Goal: Communication & Community: Answer question/provide support

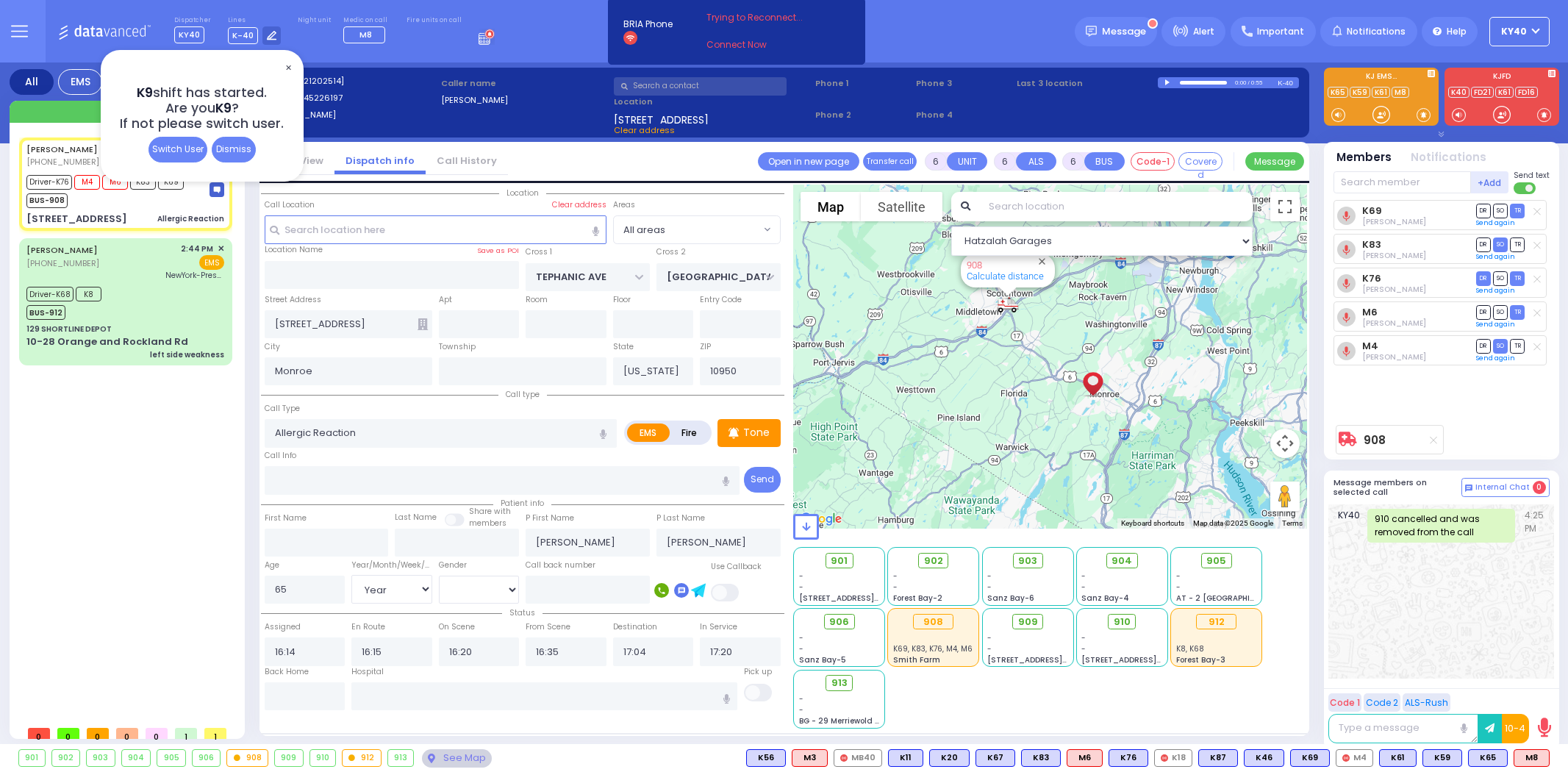
select select "Year"
select select "[DEMOGRAPHIC_DATA]"
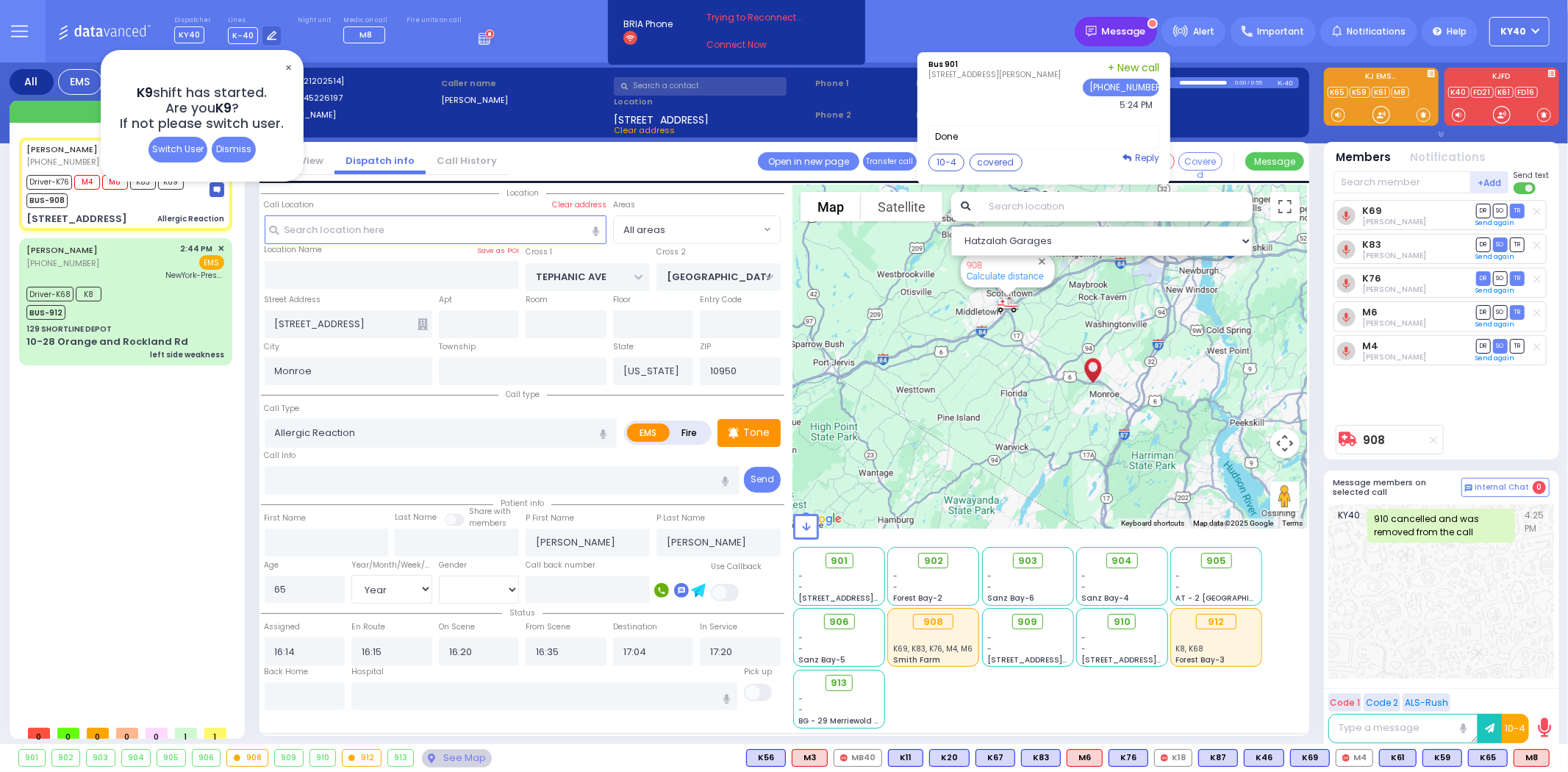
click at [1139, 25] on span "Message" at bounding box center [1124, 32] width 44 height 15
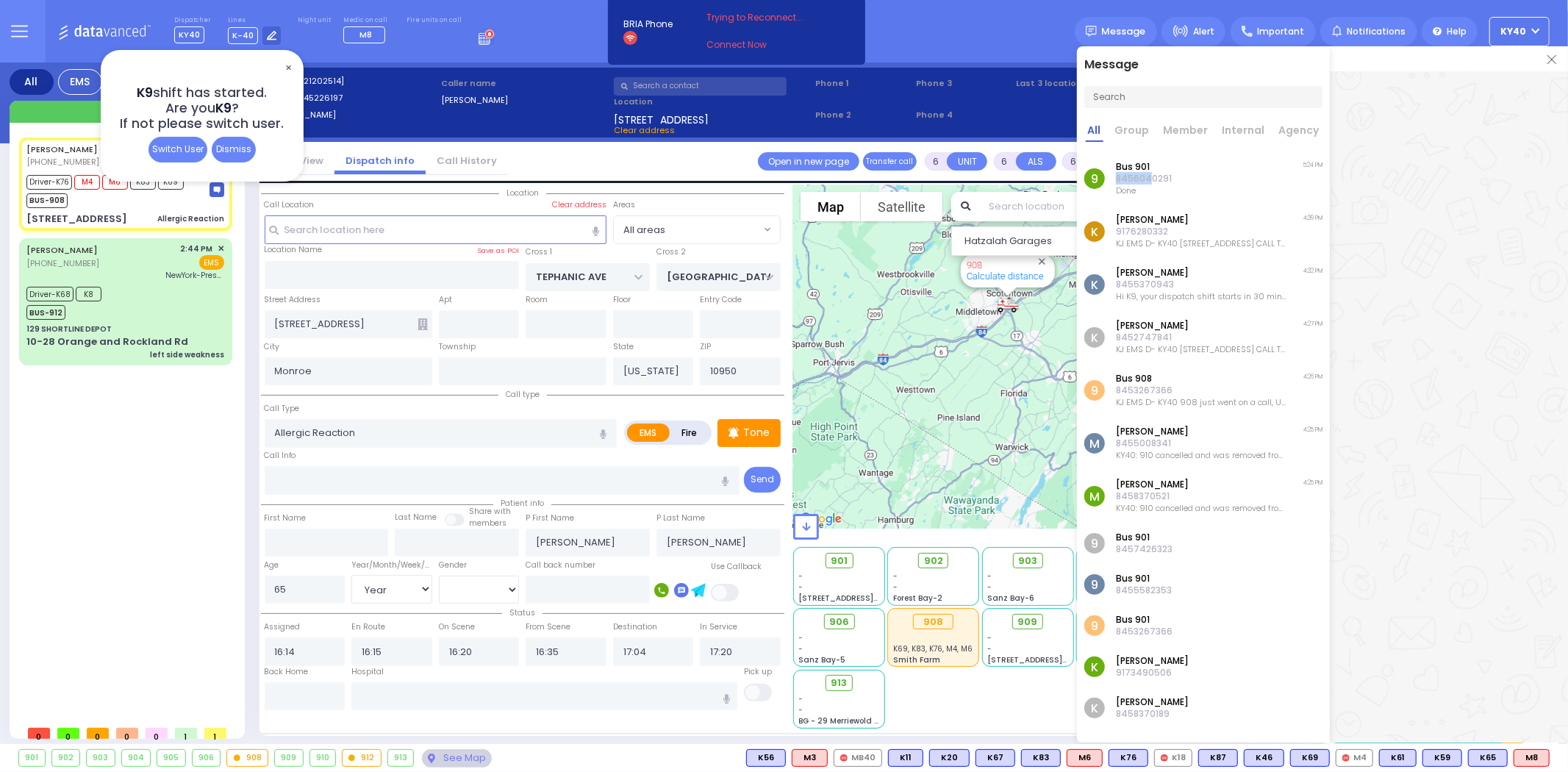
click at [1151, 172] on div "Bus 901 8456040291 Done" at bounding box center [1144, 179] width 56 height 35
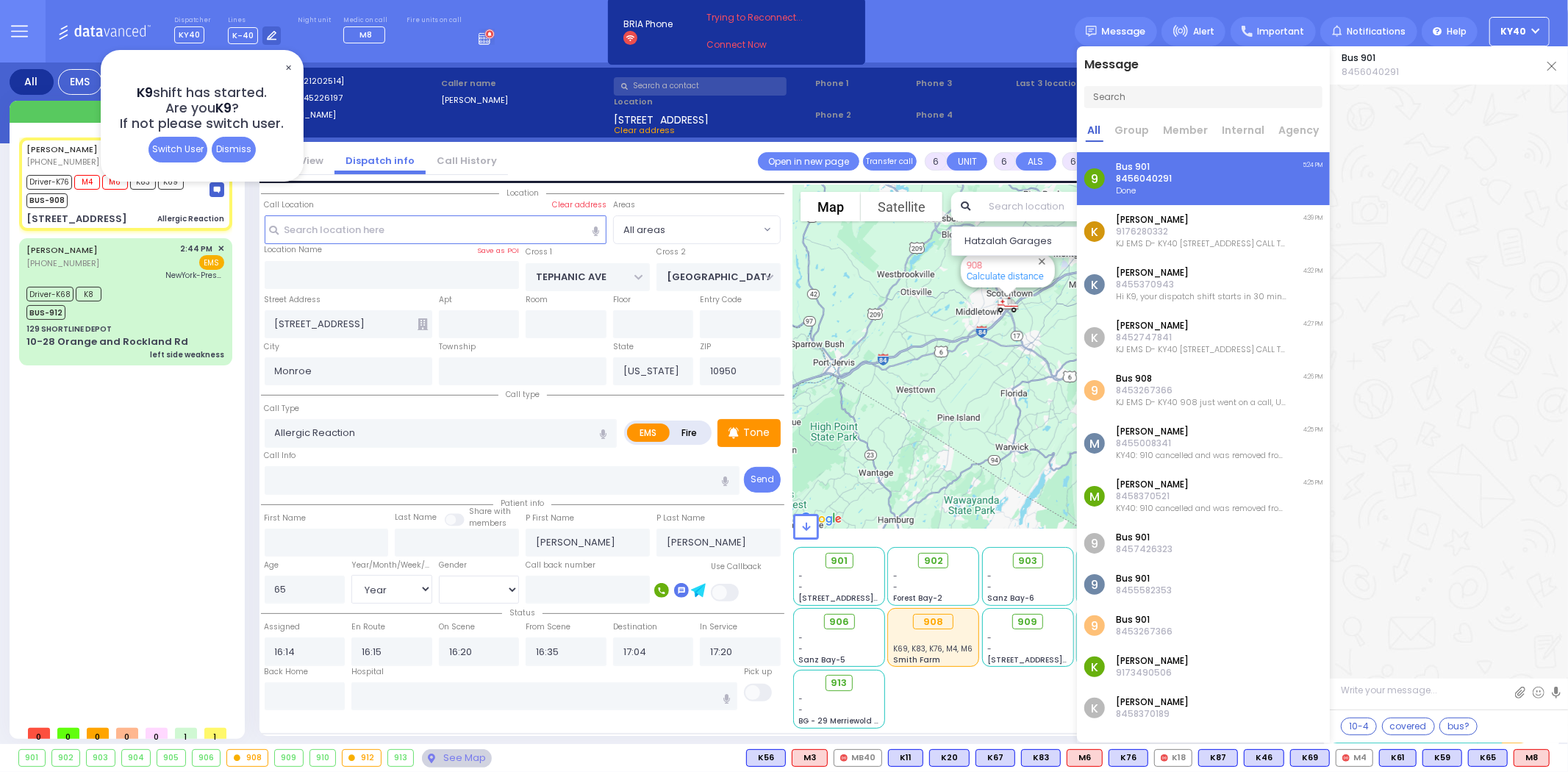
scroll to position [1657, 0]
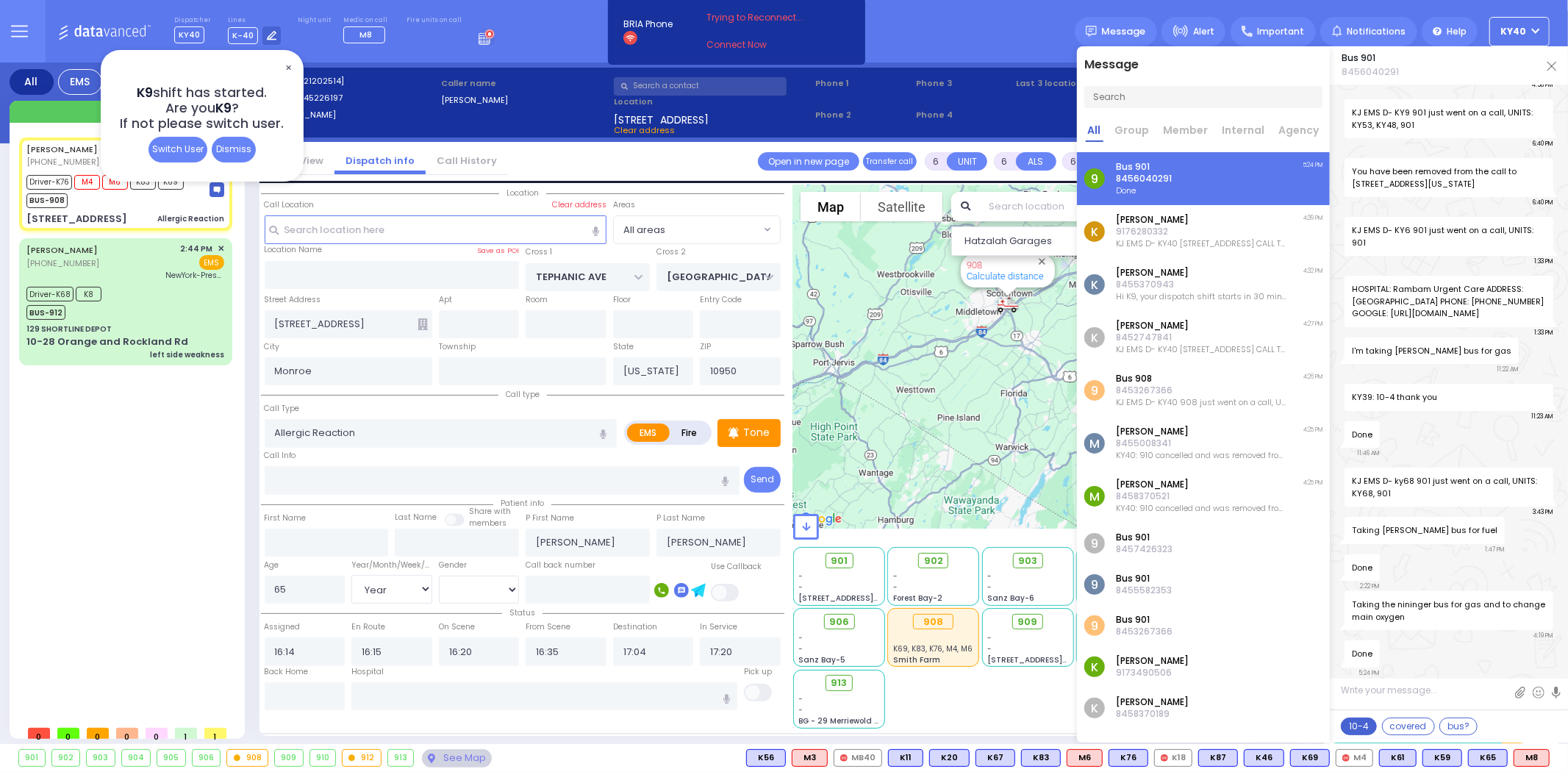
click at [1363, 726] on button "10-4" at bounding box center [1359, 726] width 36 height 18
type textarea "10-4 thank you"
select select
radio input "true"
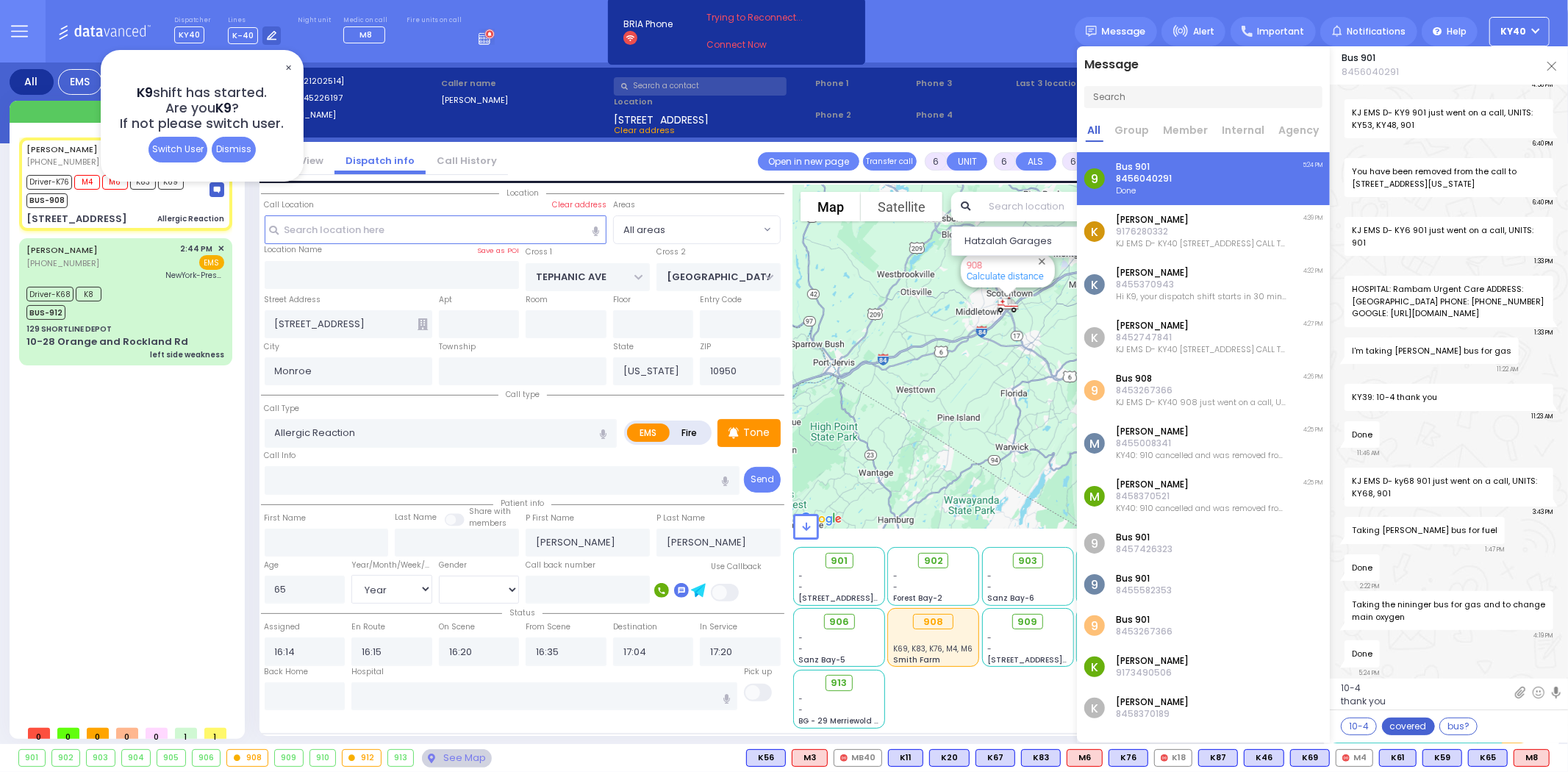
select select "Year"
select select "[DEMOGRAPHIC_DATA]"
select select "Hatzalah Garages"
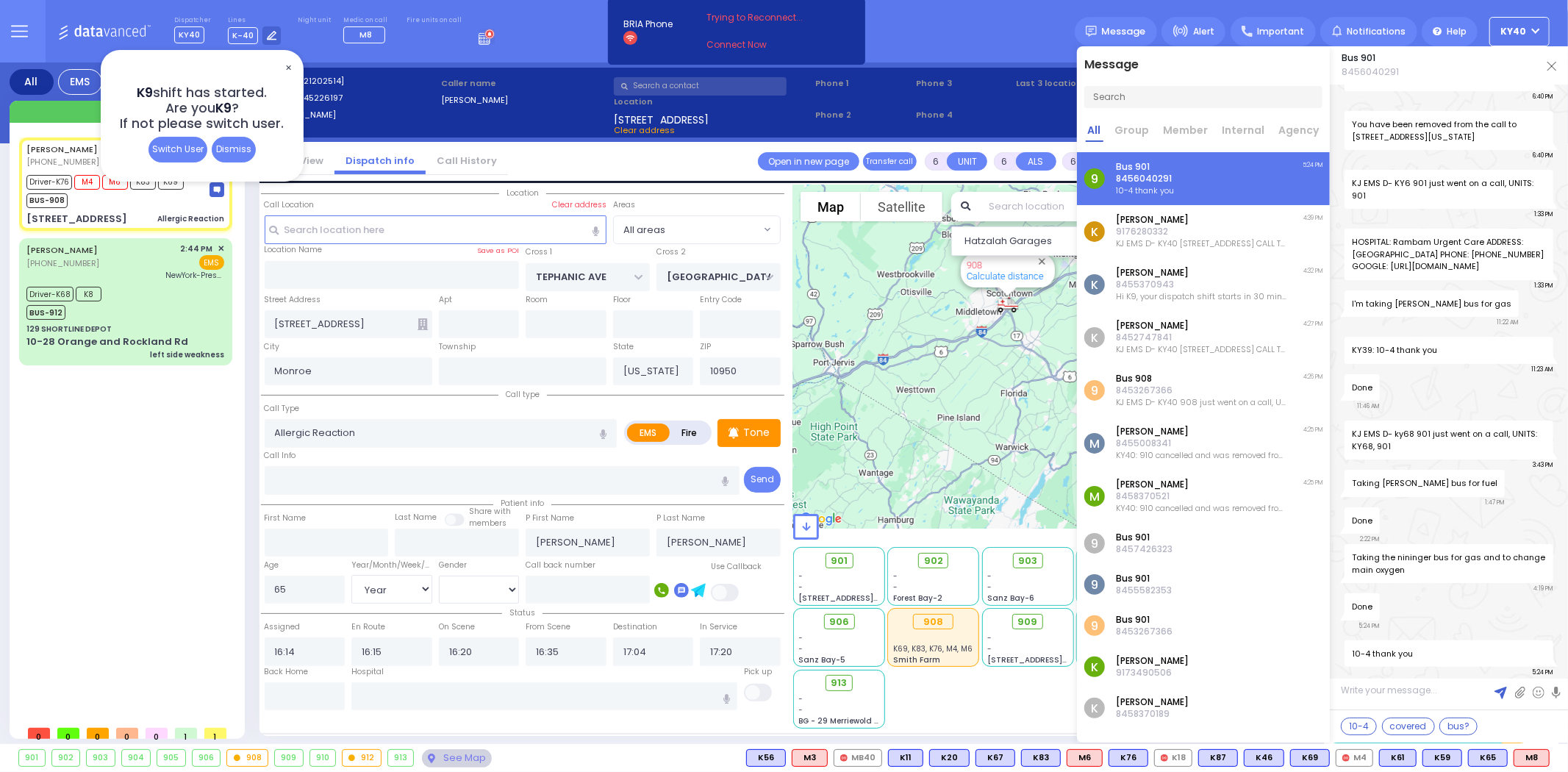
select select
radio input "true"
select select "Year"
select select "[DEMOGRAPHIC_DATA]"
select select "Hatzalah Garages"
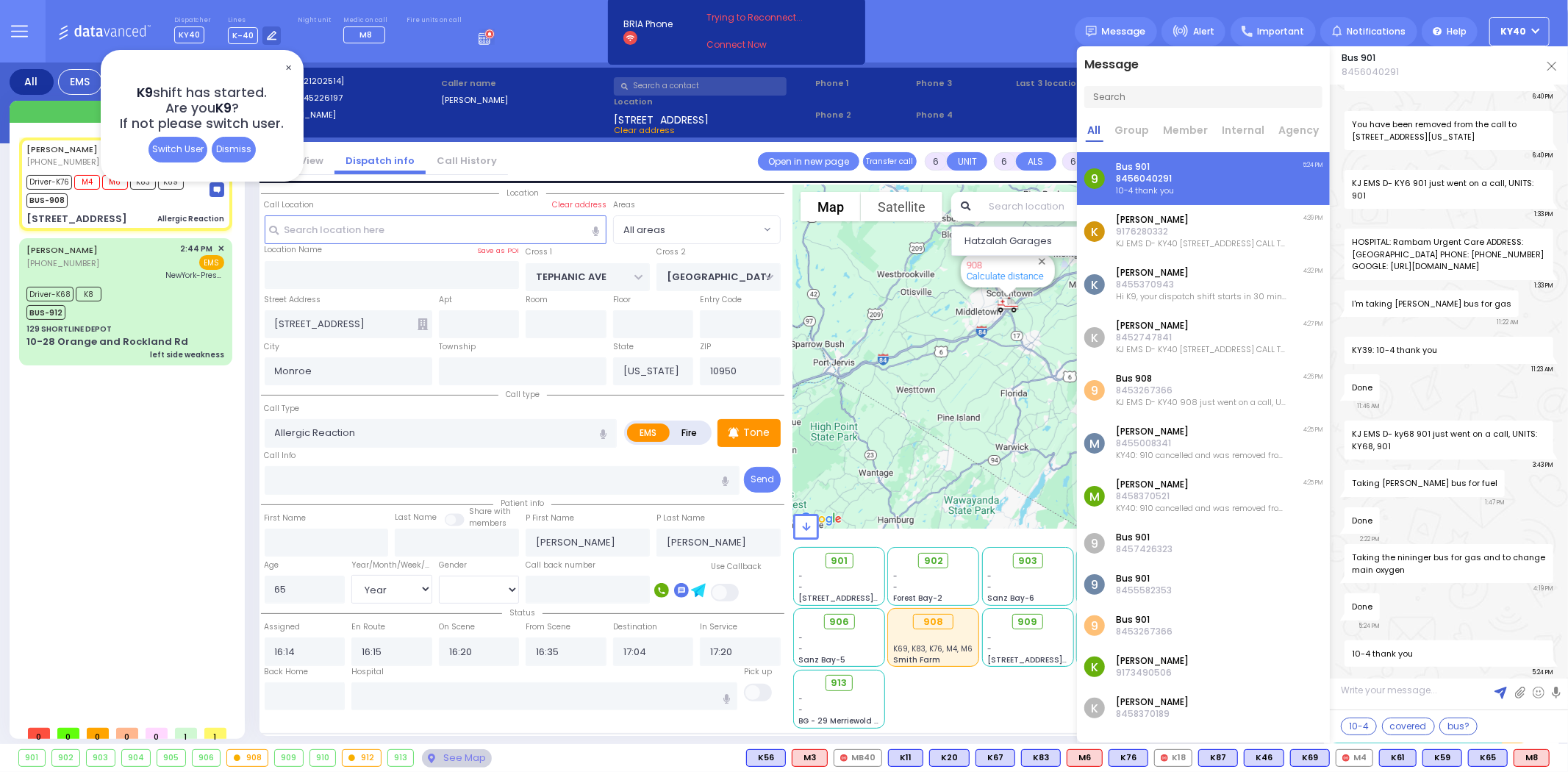
click at [964, 27] on div "Dispatcher KY40 K9 shift has started. Are you K9 ? Lines" at bounding box center [784, 31] width 1568 height 62
click at [1553, 67] on img at bounding box center [1552, 67] width 9 height 9
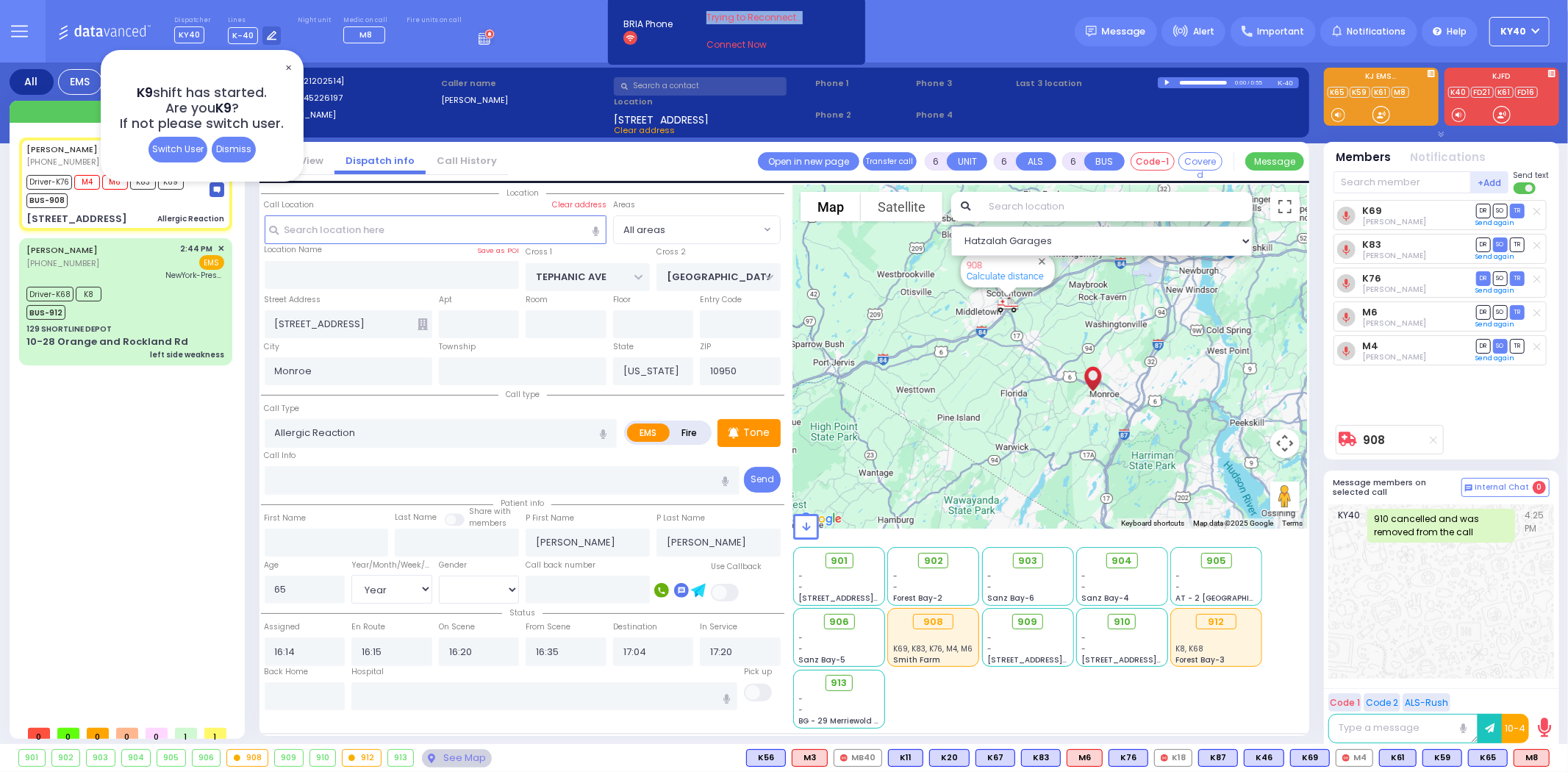
click at [288, 65] on span "✕" at bounding box center [288, 67] width 11 height 17
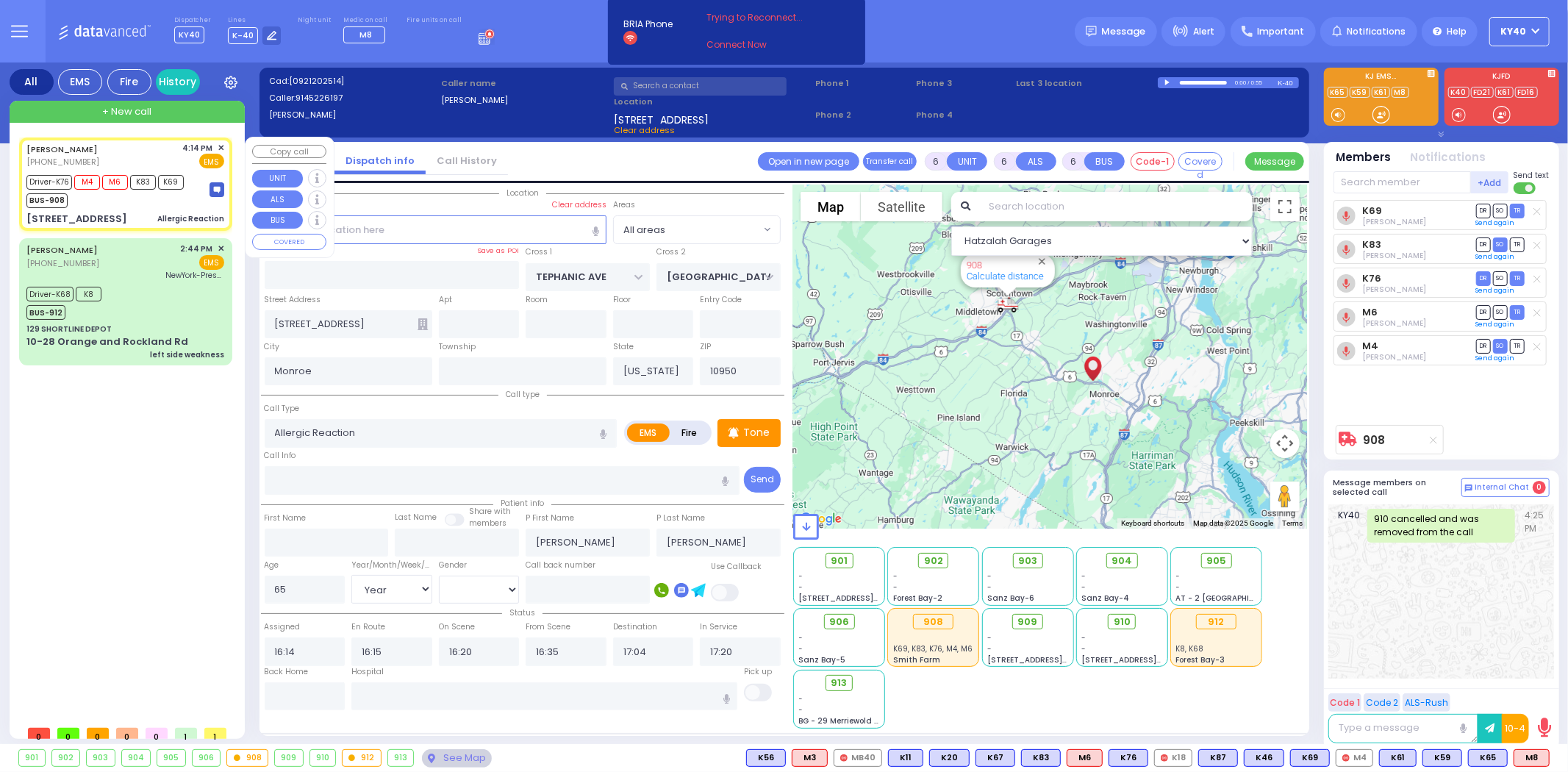
click at [128, 142] on div "[PERSON_NAME] [PHONE_NUMBER] 4:14 PM ✕ EMS" at bounding box center [125, 155] width 198 height 27
select select
radio input "true"
select select "Year"
select select "[DEMOGRAPHIC_DATA]"
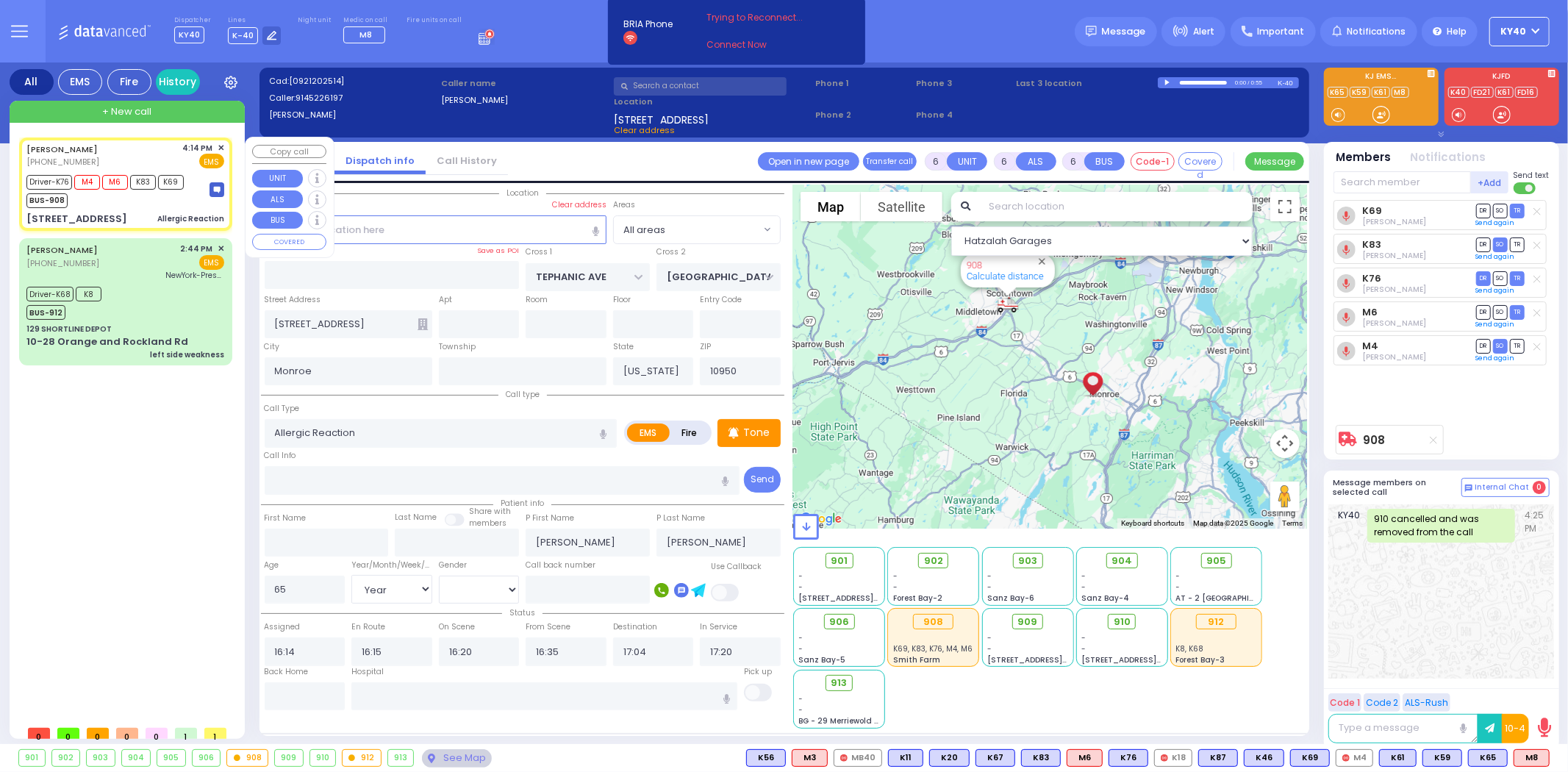
select select "Hatzalah Garages"
click at [130, 296] on div "Driver-K68 K8 BUS-912" at bounding box center [125, 301] width 198 height 37
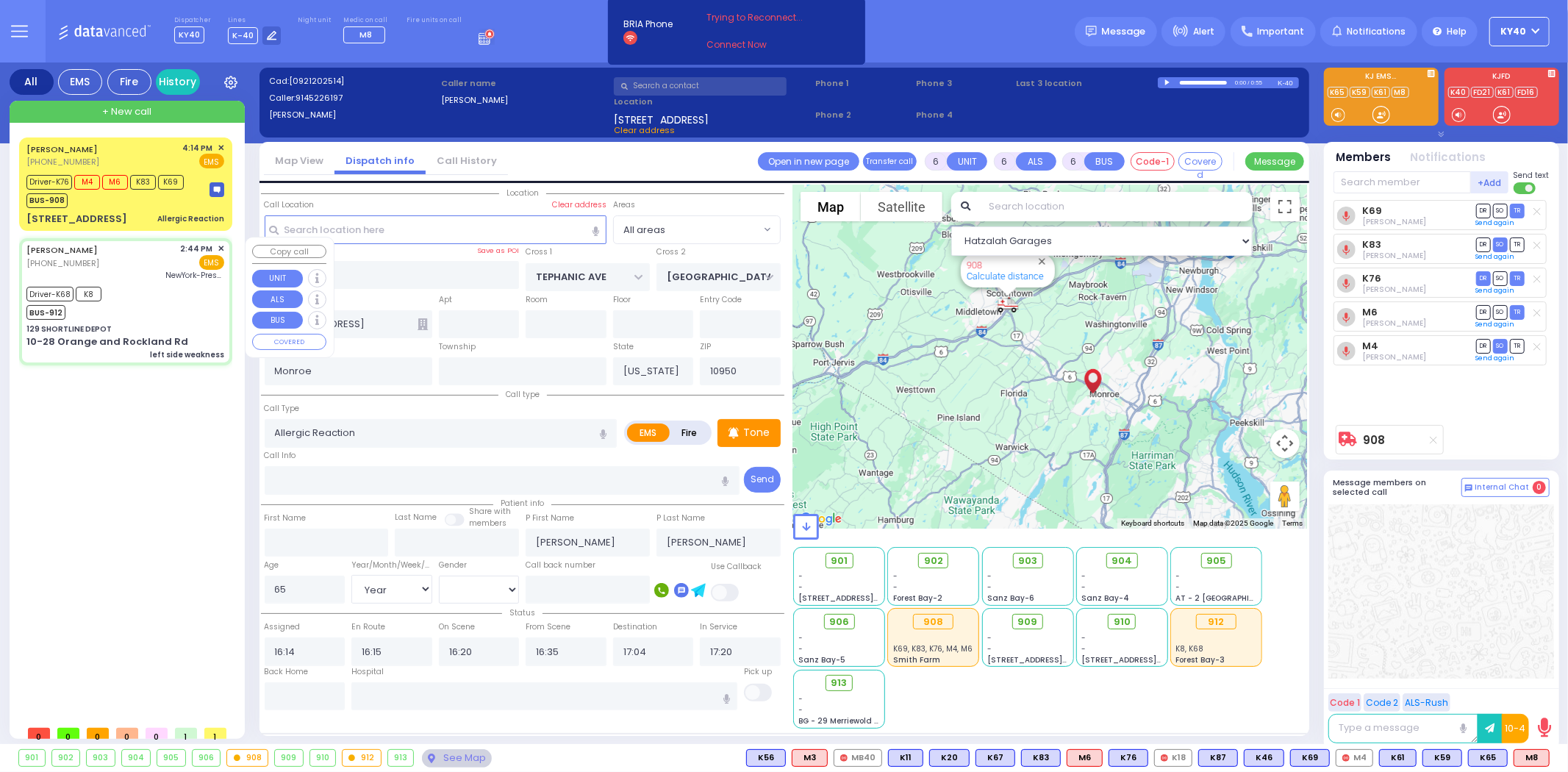
select select
type input "left side weakness"
radio input "true"
type input "[PERSON_NAME]"
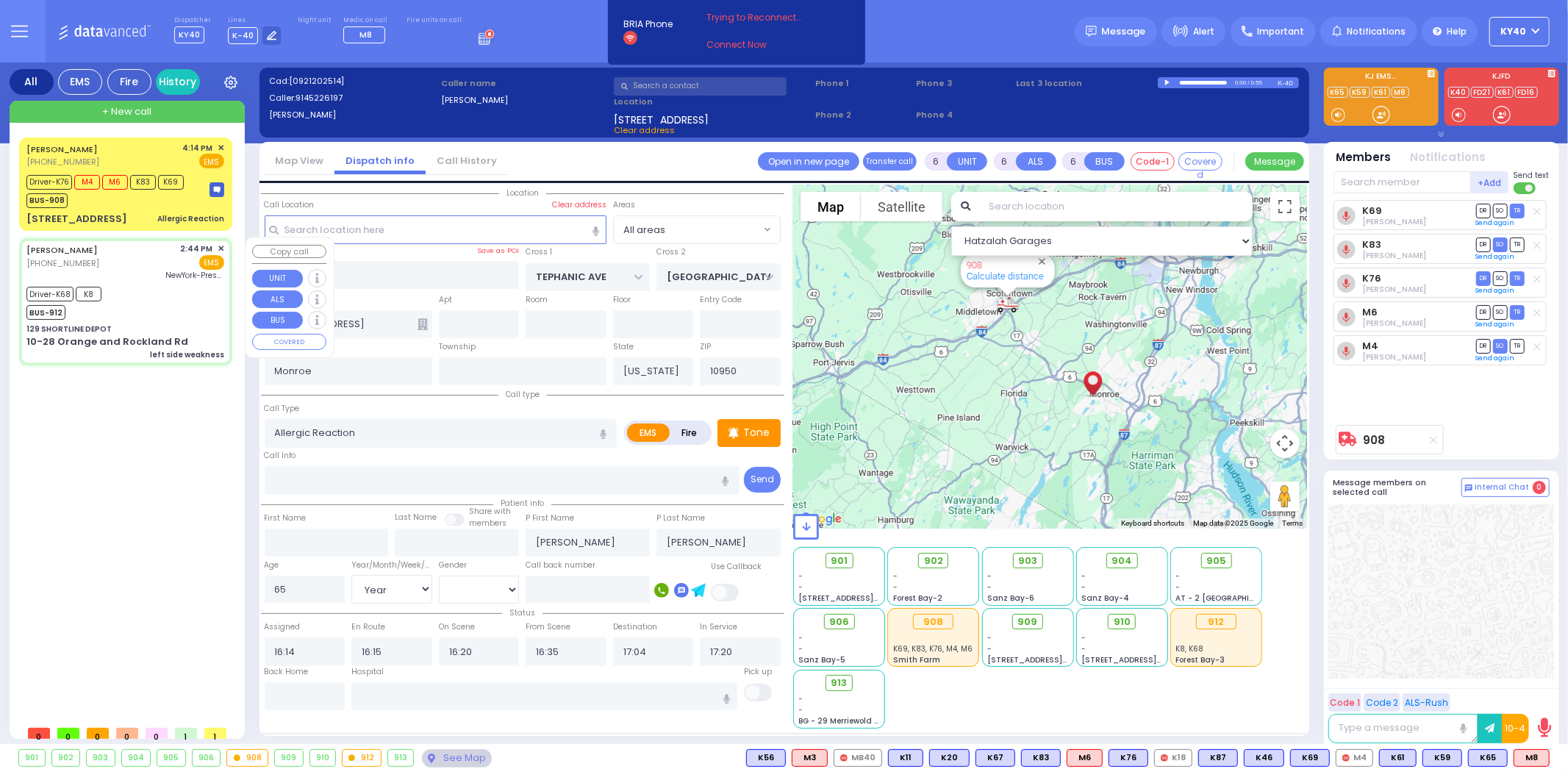
type input "73"
select select "Year"
select select "[DEMOGRAPHIC_DATA]"
type input "14:44"
type input "15:02"
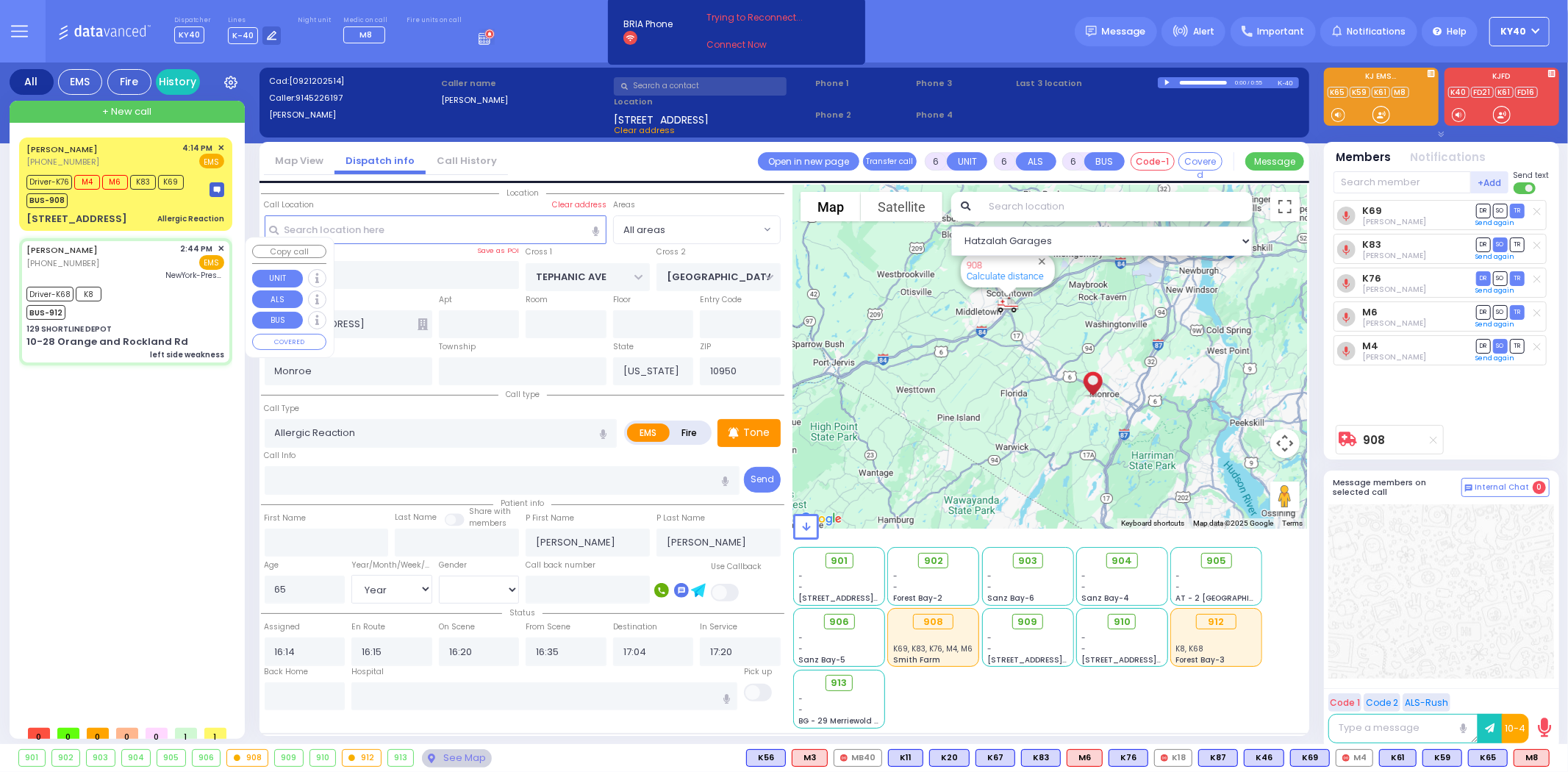
type input "15:25"
type input "15:33"
type input "16:39"
type input "16:58"
type input "NewYork-Presbyterian/[PERSON_NAME][GEOGRAPHIC_DATA]"
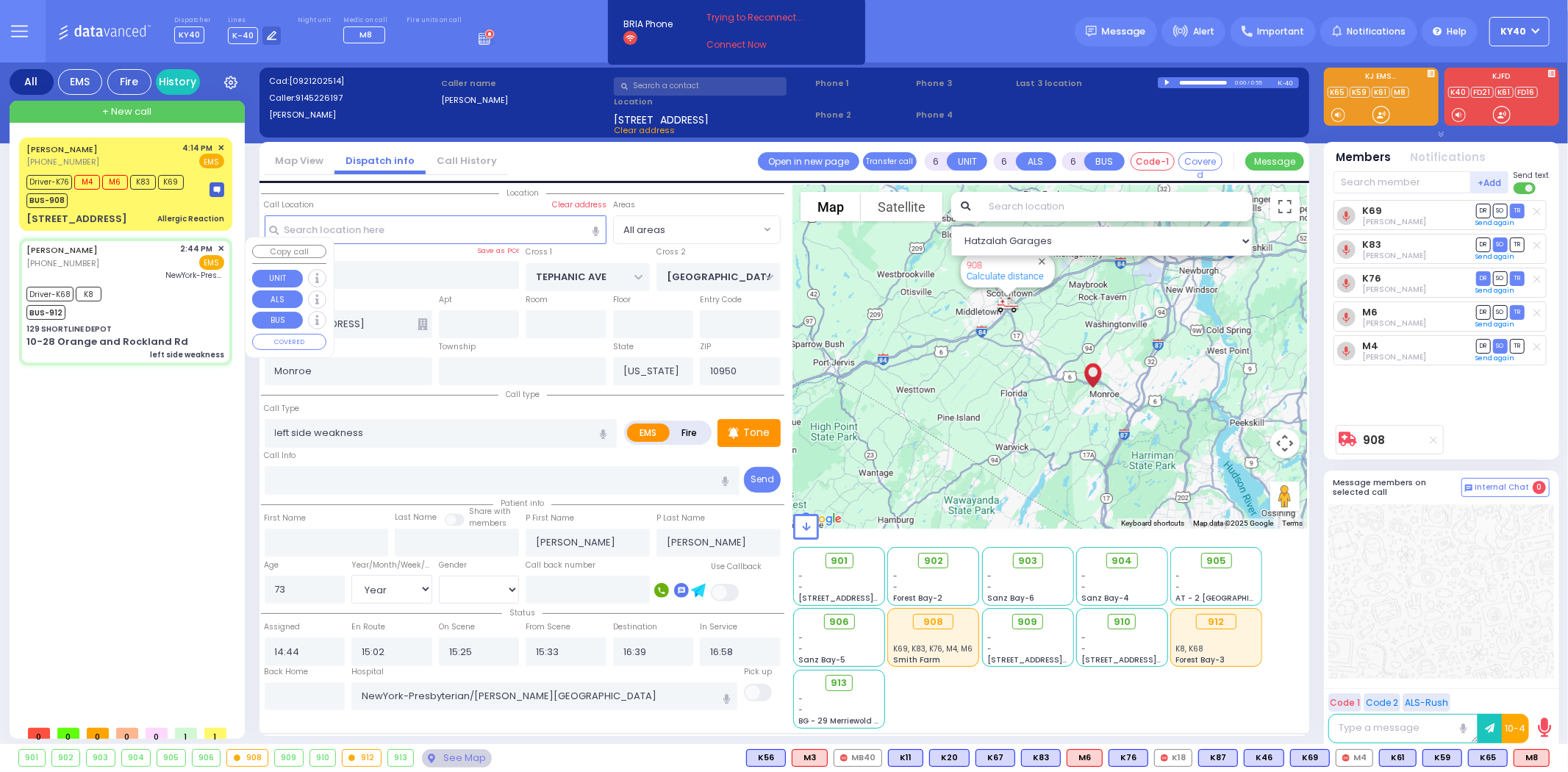
select select "Hatzalah Garages"
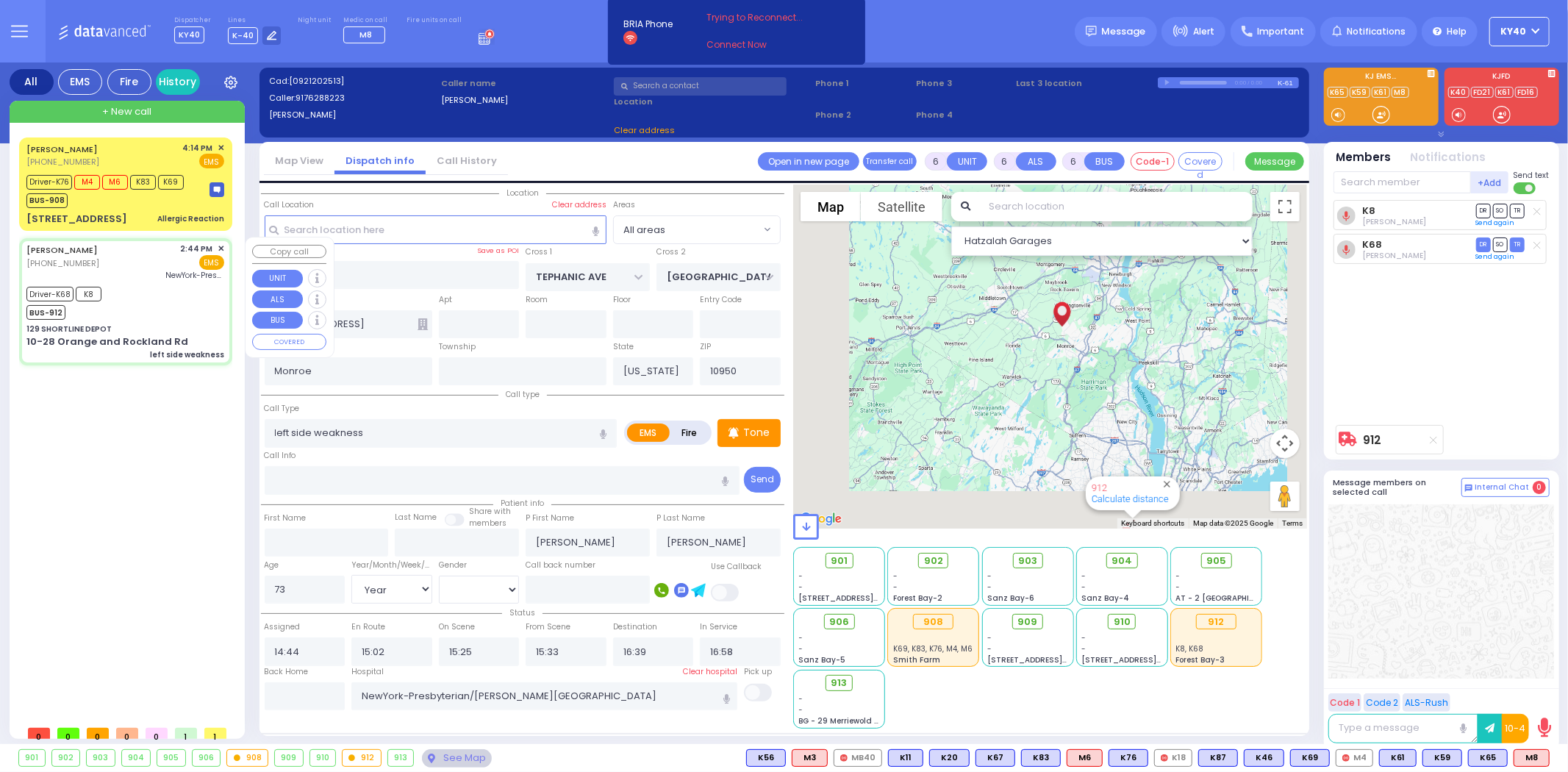
type input "129 SHORTLINE DEPOT"
type input "10-28 Orange and Rockland Rd"
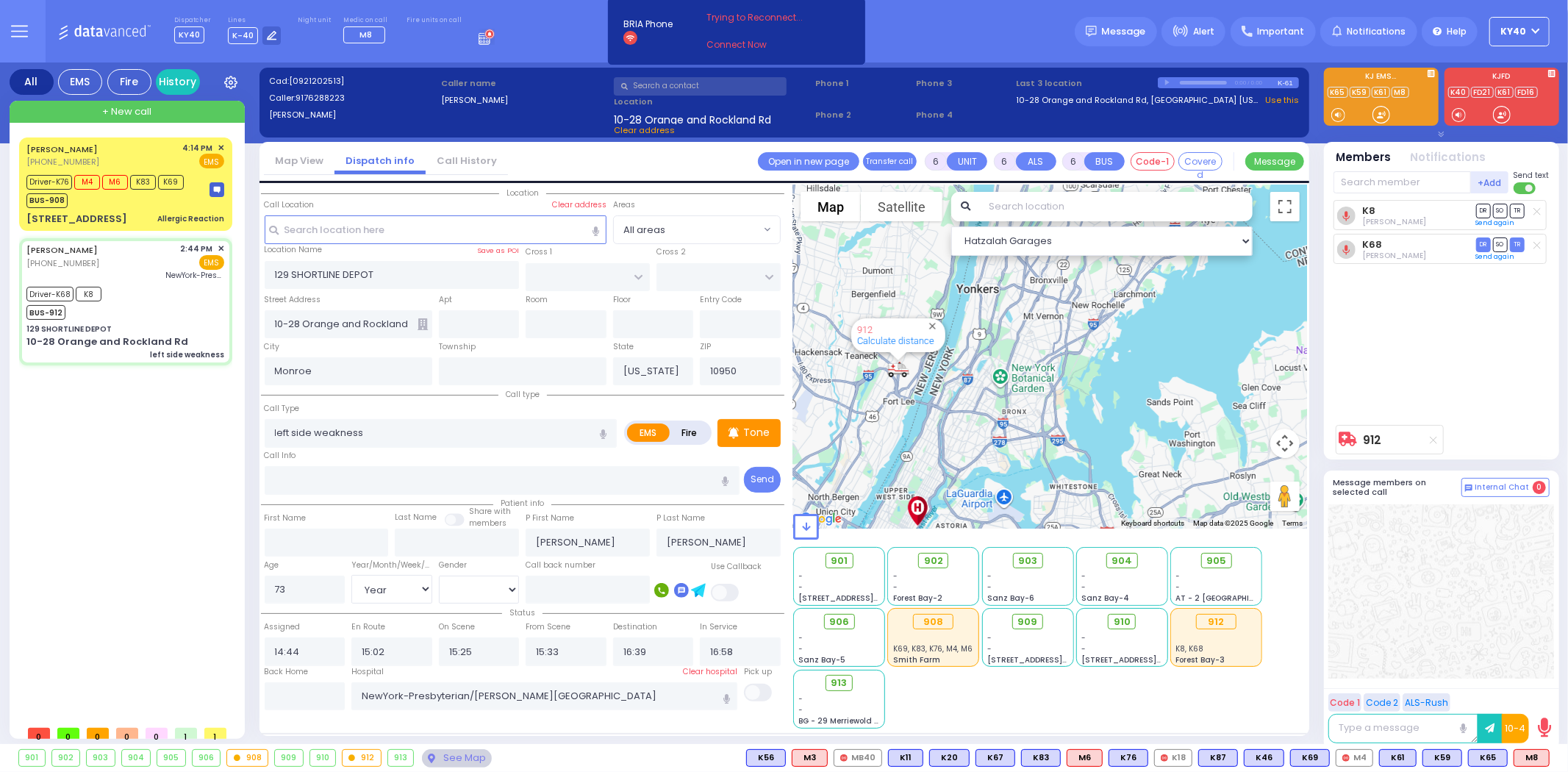
drag, startPoint x: 1056, startPoint y: 376, endPoint x: 1134, endPoint y: 390, distance: 79.2
click at [1134, 390] on div "912 Calculate distance" at bounding box center [1050, 356] width 514 height 344
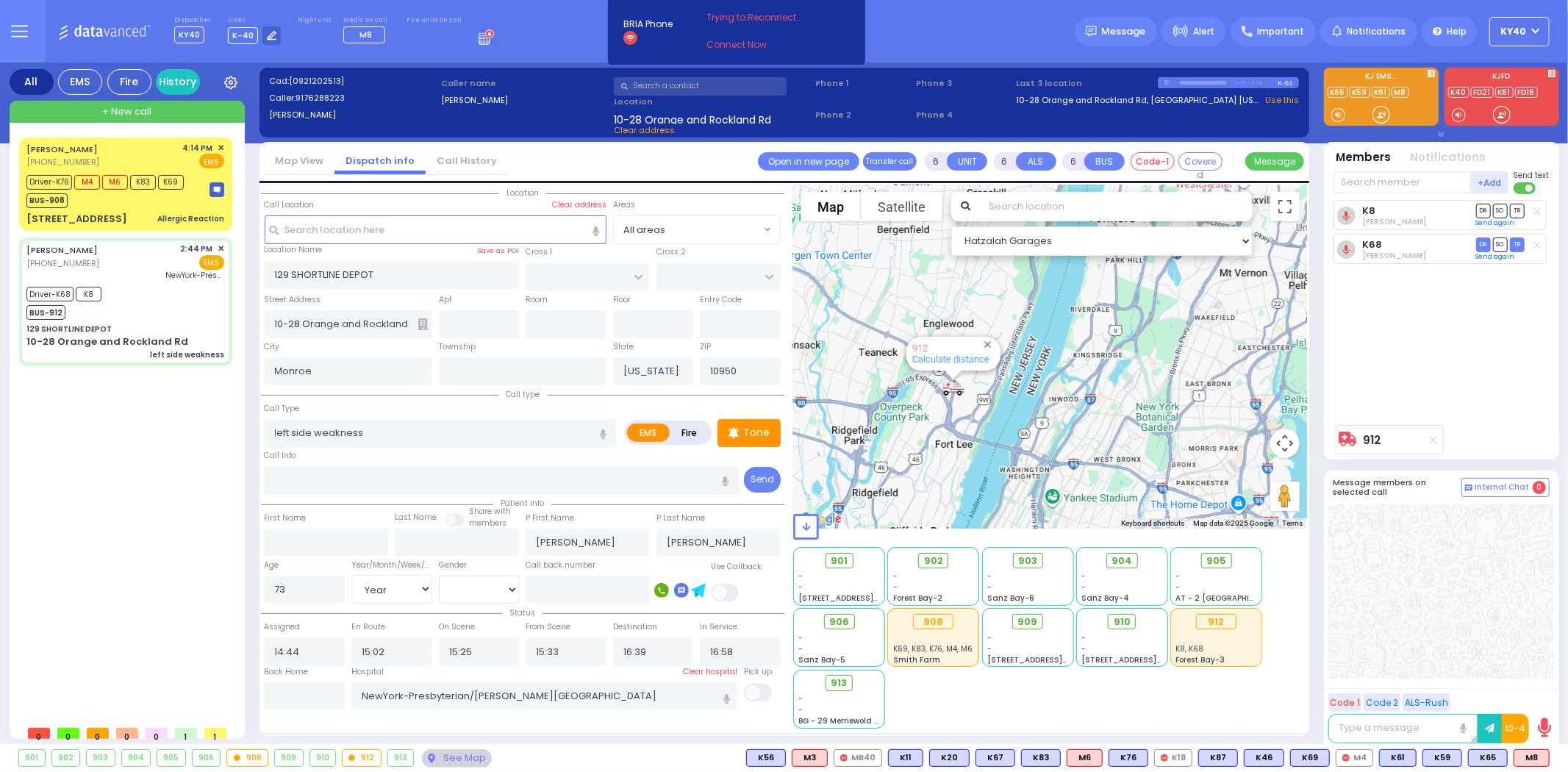
drag, startPoint x: 938, startPoint y: 379, endPoint x: 1018, endPoint y: 403, distance: 83.5
click at [1018, 403] on div "912 Calculate distance" at bounding box center [1050, 356] width 514 height 344
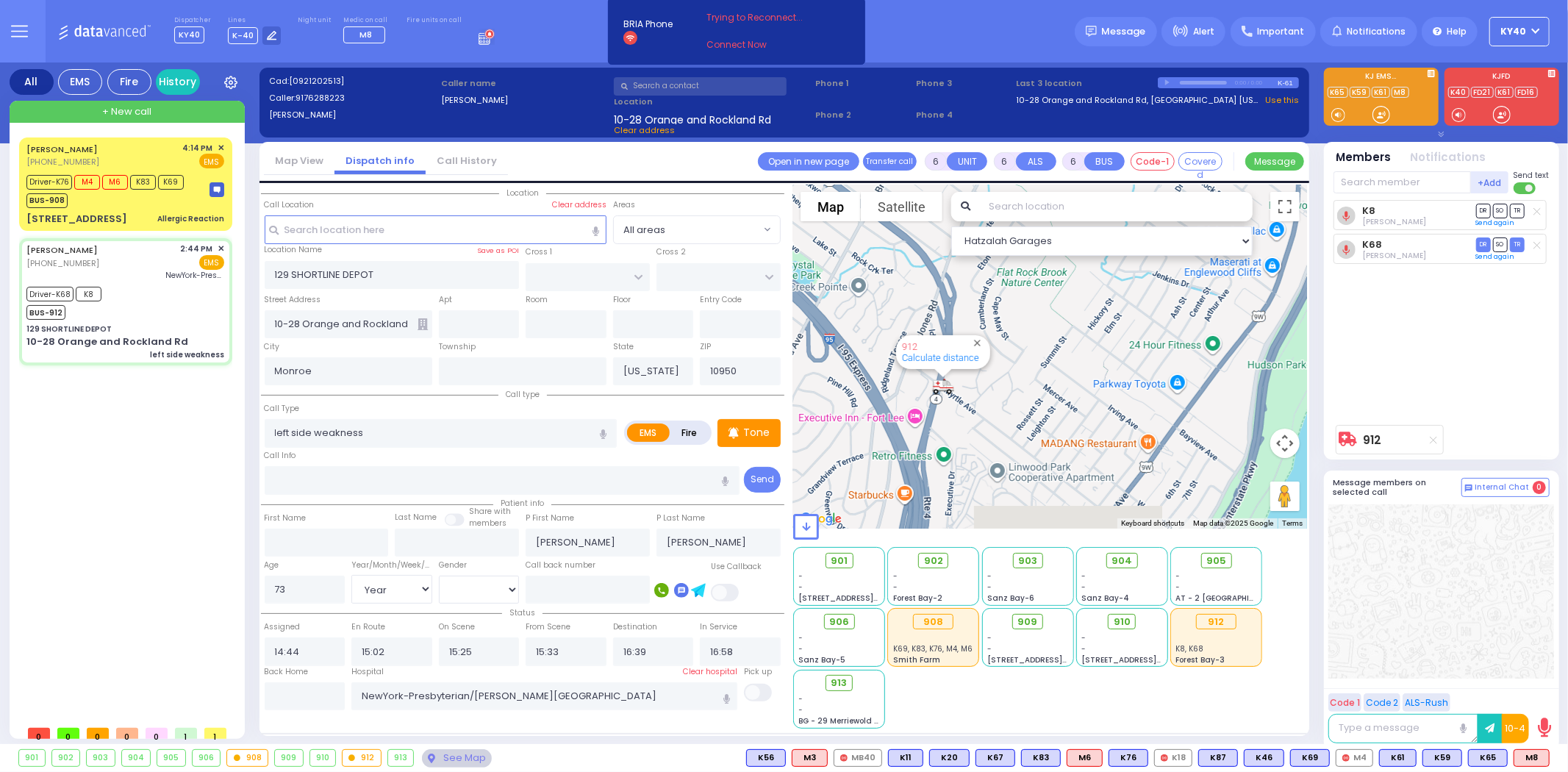
drag, startPoint x: 972, startPoint y: 389, endPoint x: 986, endPoint y: 380, distance: 16.6
click at [986, 380] on div "912 Calculate distance" at bounding box center [1050, 356] width 514 height 344
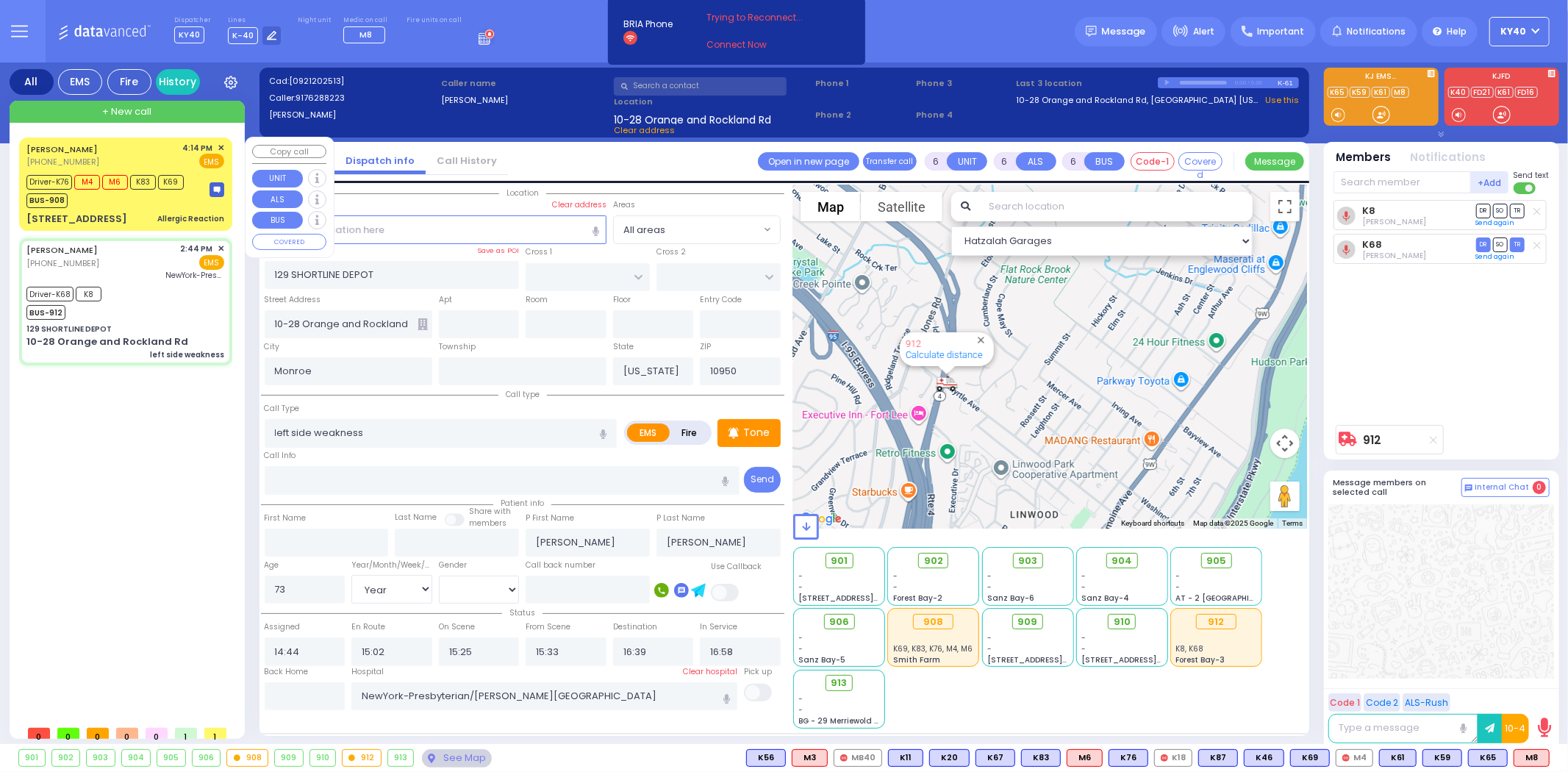
click at [142, 207] on div "BUS-908" at bounding box center [105, 199] width 158 height 18
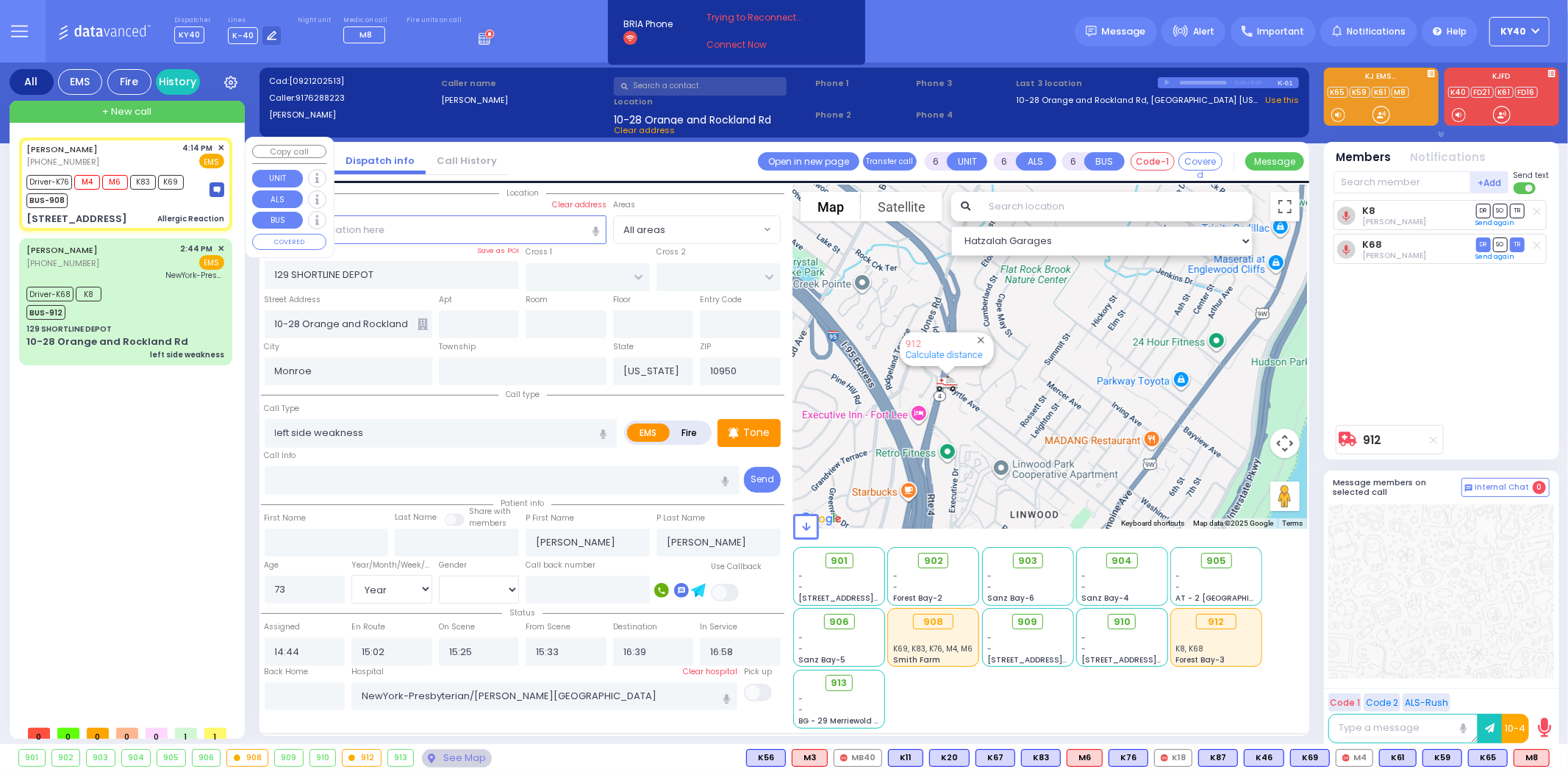
select select
type input "Allergic Reaction"
radio input "true"
type input "[PERSON_NAME]"
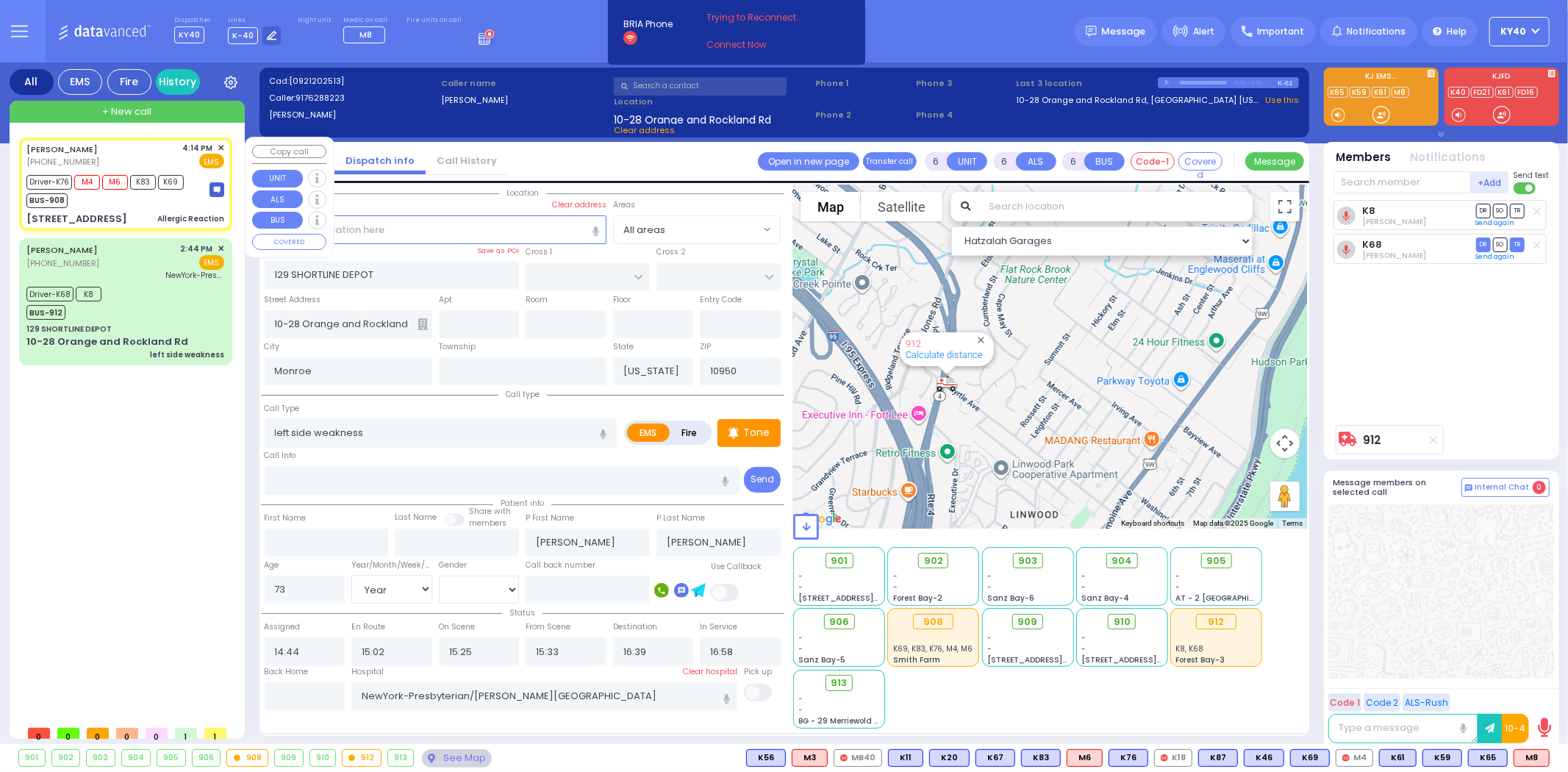
type input "65"
select select "Year"
select select "[DEMOGRAPHIC_DATA]"
type input "16:14"
type input "16:15"
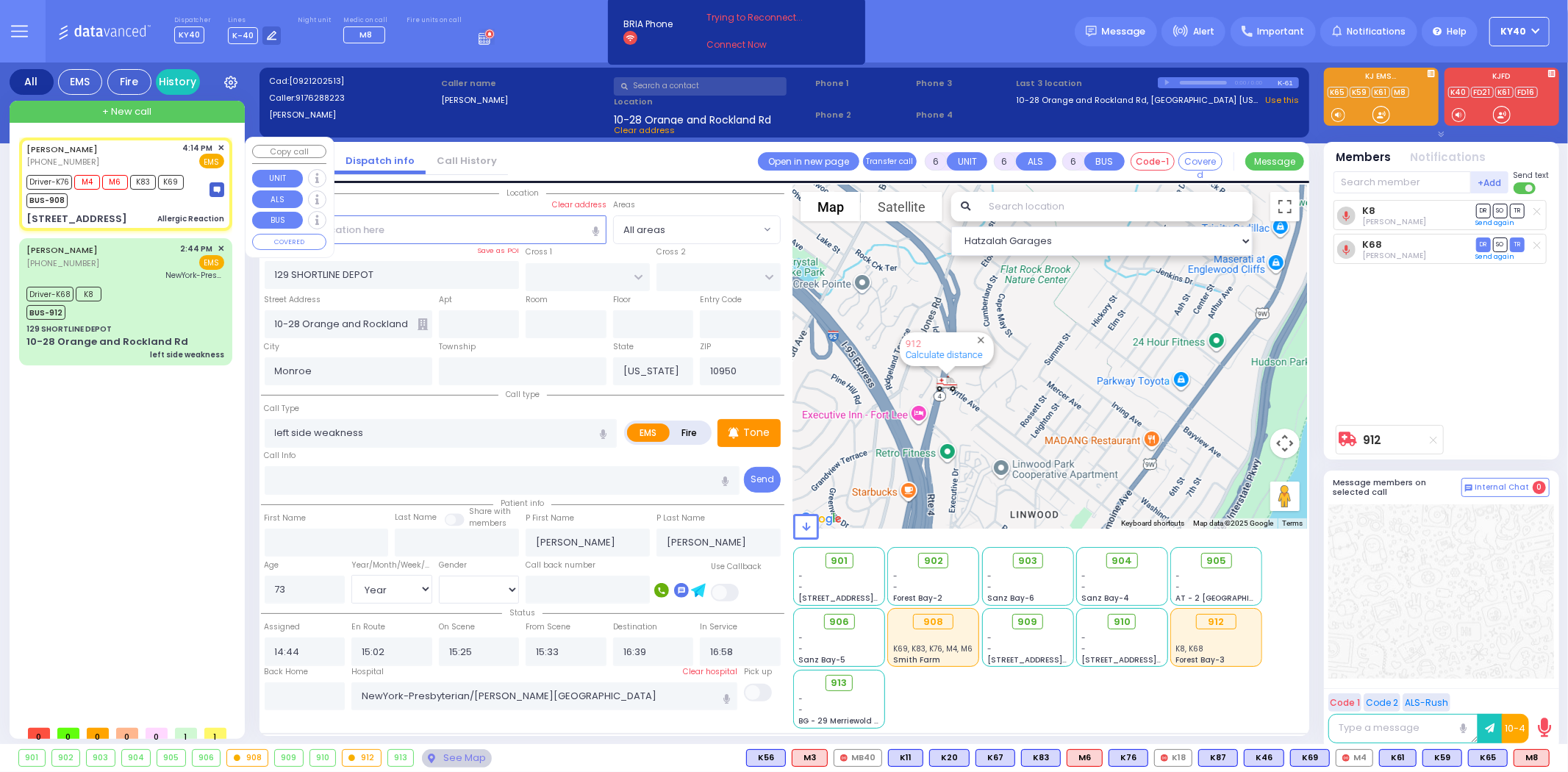
type input "16:20"
type input "16:35"
type input "17:04"
type input "17:20"
type input "TEPHANIC AVE"
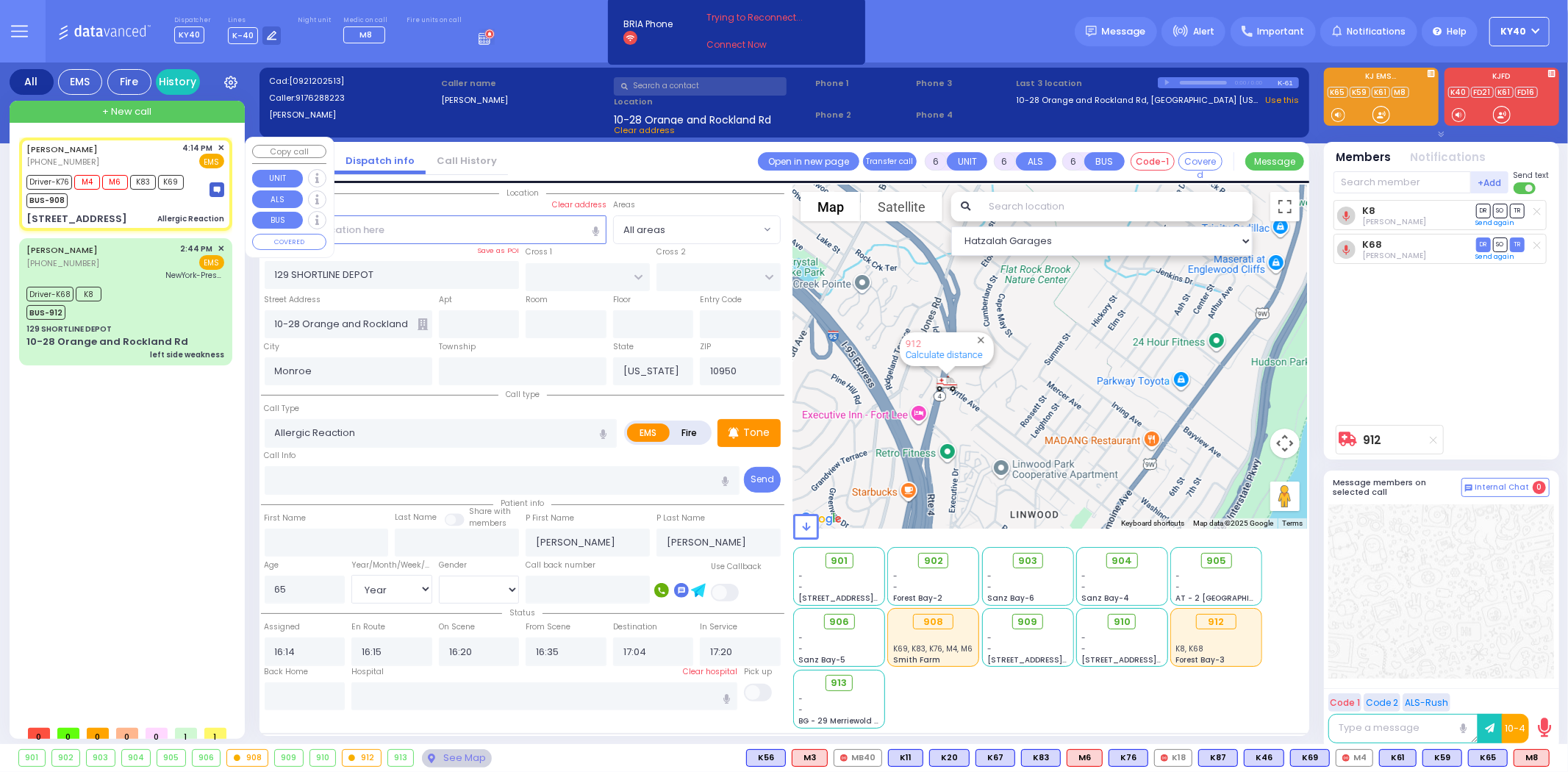
type input "[GEOGRAPHIC_DATA]"
type input "[STREET_ADDRESS]"
select select "Hatzalah Garages"
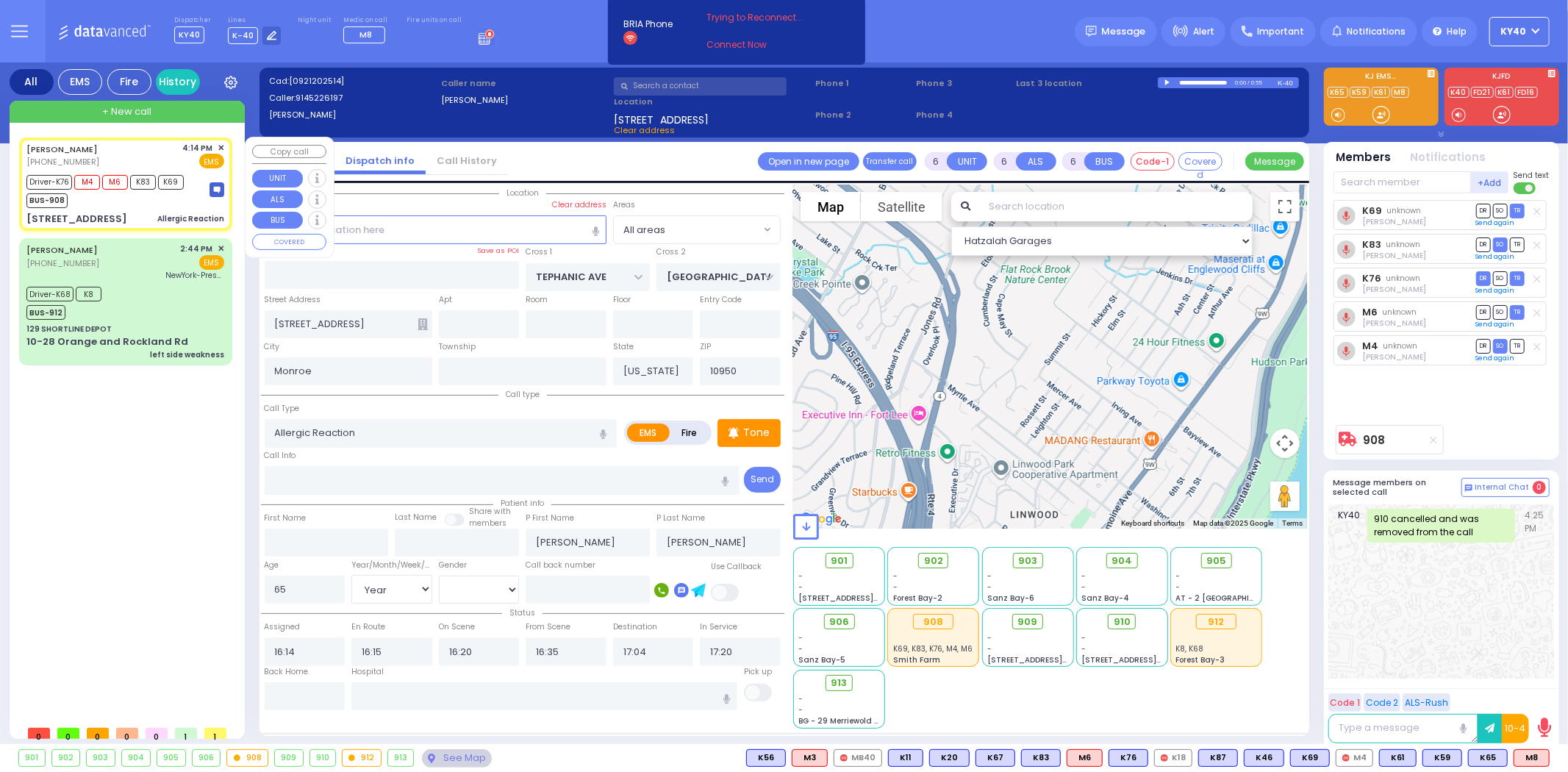
click at [142, 207] on div "[PERSON_NAME] [PHONE_NUMBER] 4:14 PM ✕ EMS M4 M6" at bounding box center [125, 185] width 207 height 89
select select
radio input "true"
select select "Year"
select select "[DEMOGRAPHIC_DATA]"
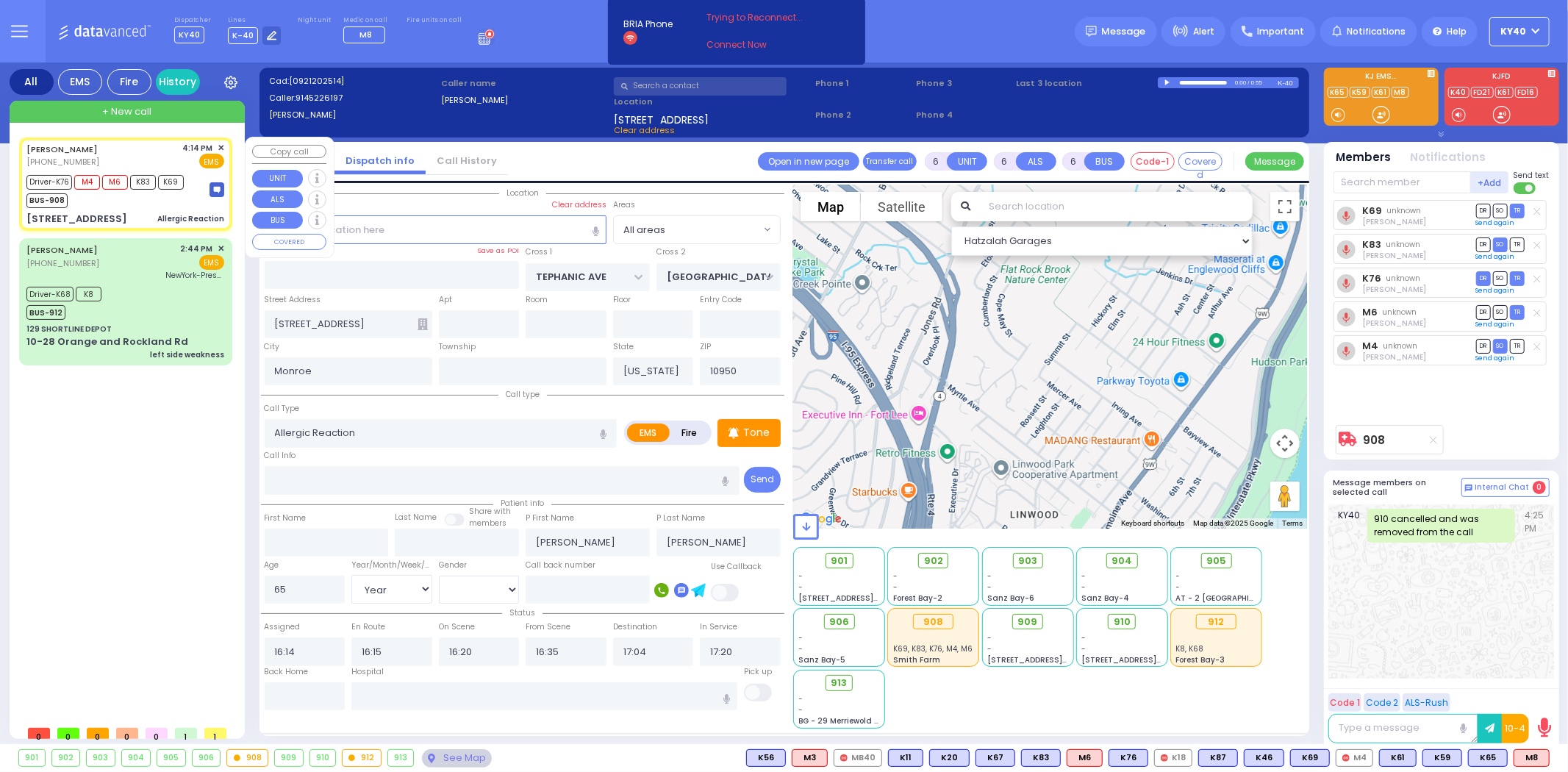
select select "Hatzalah Garages"
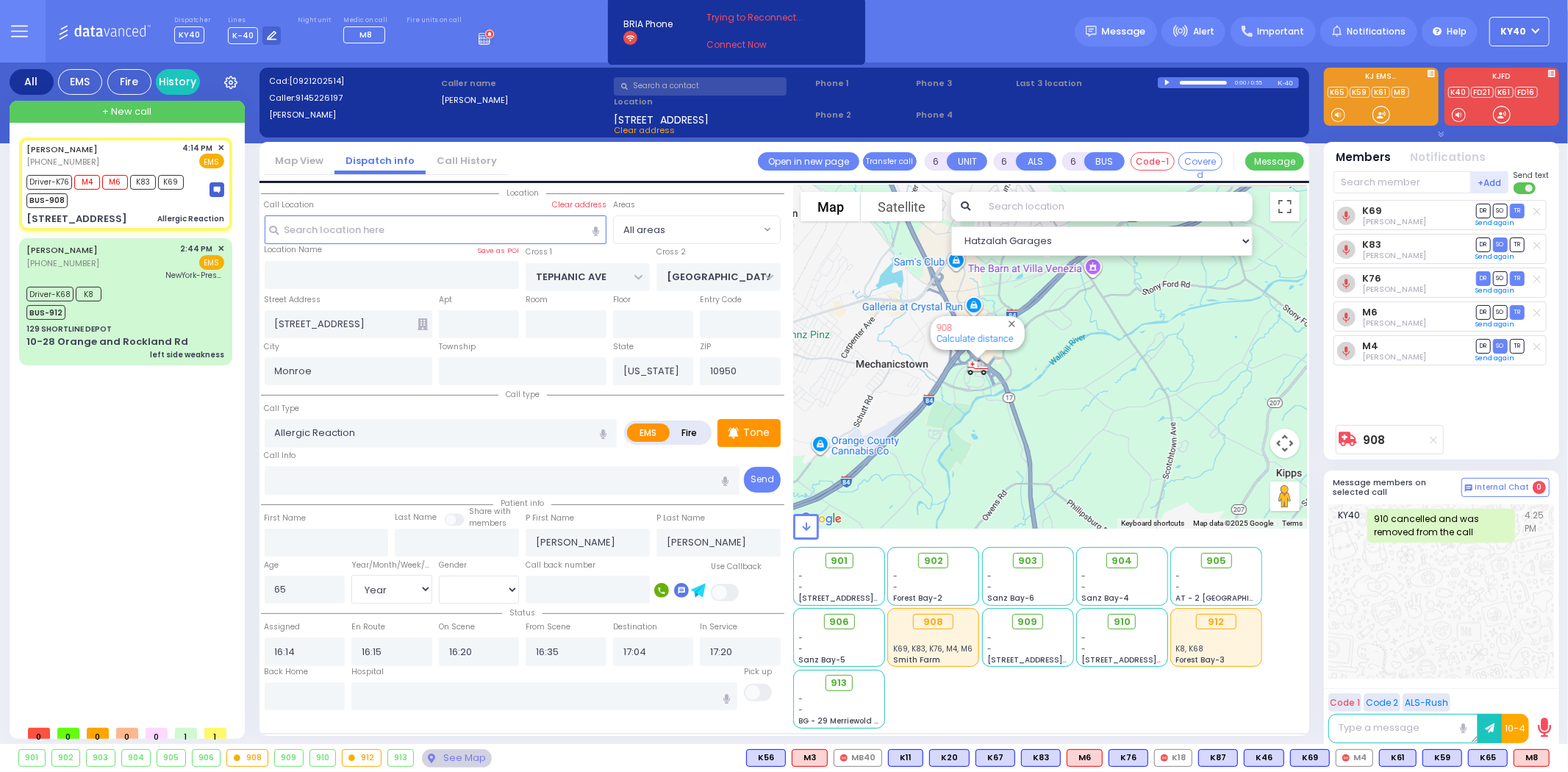
drag, startPoint x: 1000, startPoint y: 321, endPoint x: 982, endPoint y: 434, distance: 114.4
click at [984, 437] on div "908 Calculate distance" at bounding box center [1050, 356] width 514 height 344
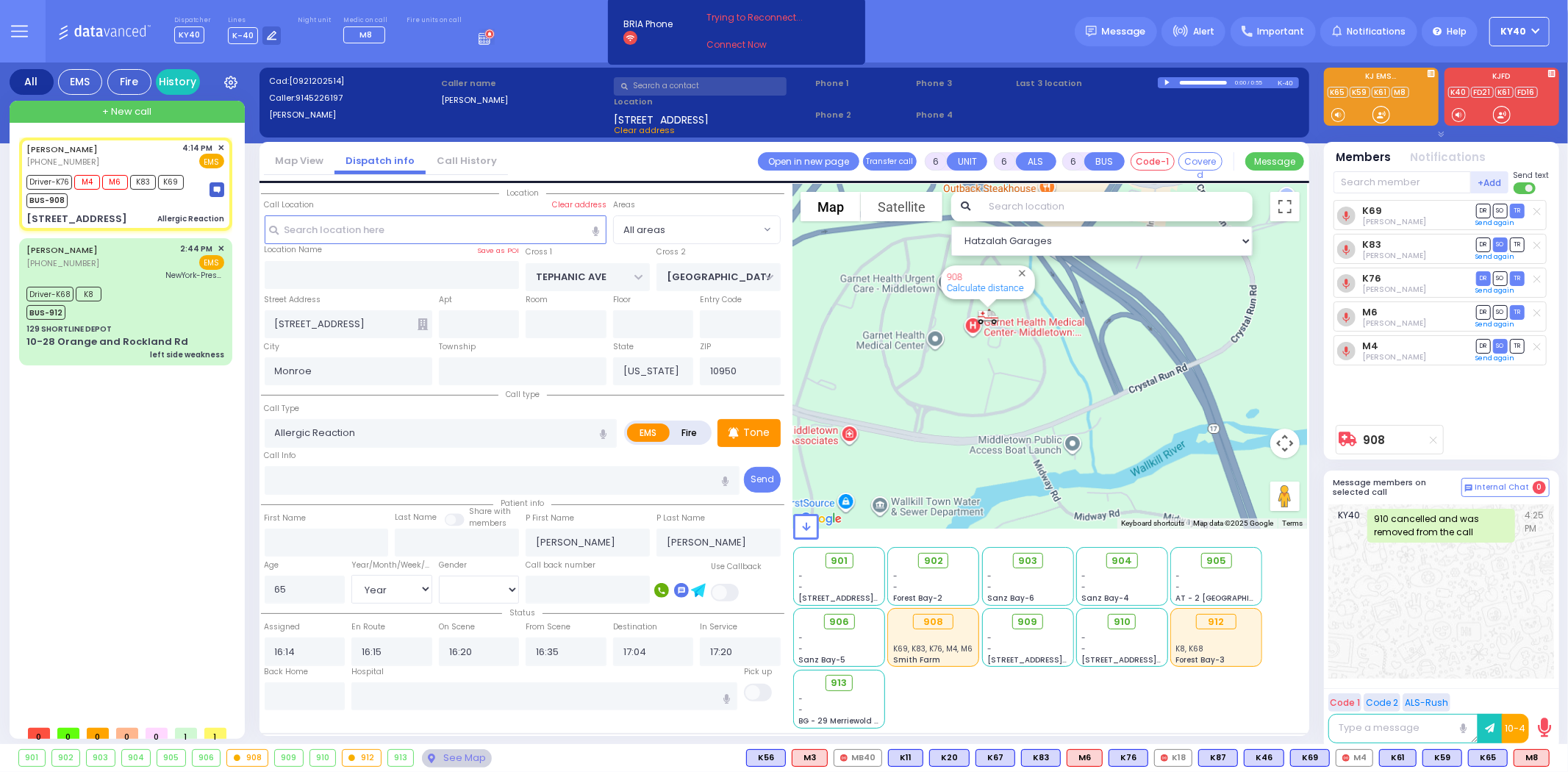
drag, startPoint x: 968, startPoint y: 343, endPoint x: 978, endPoint y: 488, distance: 145.3
click at [980, 490] on div "908 Calculate distance" at bounding box center [1050, 356] width 514 height 344
click at [140, 205] on div "BUS-908" at bounding box center [105, 199] width 158 height 18
select select
radio input "true"
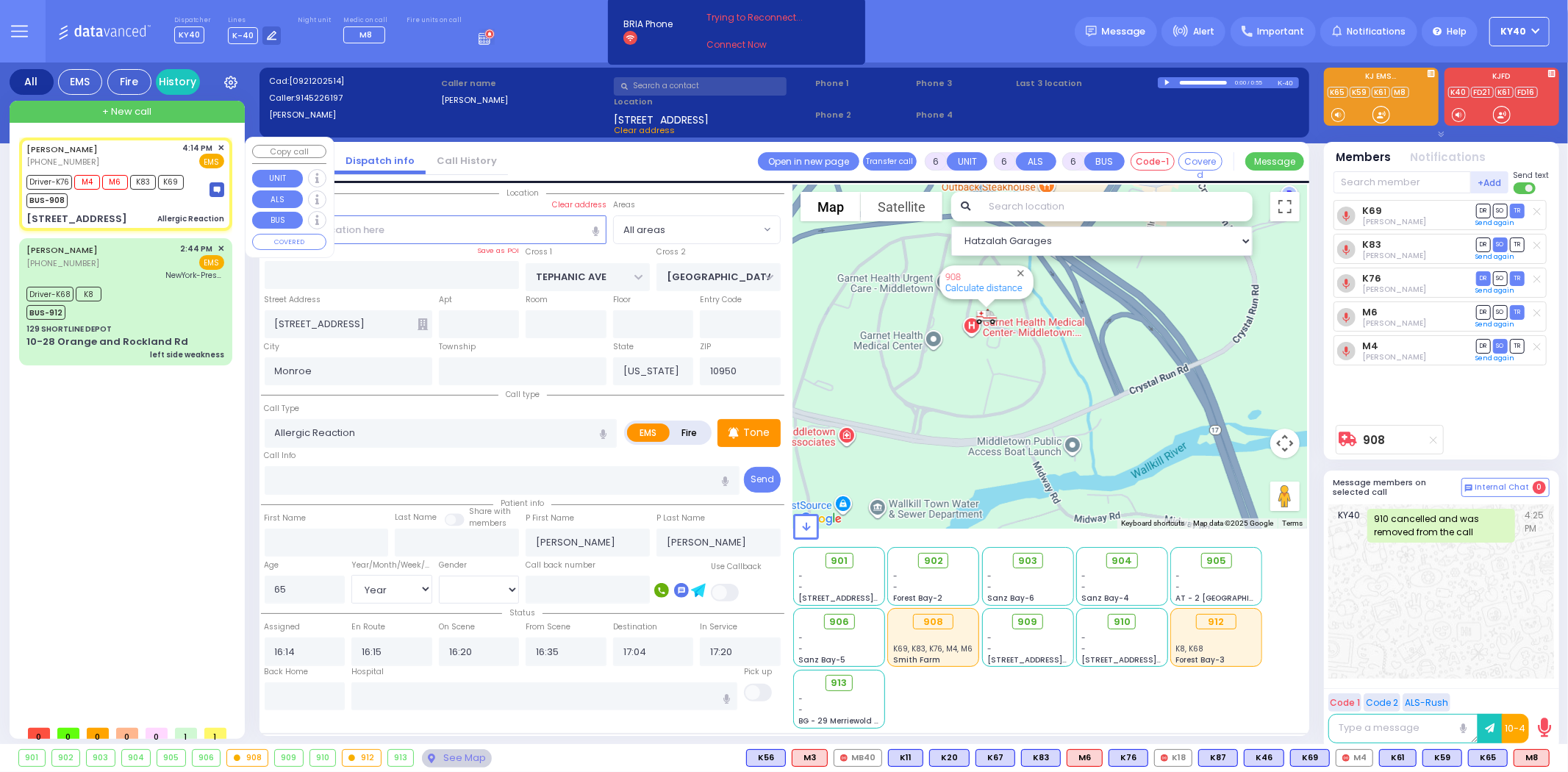
select select "Year"
select select "[DEMOGRAPHIC_DATA]"
select select "Hatzalah Garages"
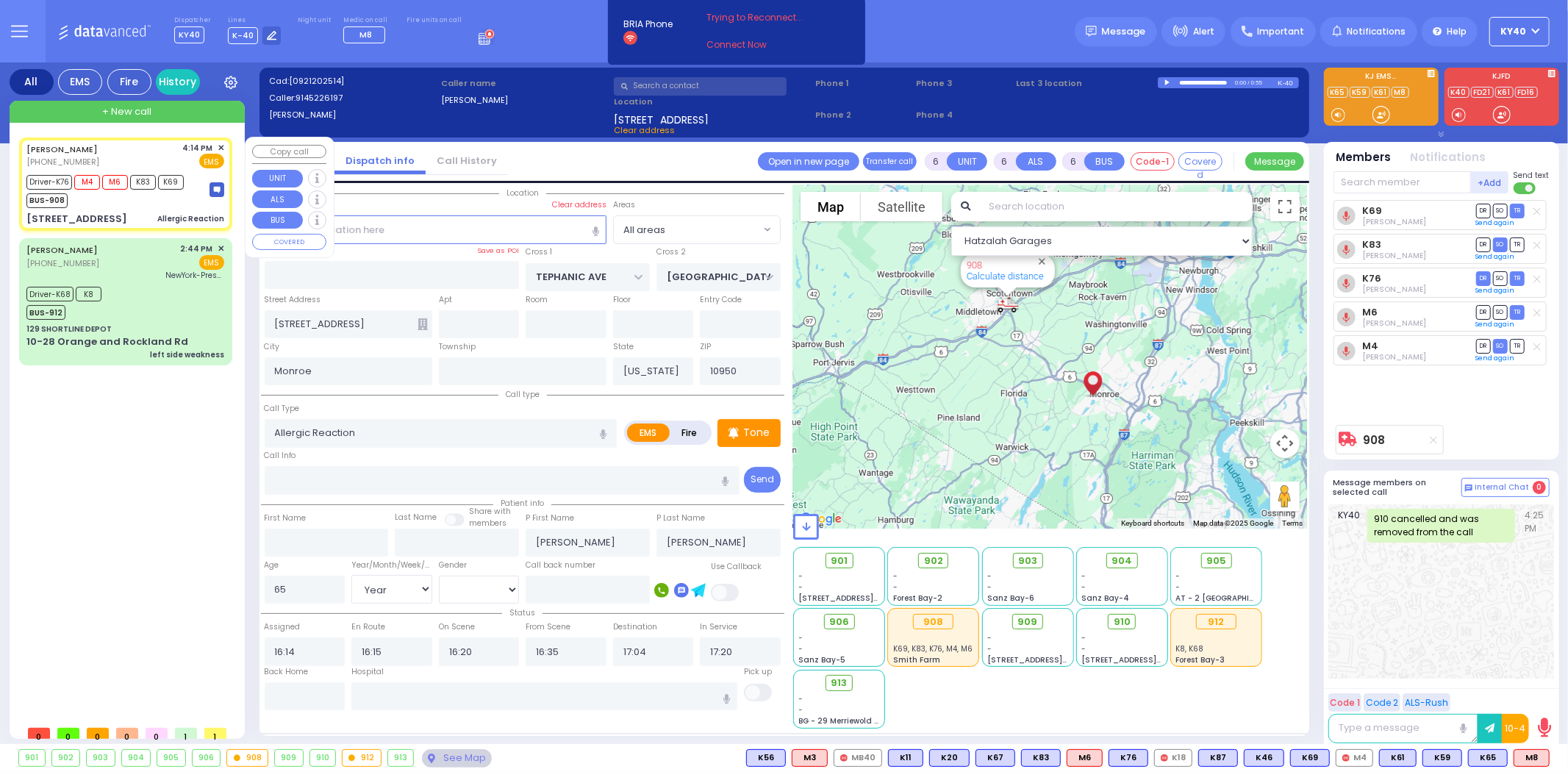
select select
radio input "true"
select select "Year"
select select "[DEMOGRAPHIC_DATA]"
select select "Hatzalah Garages"
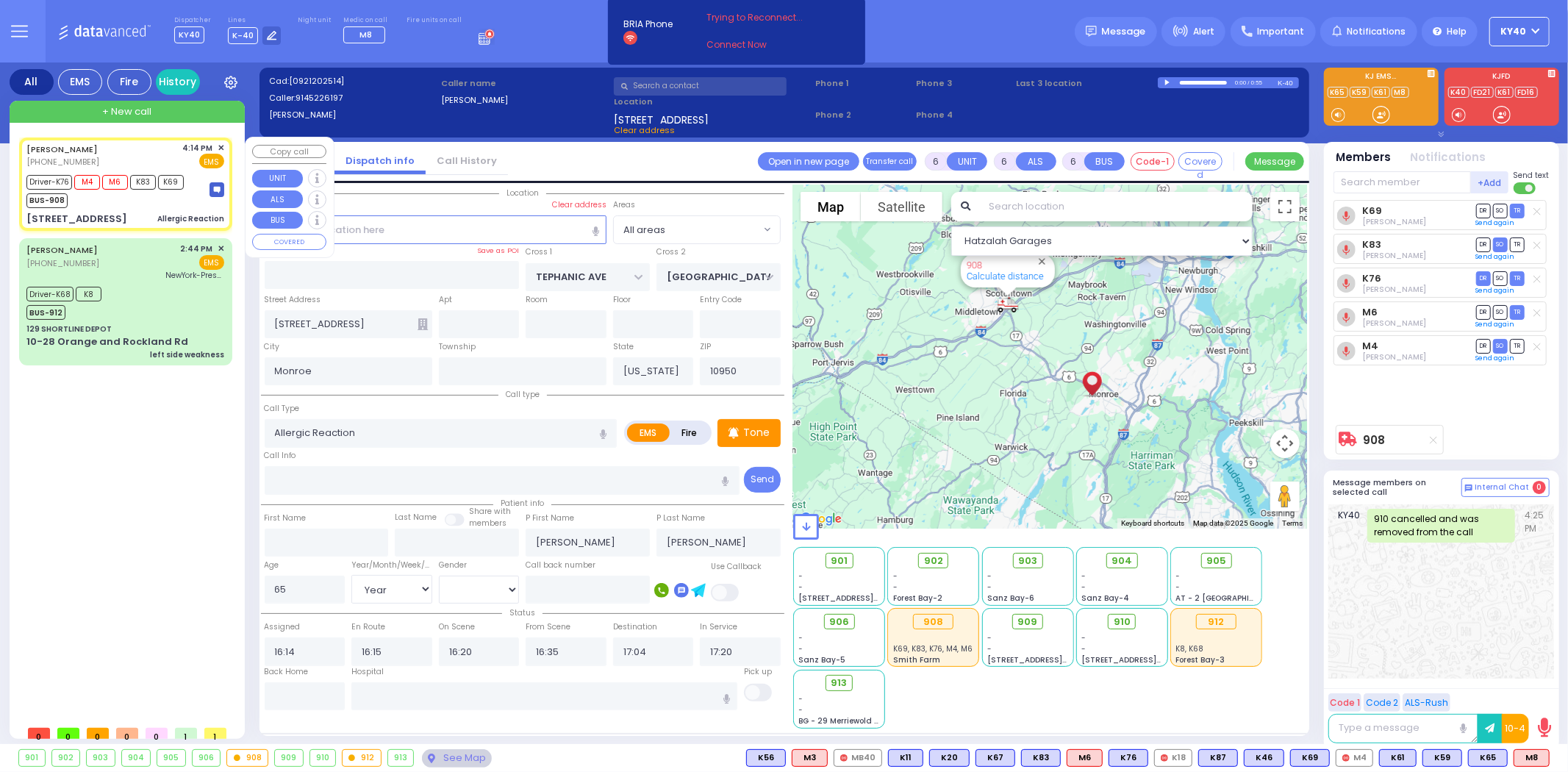
select select
radio input "true"
select select "Year"
select select "[DEMOGRAPHIC_DATA]"
select select "Hatzalah Garages"
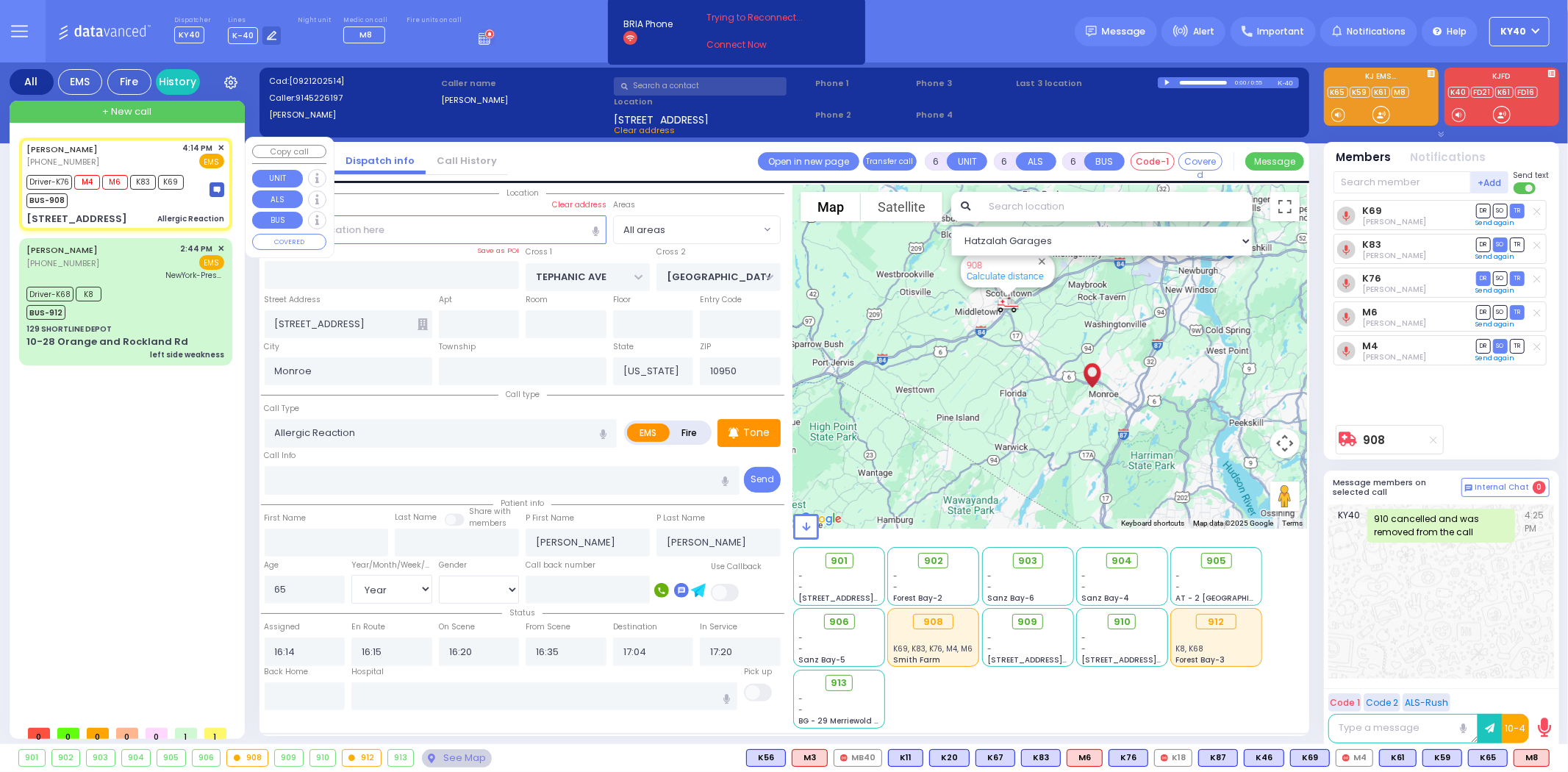
select select
radio input "true"
select select "Year"
select select "[DEMOGRAPHIC_DATA]"
select select "Hatzalah Garages"
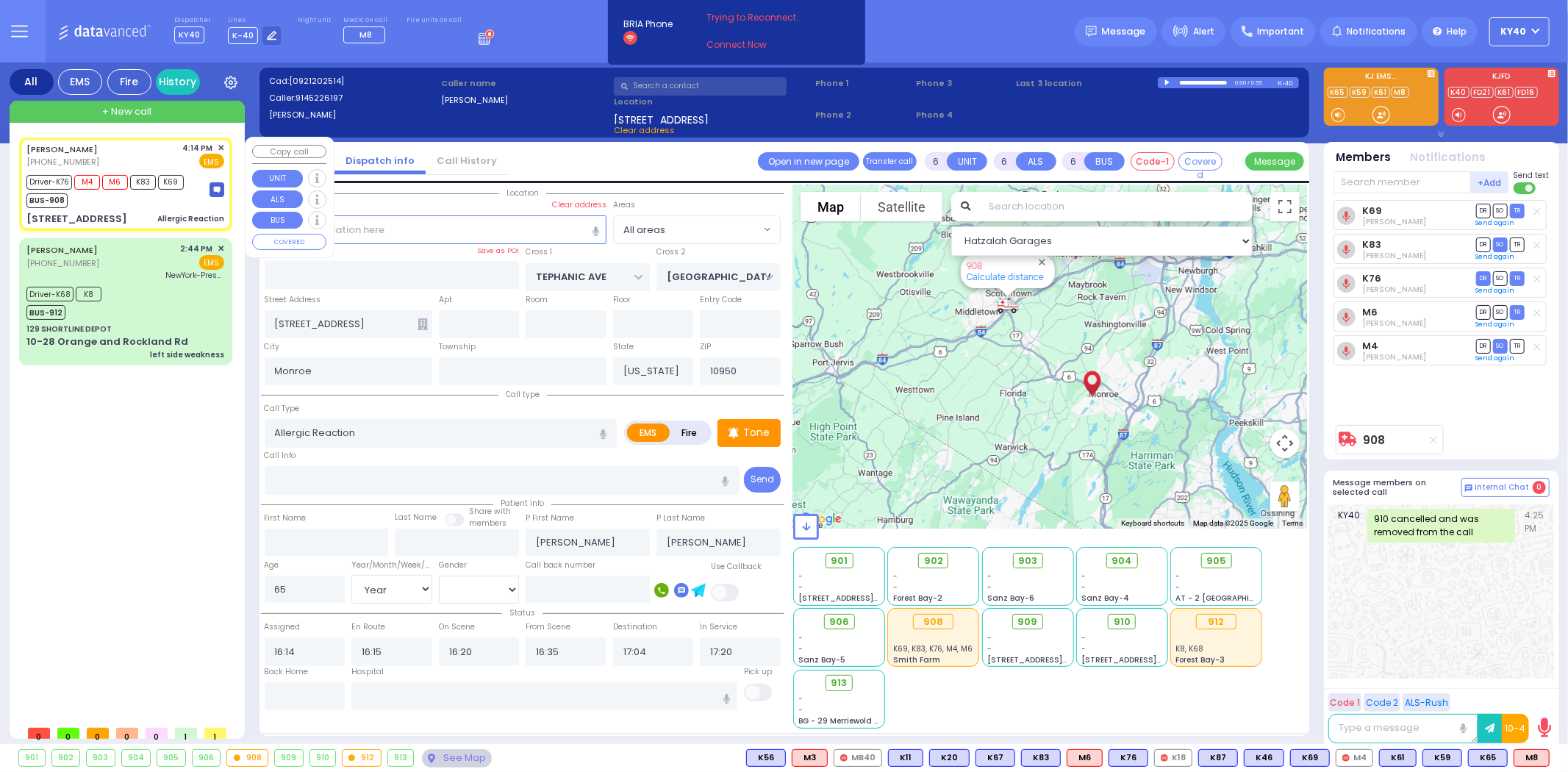
select select
radio input "true"
select select "Year"
select select "[DEMOGRAPHIC_DATA]"
select select "Hatzalah Garages"
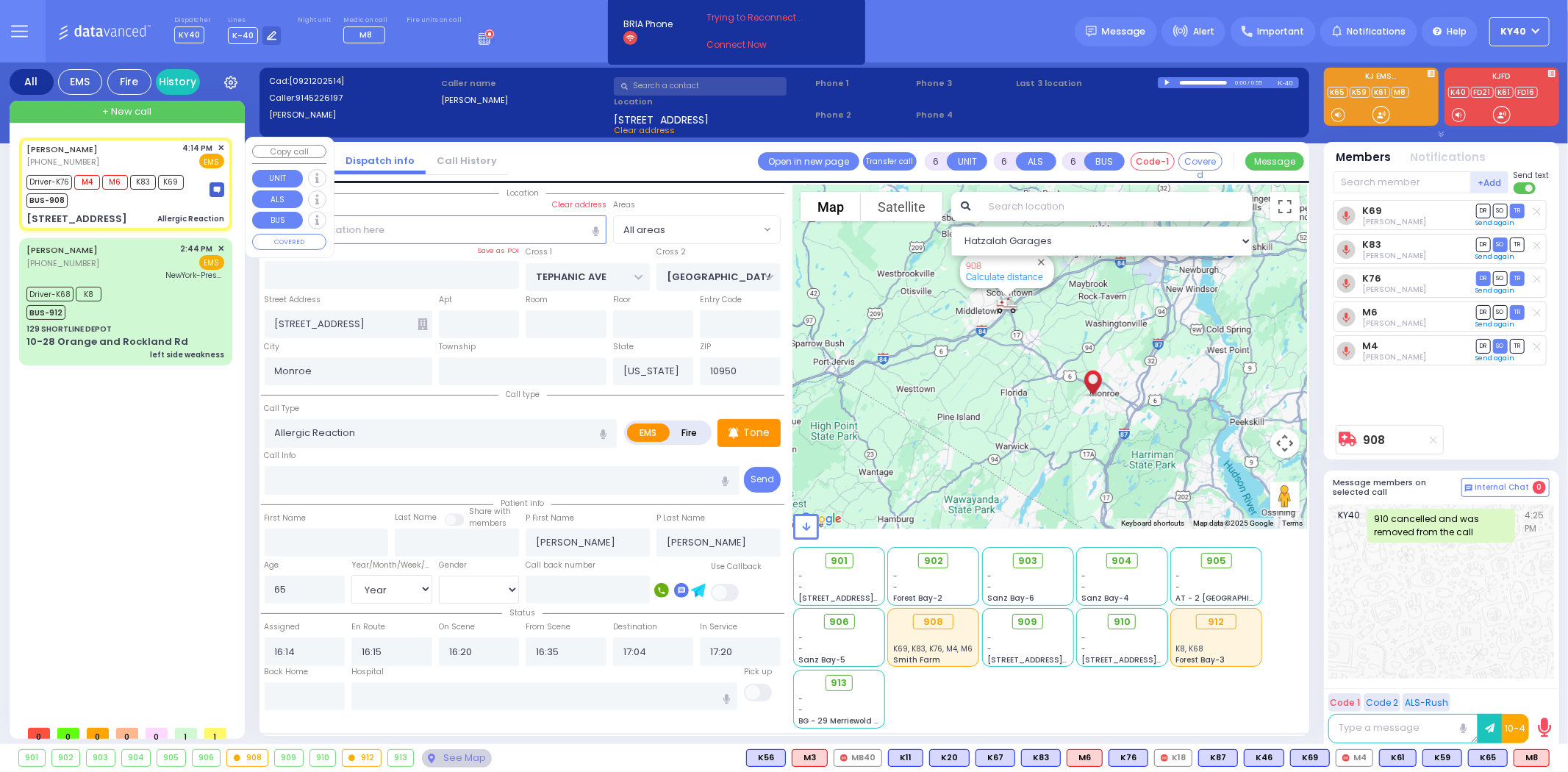
select select
radio input "true"
select select "Year"
select select "[DEMOGRAPHIC_DATA]"
type input "[GEOGRAPHIC_DATA] [STREET_ADDRESS]"
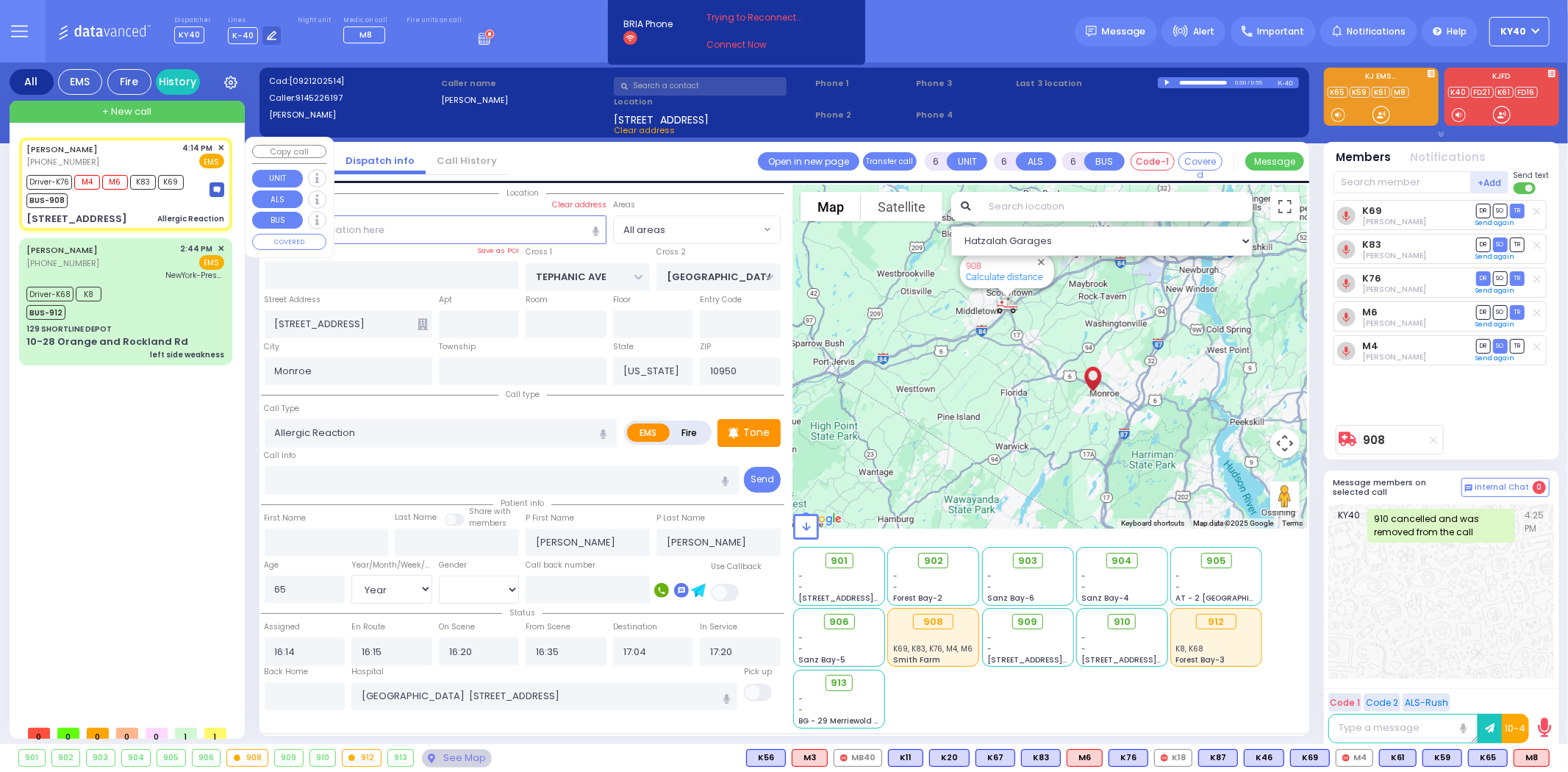
select select "Hatzalah Garages"
select select
radio input "true"
select select "Year"
select select "[DEMOGRAPHIC_DATA]"
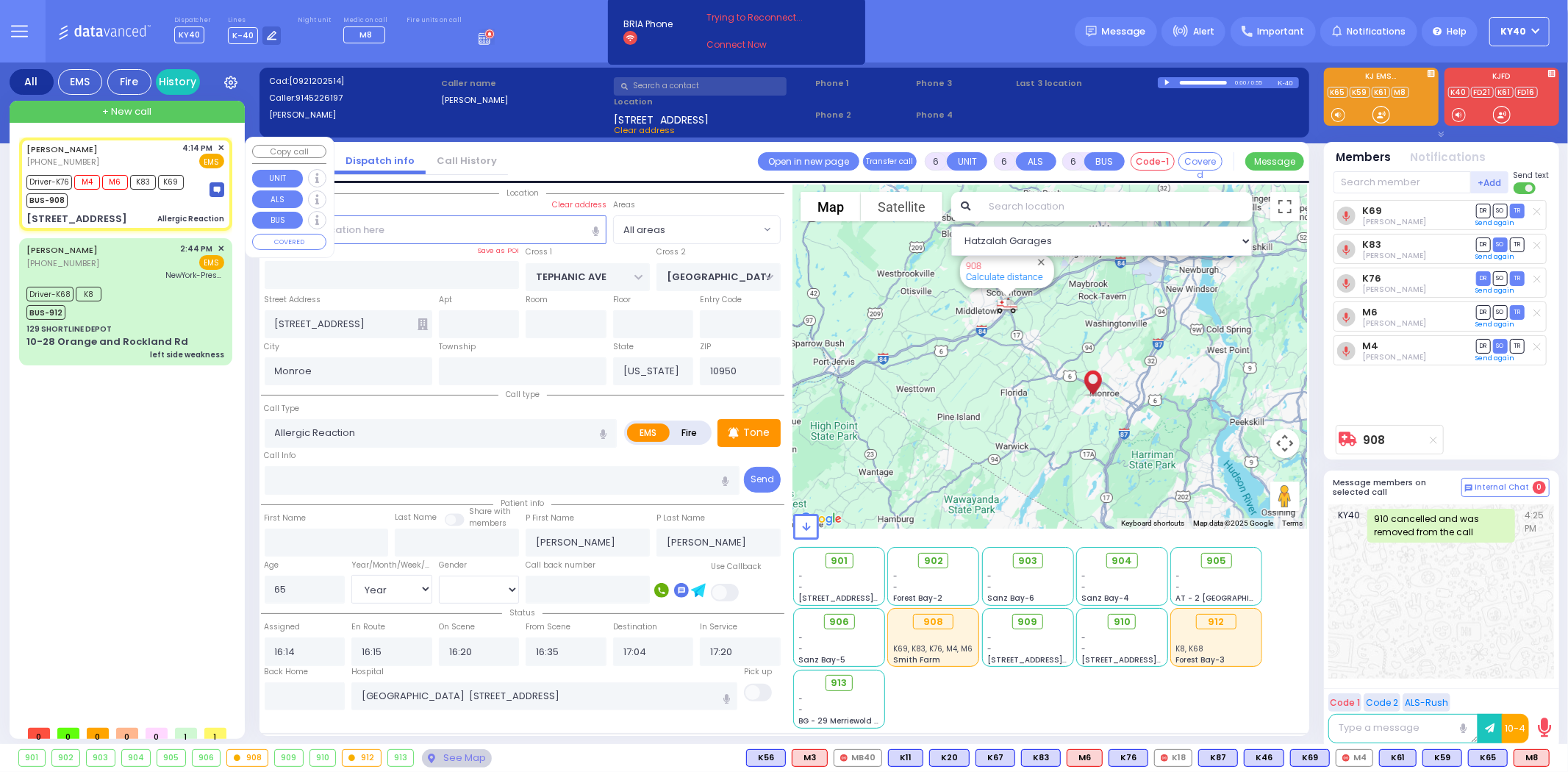
select select "Hatzalah Garages"
select select
radio input "true"
select select "Year"
select select "[DEMOGRAPHIC_DATA]"
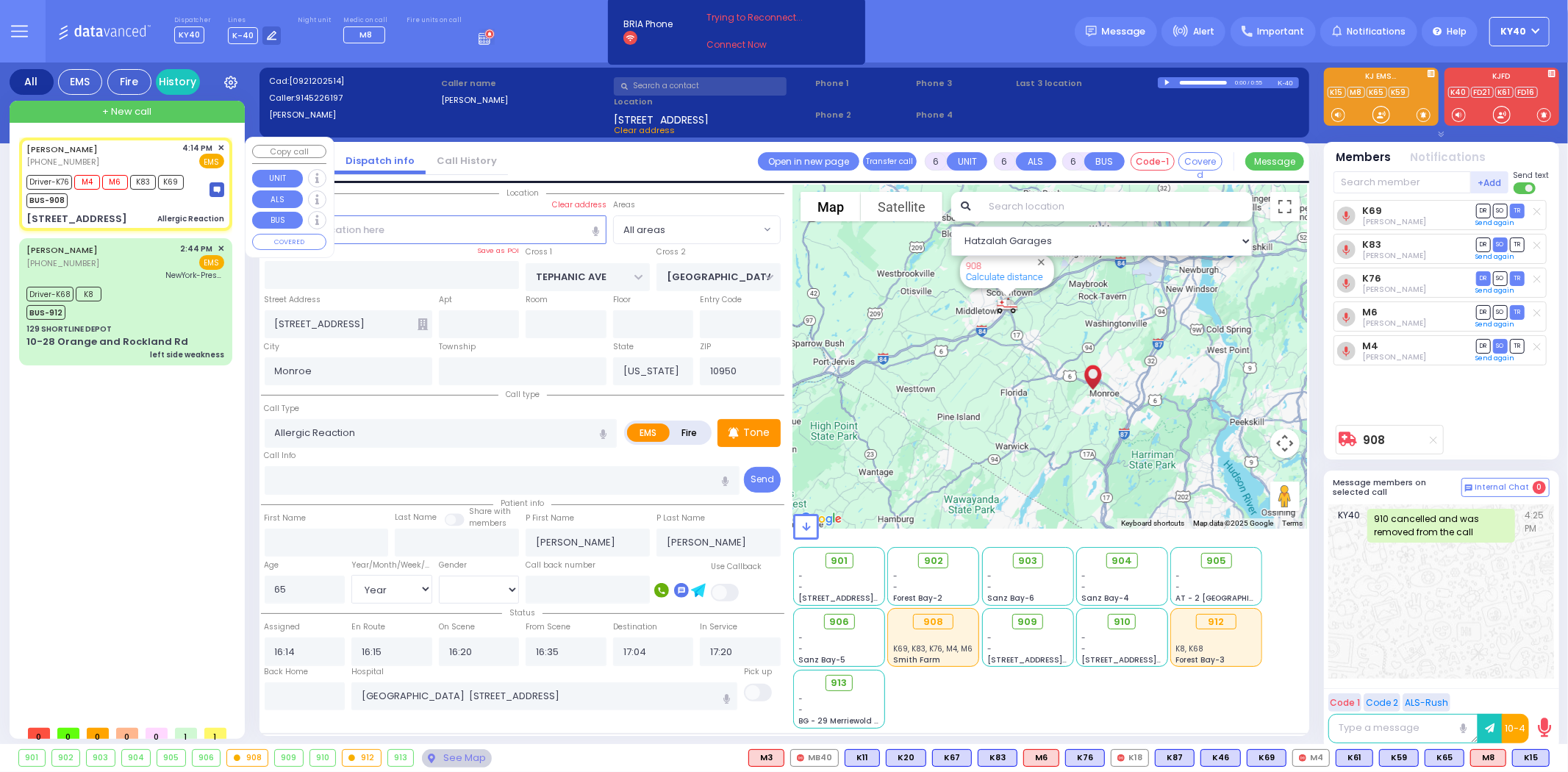
select select "Hatzalah Garages"
select select
radio input "true"
select select "Year"
select select "[DEMOGRAPHIC_DATA]"
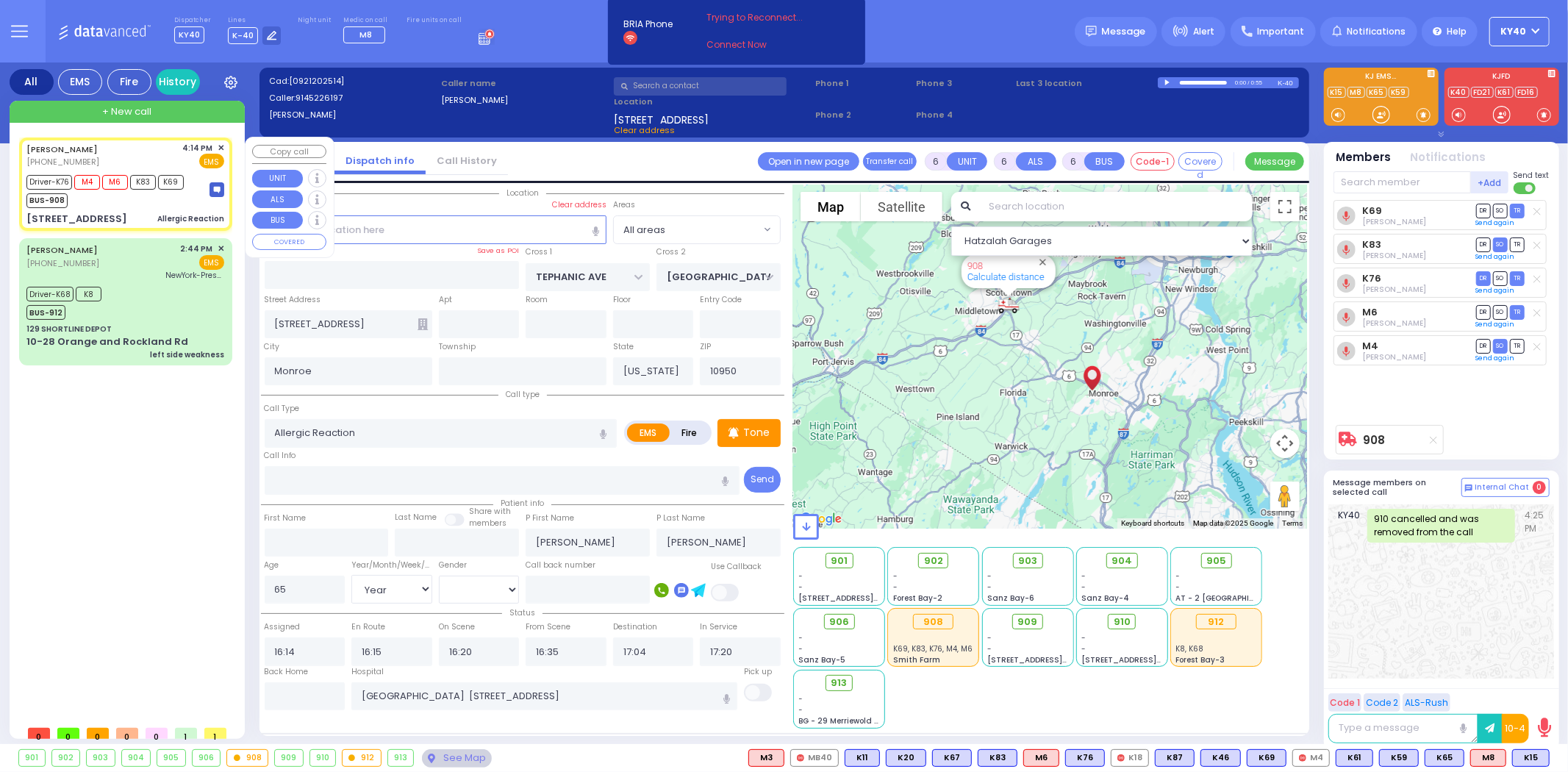
select select "Hatzalah Garages"
select select
radio input "true"
select select "Year"
select select "[DEMOGRAPHIC_DATA]"
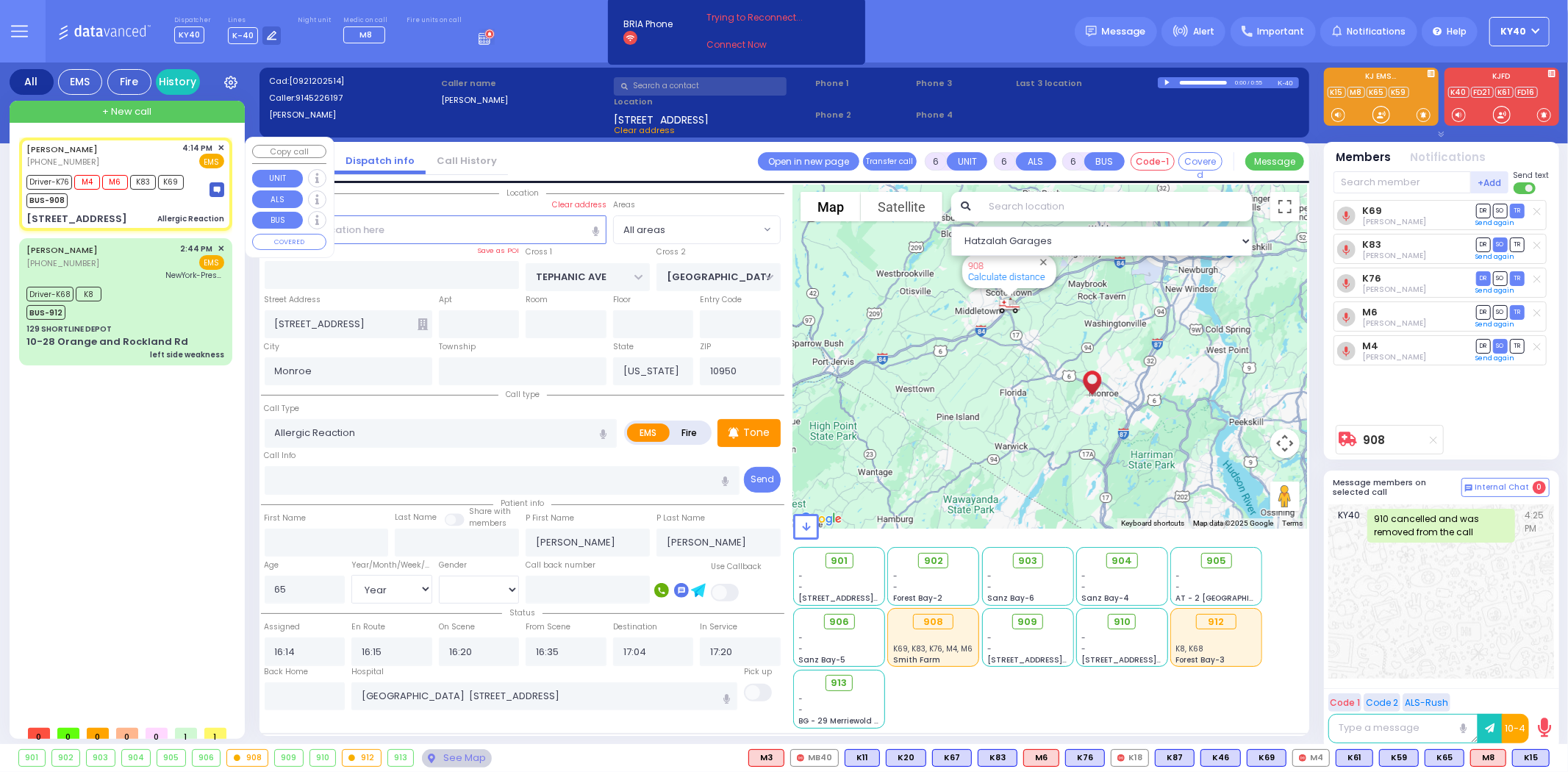
select select "Hatzalah Garages"
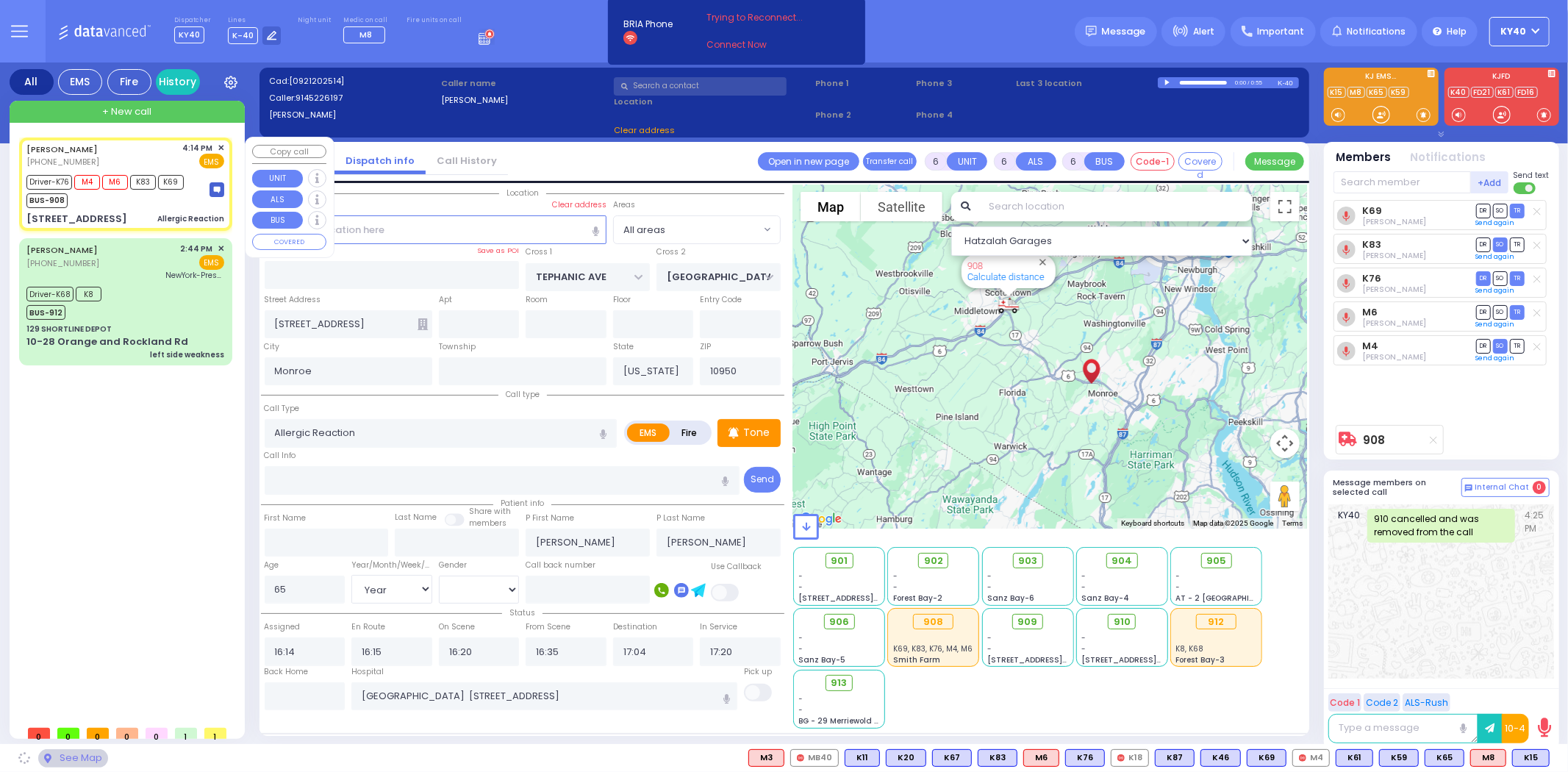
select select
radio input "true"
select select "Year"
select select "[DEMOGRAPHIC_DATA]"
select select "Hatzalah Garages"
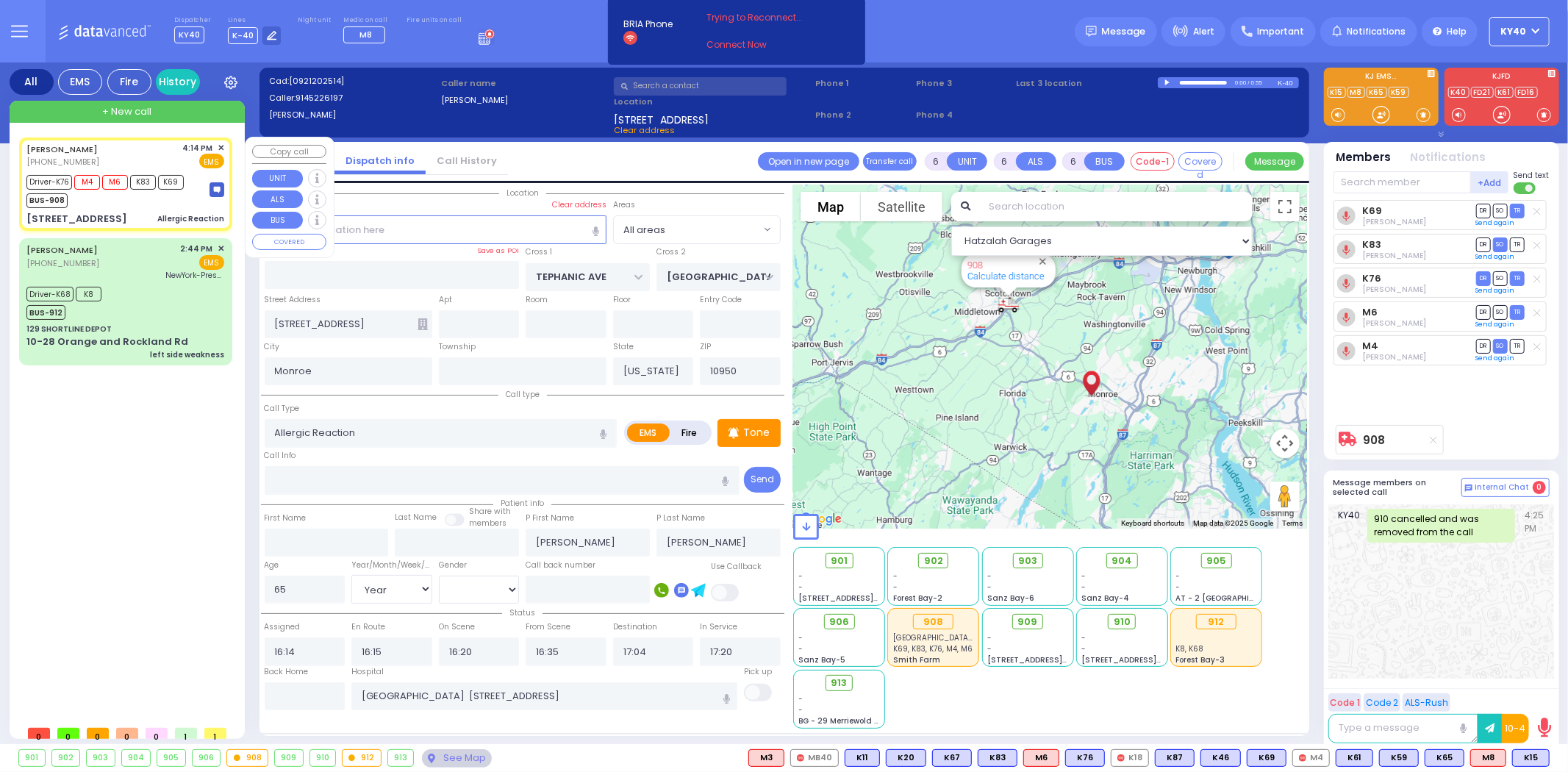
select select
radio input "true"
select select "Year"
select select "[DEMOGRAPHIC_DATA]"
select select "Hatzalah Garages"
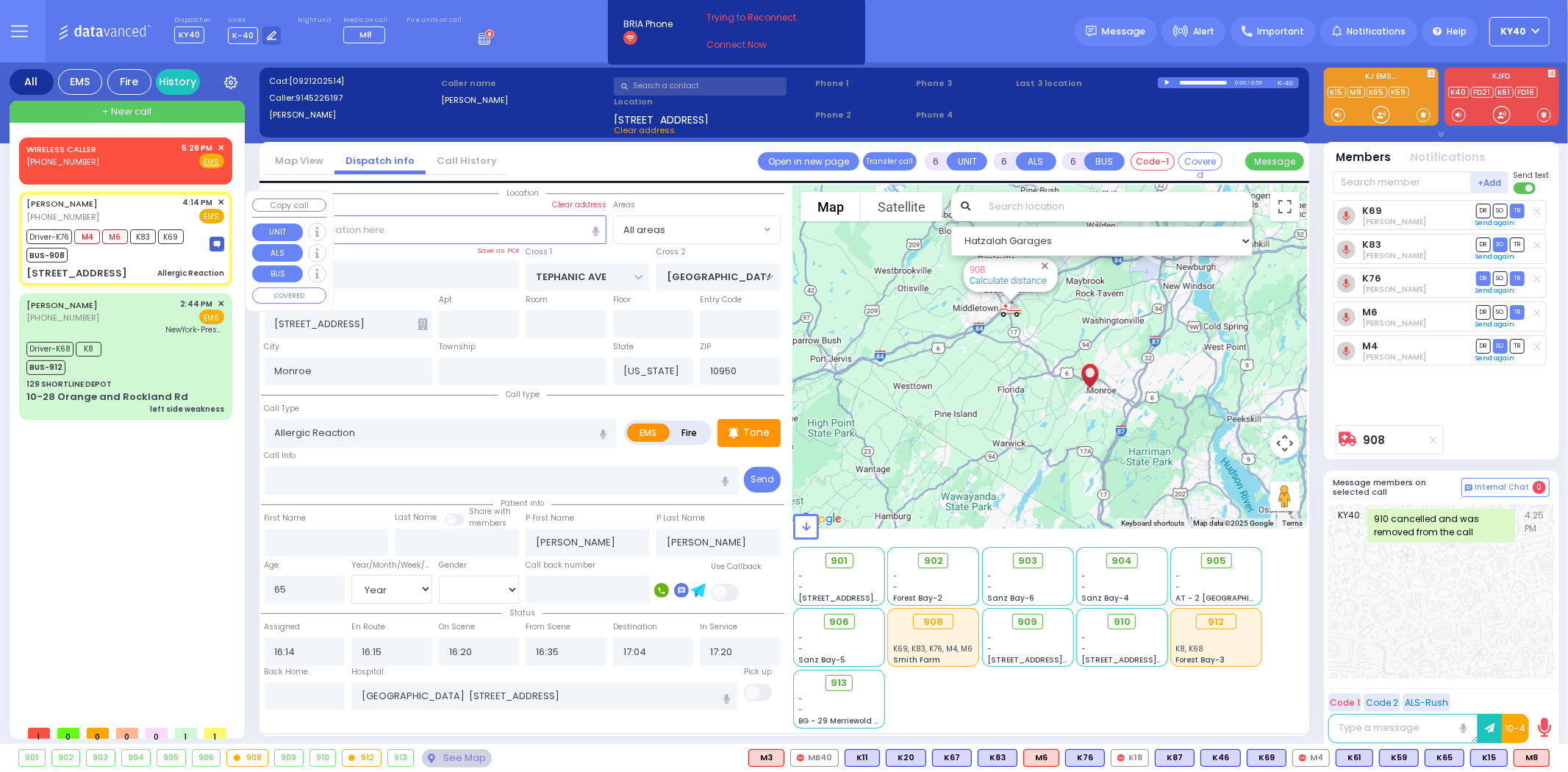
select select
radio input "true"
select select "Year"
select select "[DEMOGRAPHIC_DATA]"
select select "Hatzalah Garages"
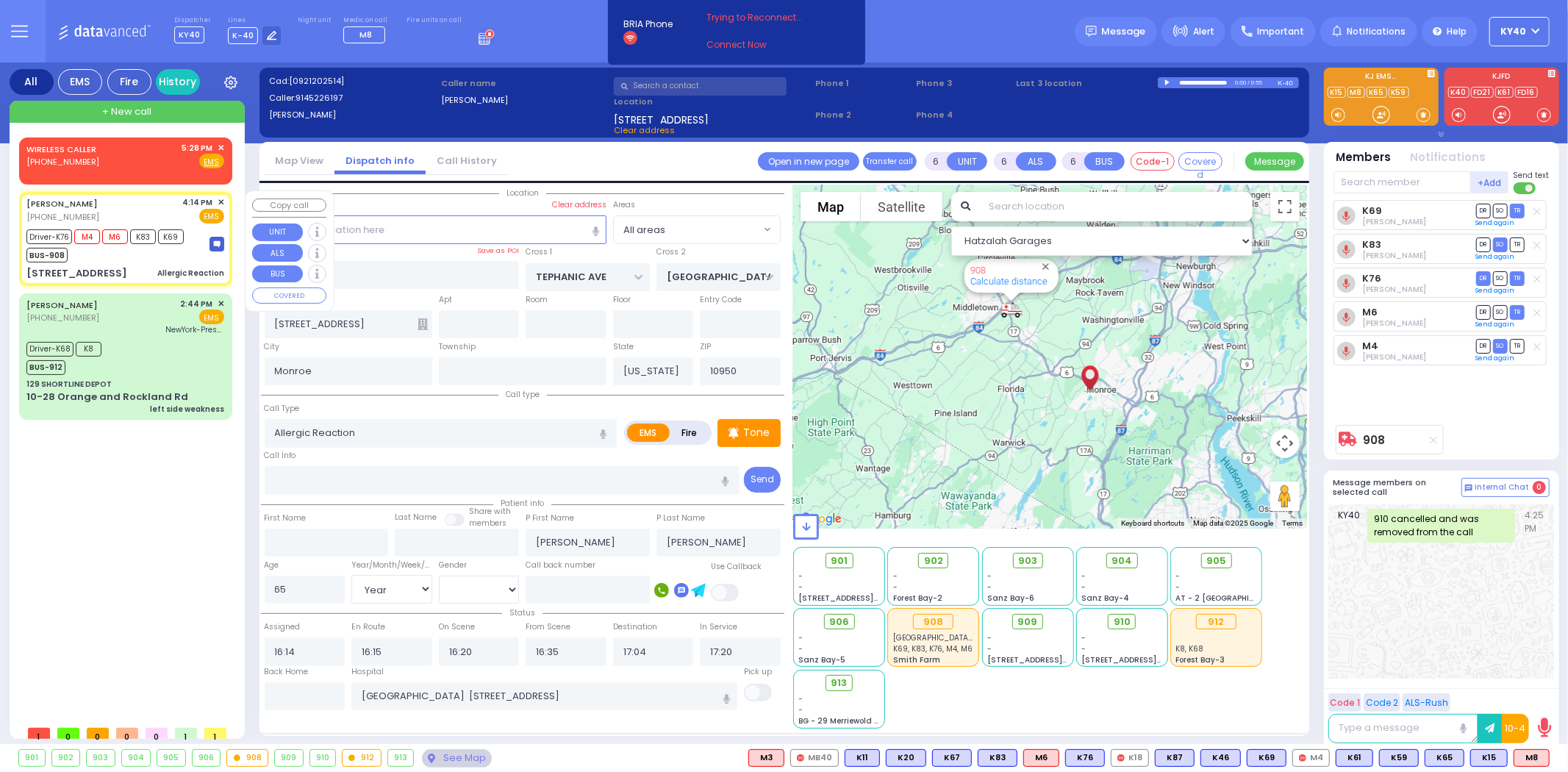
select select
radio input "true"
select select "Year"
select select "[DEMOGRAPHIC_DATA]"
select select "Hatzalah Garages"
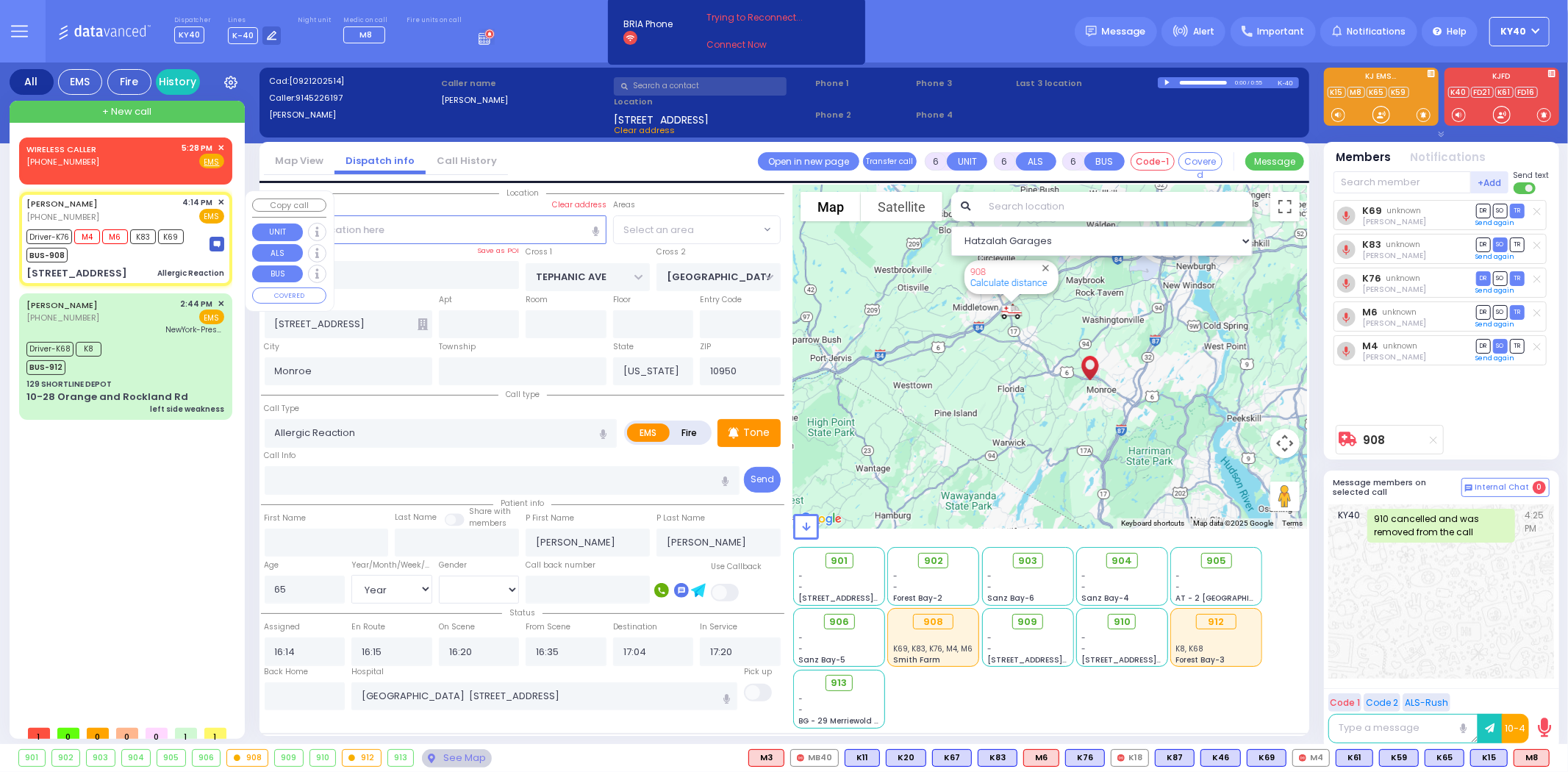
select select
radio input "true"
select select "Year"
select select "[DEMOGRAPHIC_DATA]"
select select "Hatzalah Garages"
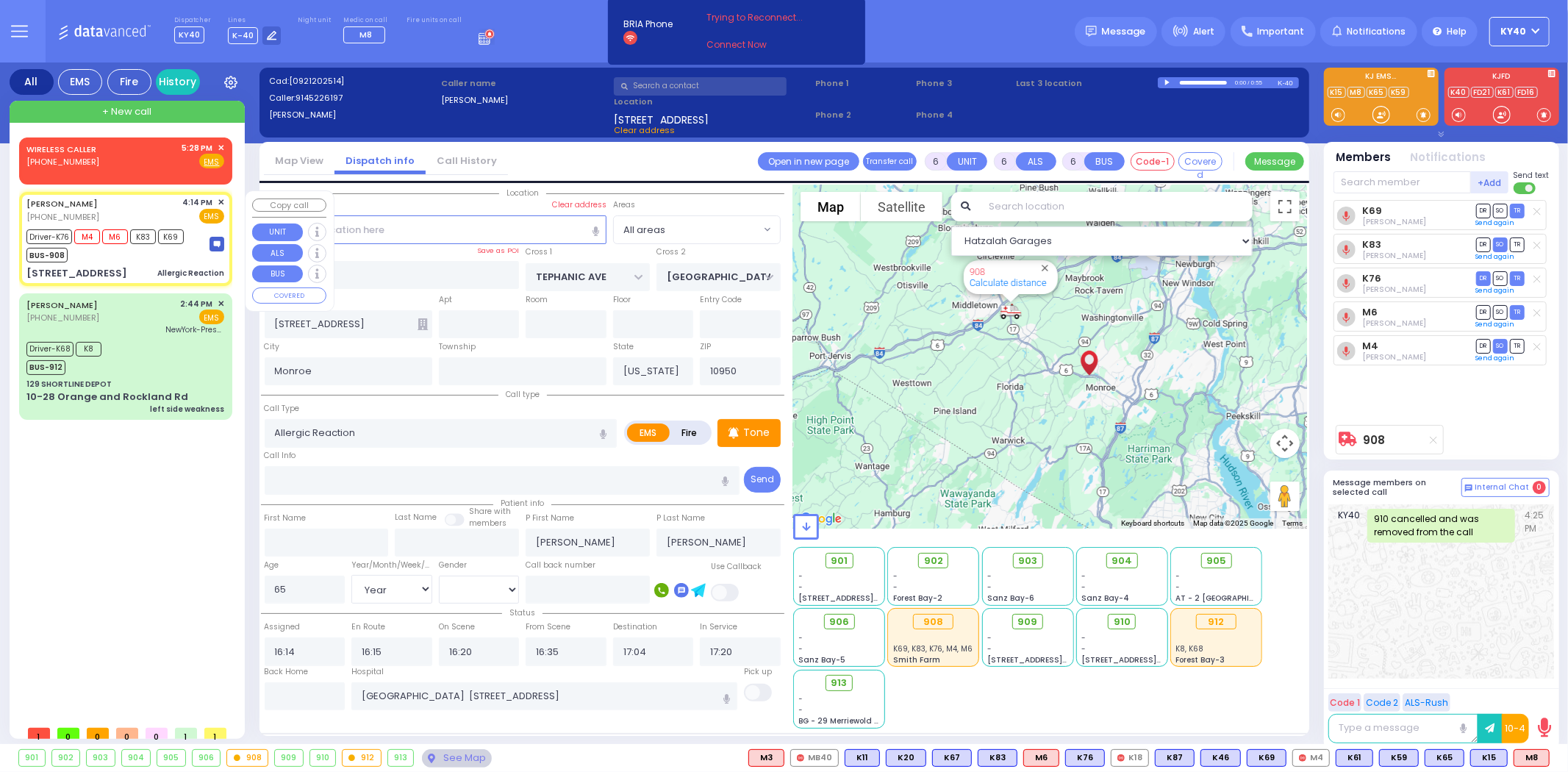
select select
radio input "true"
select select "Year"
select select "[DEMOGRAPHIC_DATA]"
select select "Hatzalah Garages"
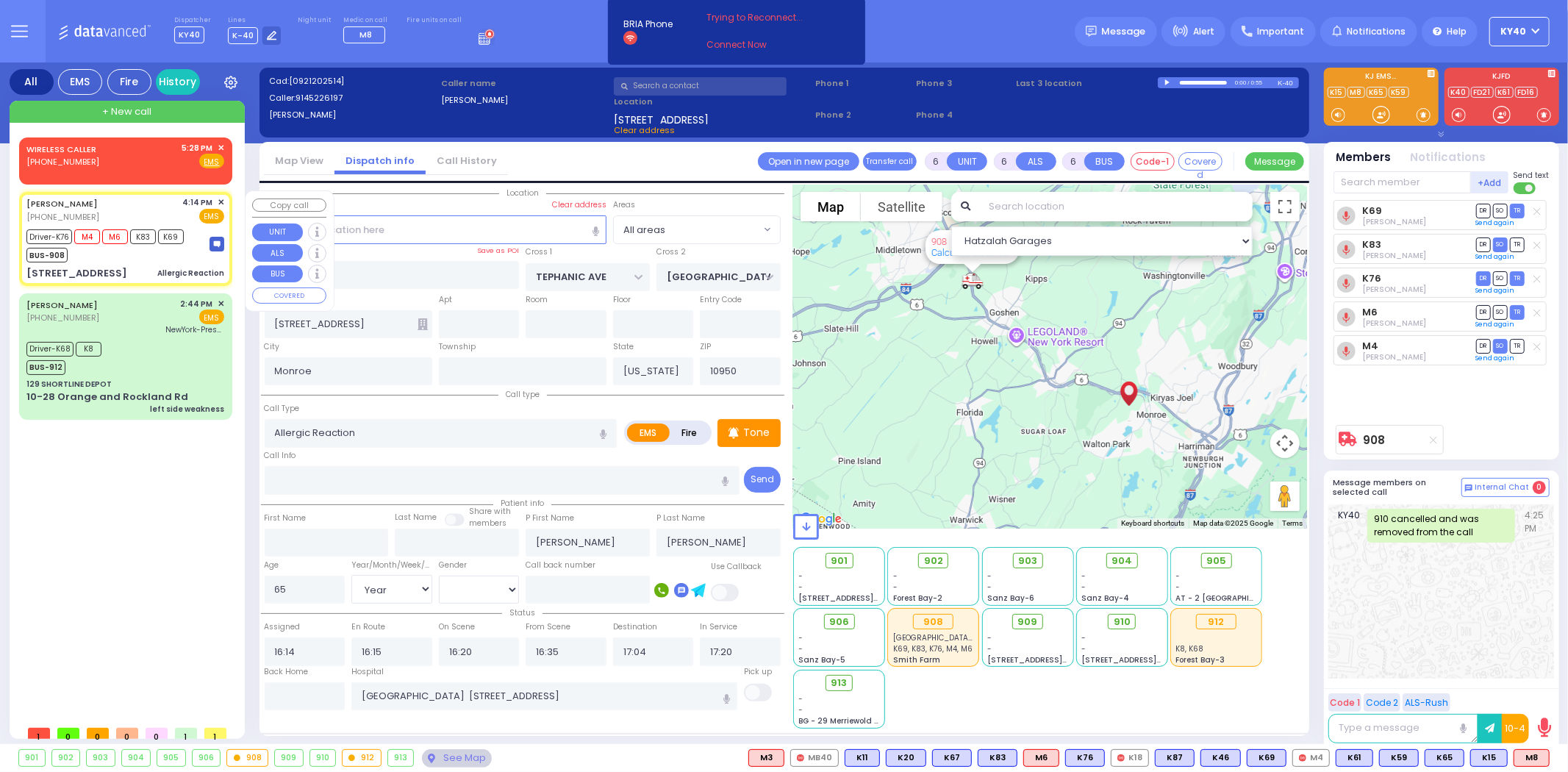
select select
radio input "true"
select select "Year"
select select "[DEMOGRAPHIC_DATA]"
select select "Hatzalah Garages"
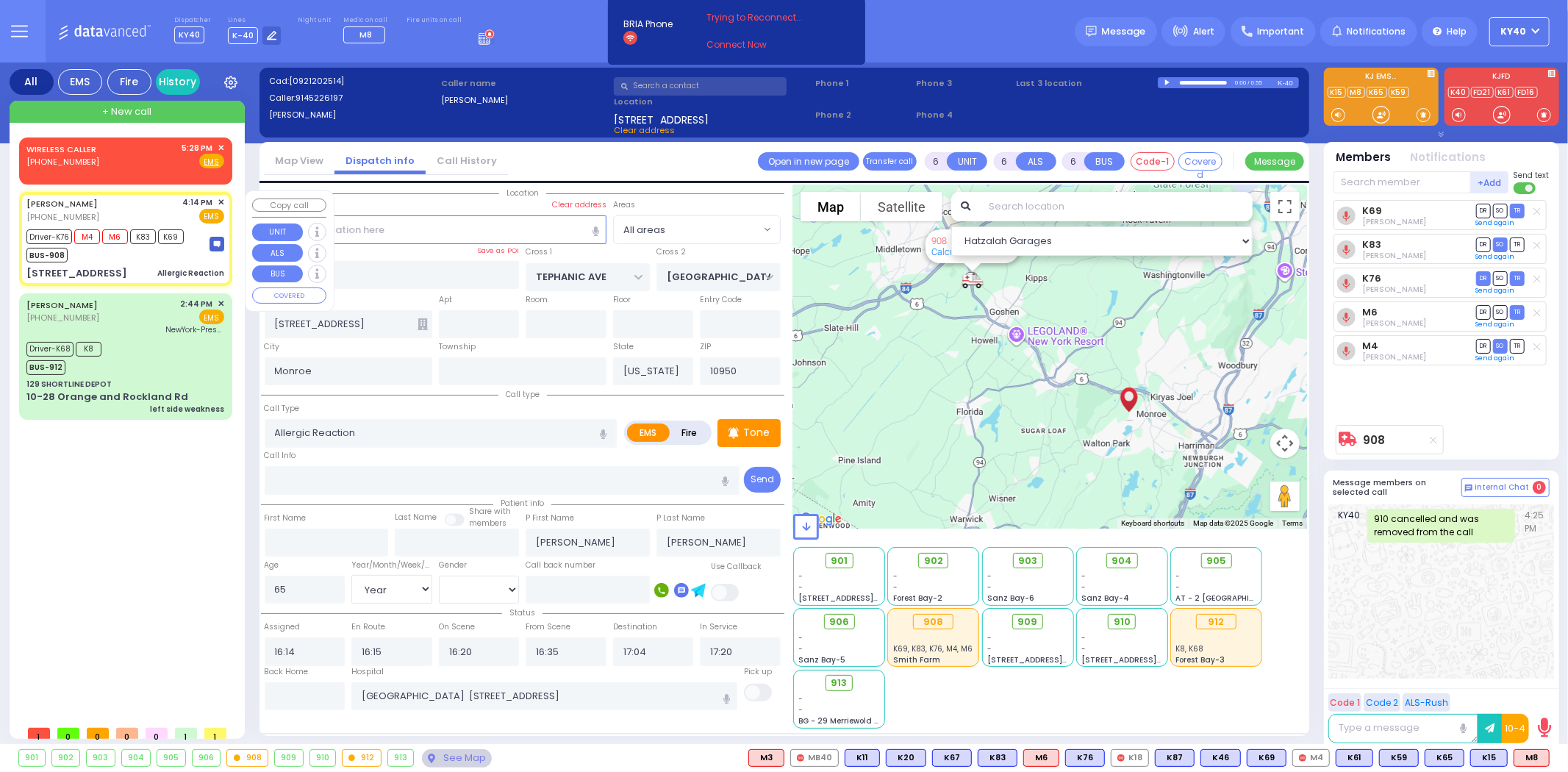
select select
radio input "true"
select select "Year"
select select "[DEMOGRAPHIC_DATA]"
select select "Hatzalah Garages"
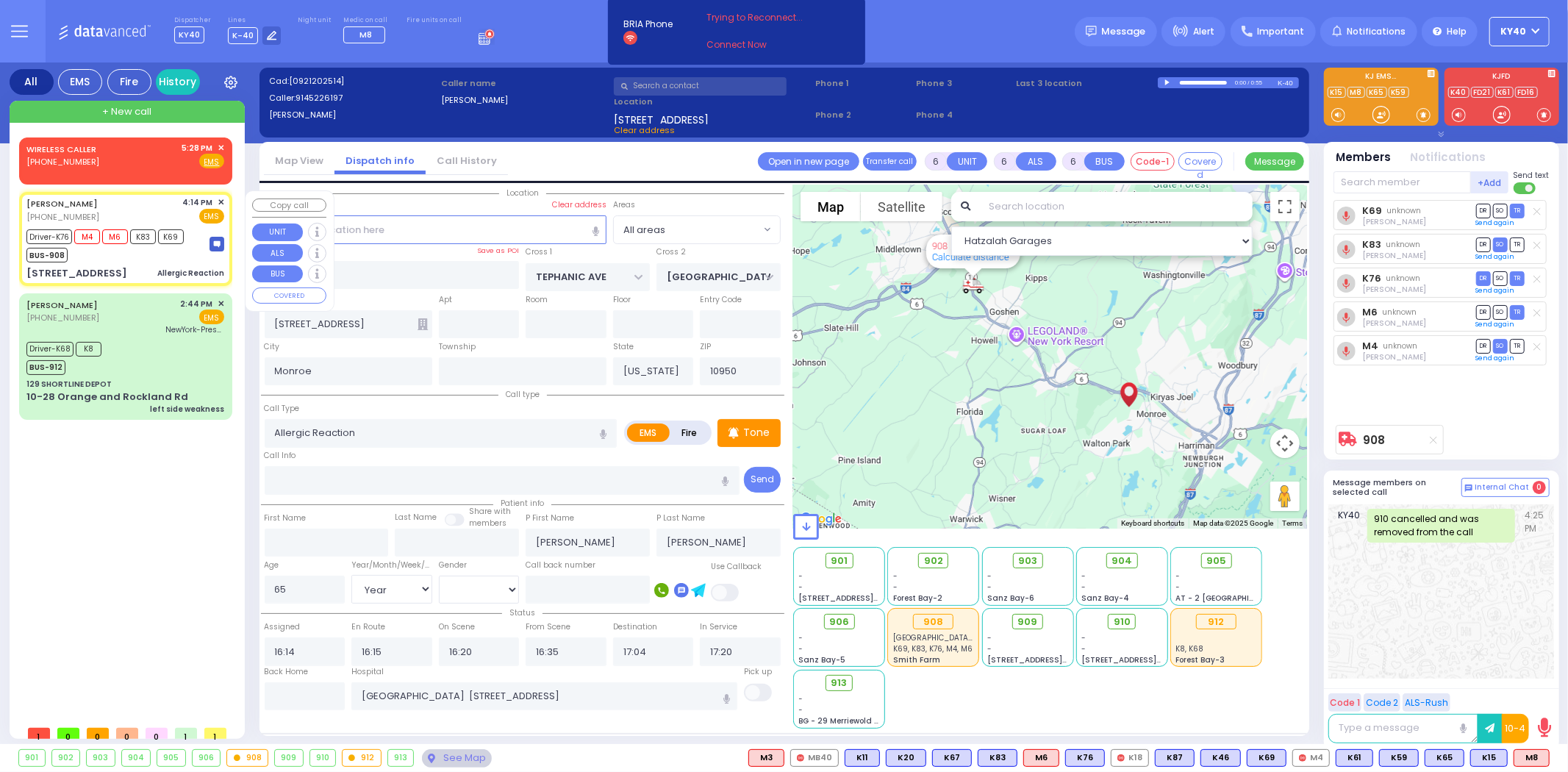
select select
radio input "true"
select select "Year"
select select "[DEMOGRAPHIC_DATA]"
select select "Hatzalah Garages"
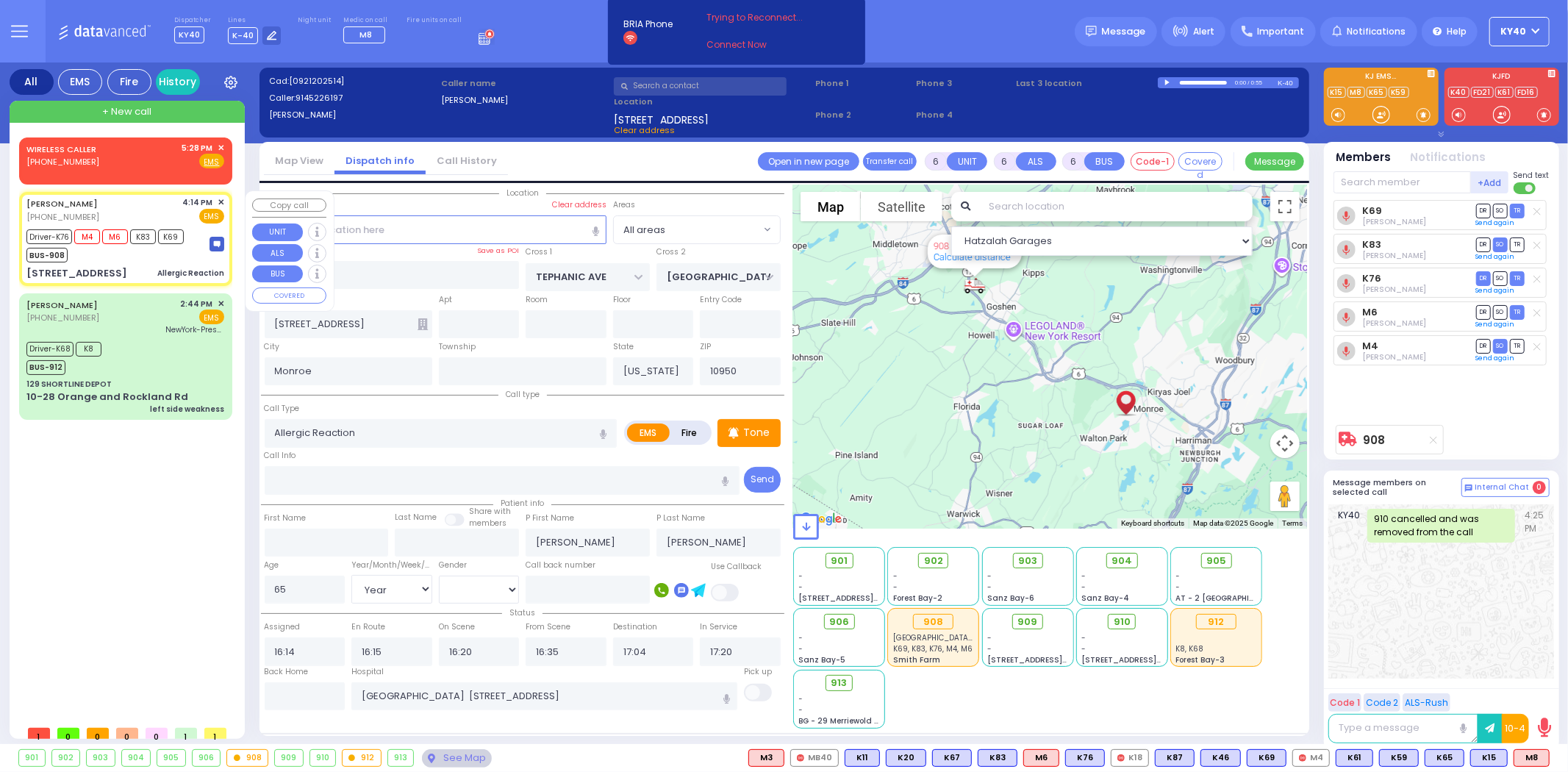
select select
radio input "true"
select select "Year"
select select "[DEMOGRAPHIC_DATA]"
select select "Hatzalah Garages"
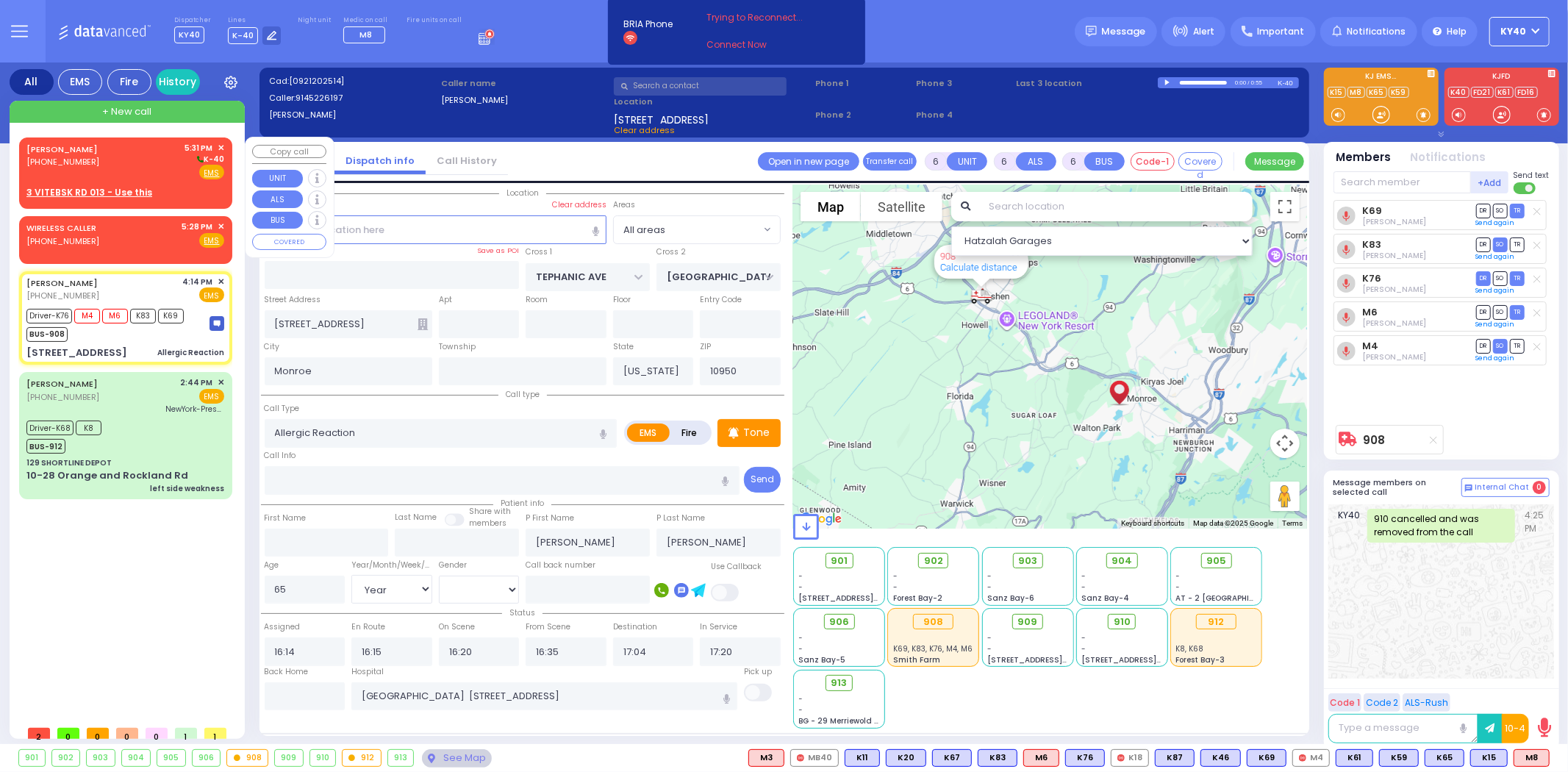
click at [122, 158] on div "[PERSON_NAME] [PHONE_NUMBER] 5:31 PM ✕ K-40" at bounding box center [125, 161] width 198 height 39
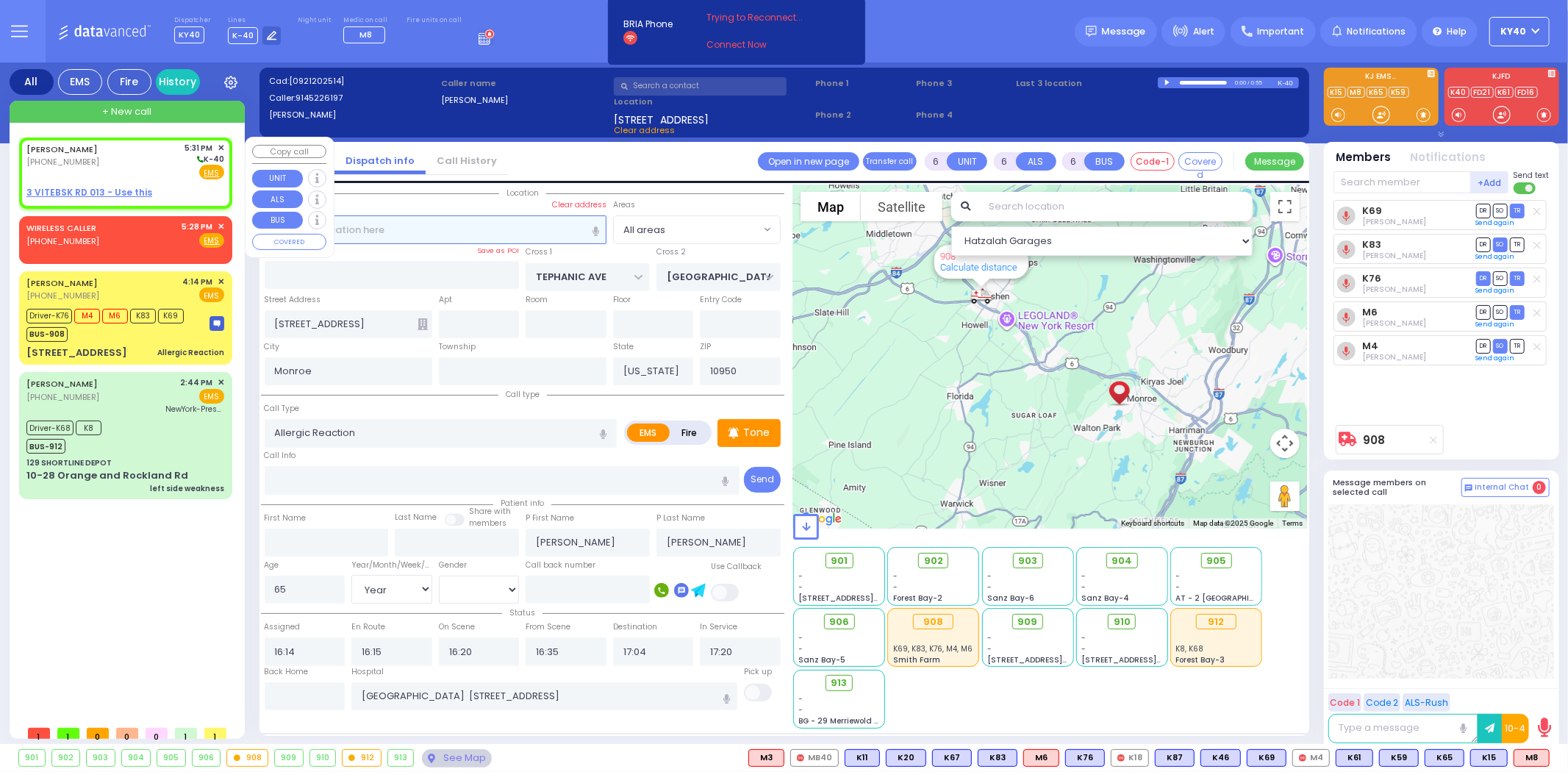
type input "2"
type input "1"
select select
radio input "true"
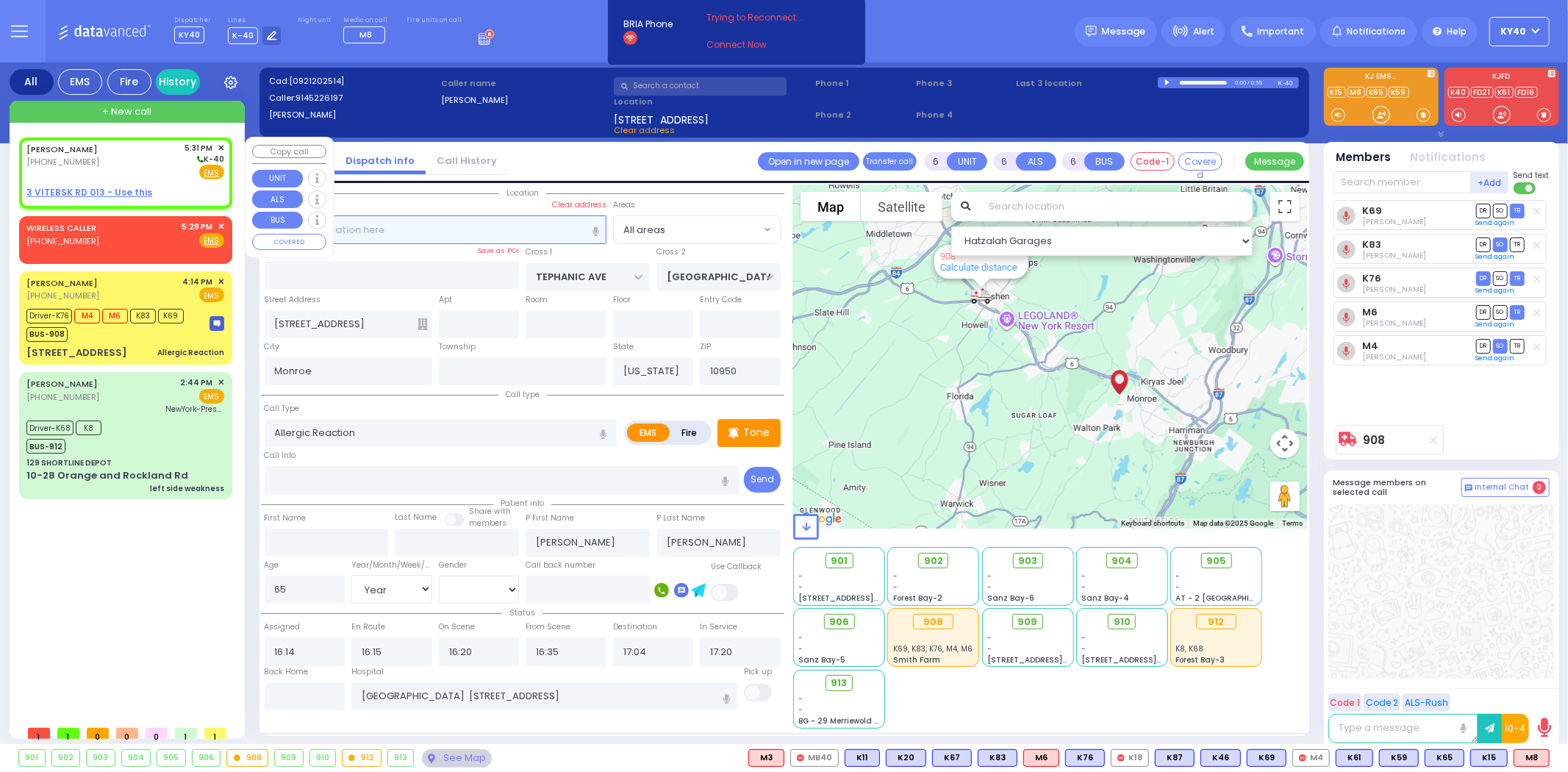
type input "GAVRIEL"
type input "WEISS"
select select
type input "17:31"
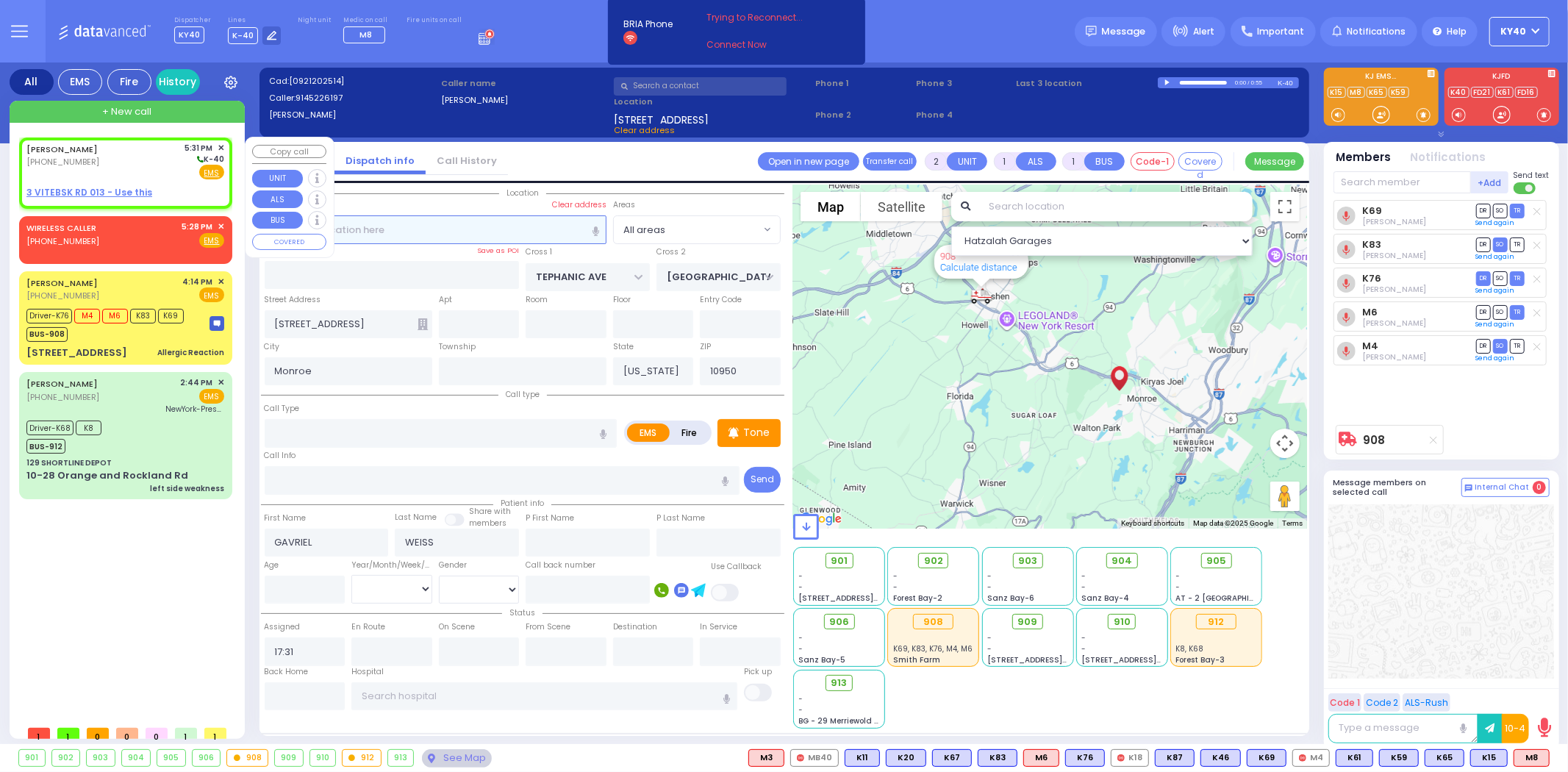
select select "Hatzalah Garages"
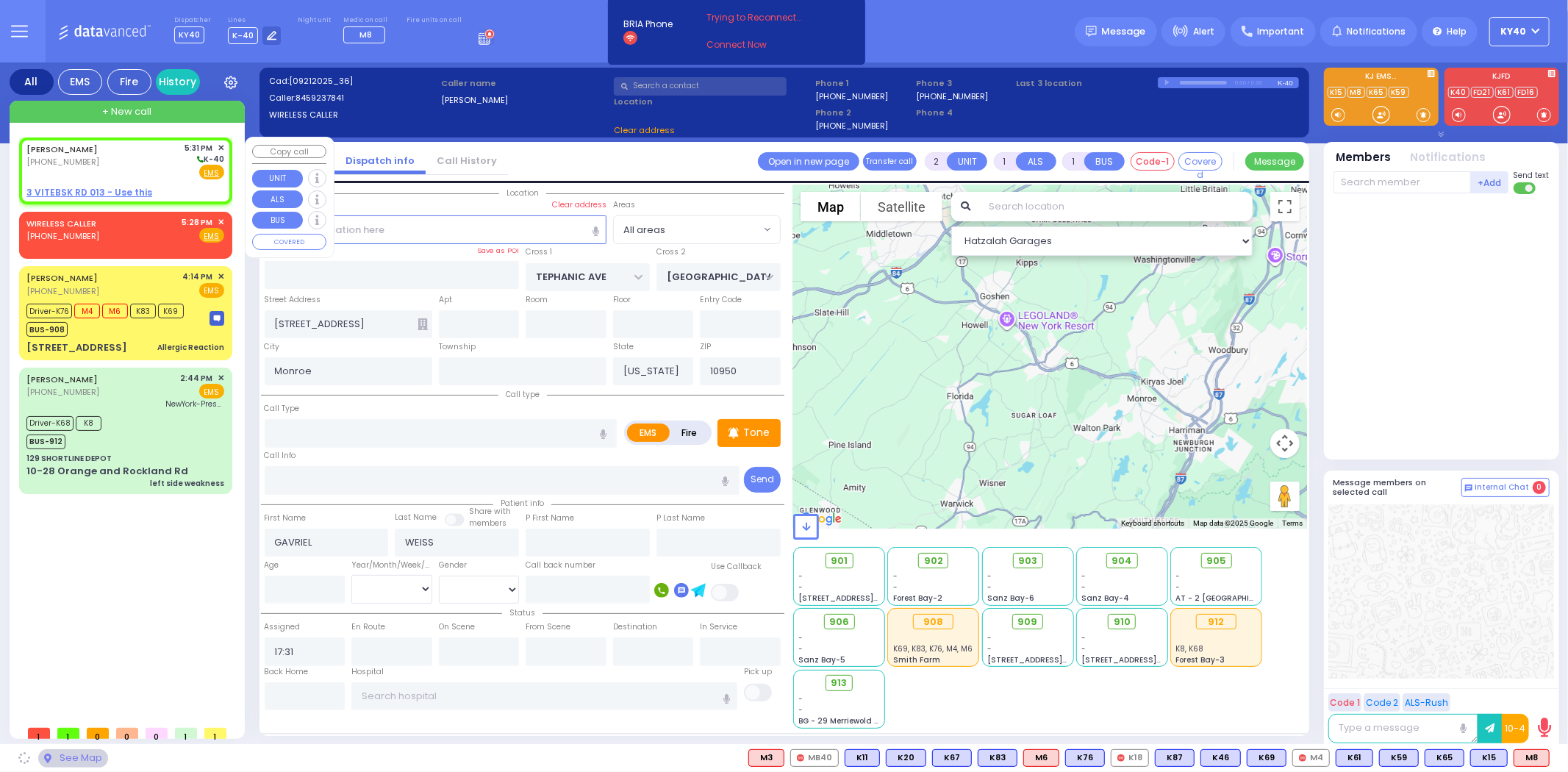
click at [121, 152] on div "[PERSON_NAME] [PHONE_NUMBER] 5:31 PM ✕ K-40" at bounding box center [125, 161] width 198 height 39
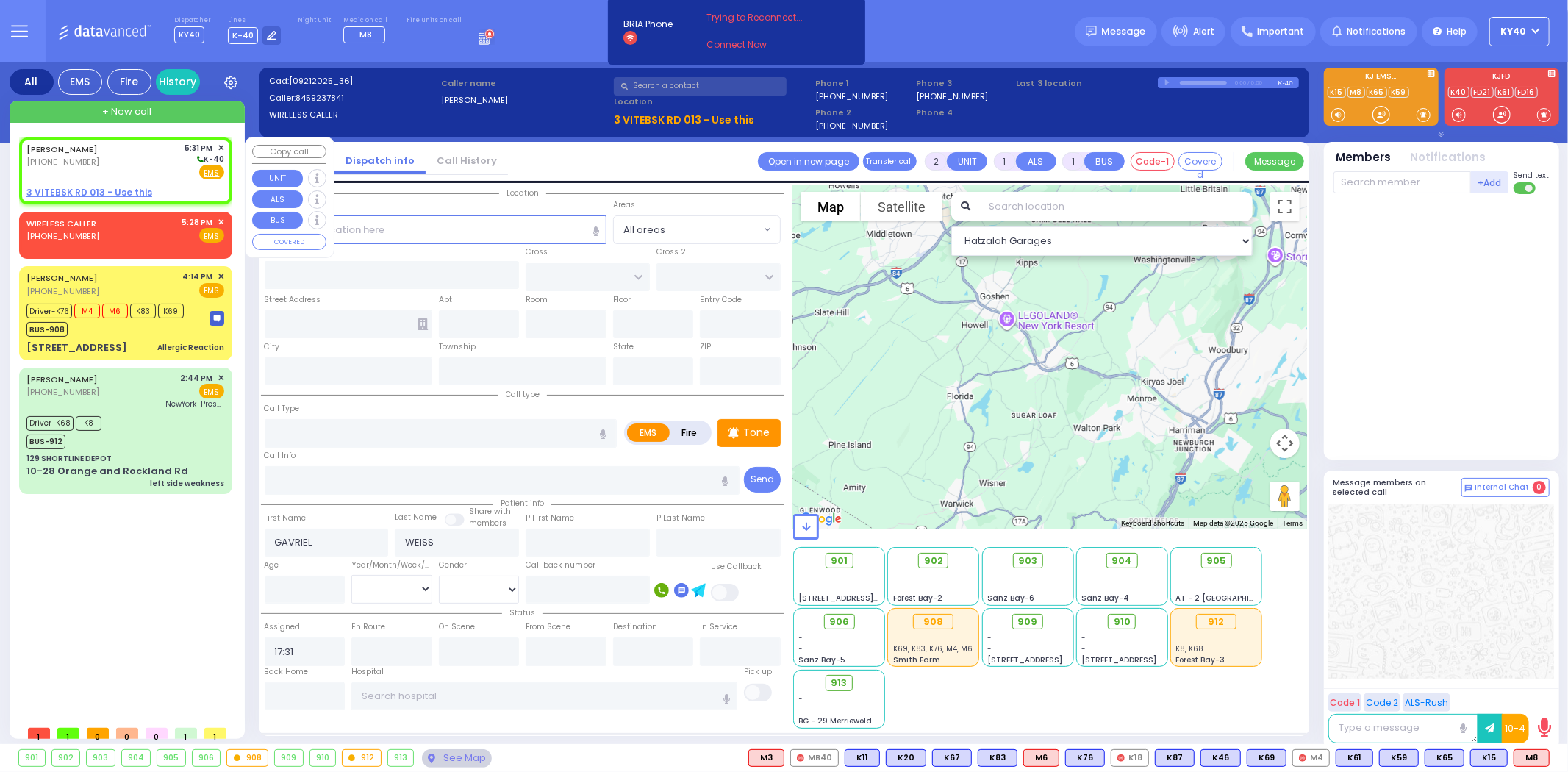
select select
radio input "true"
select select
select select "Hatzalah Garages"
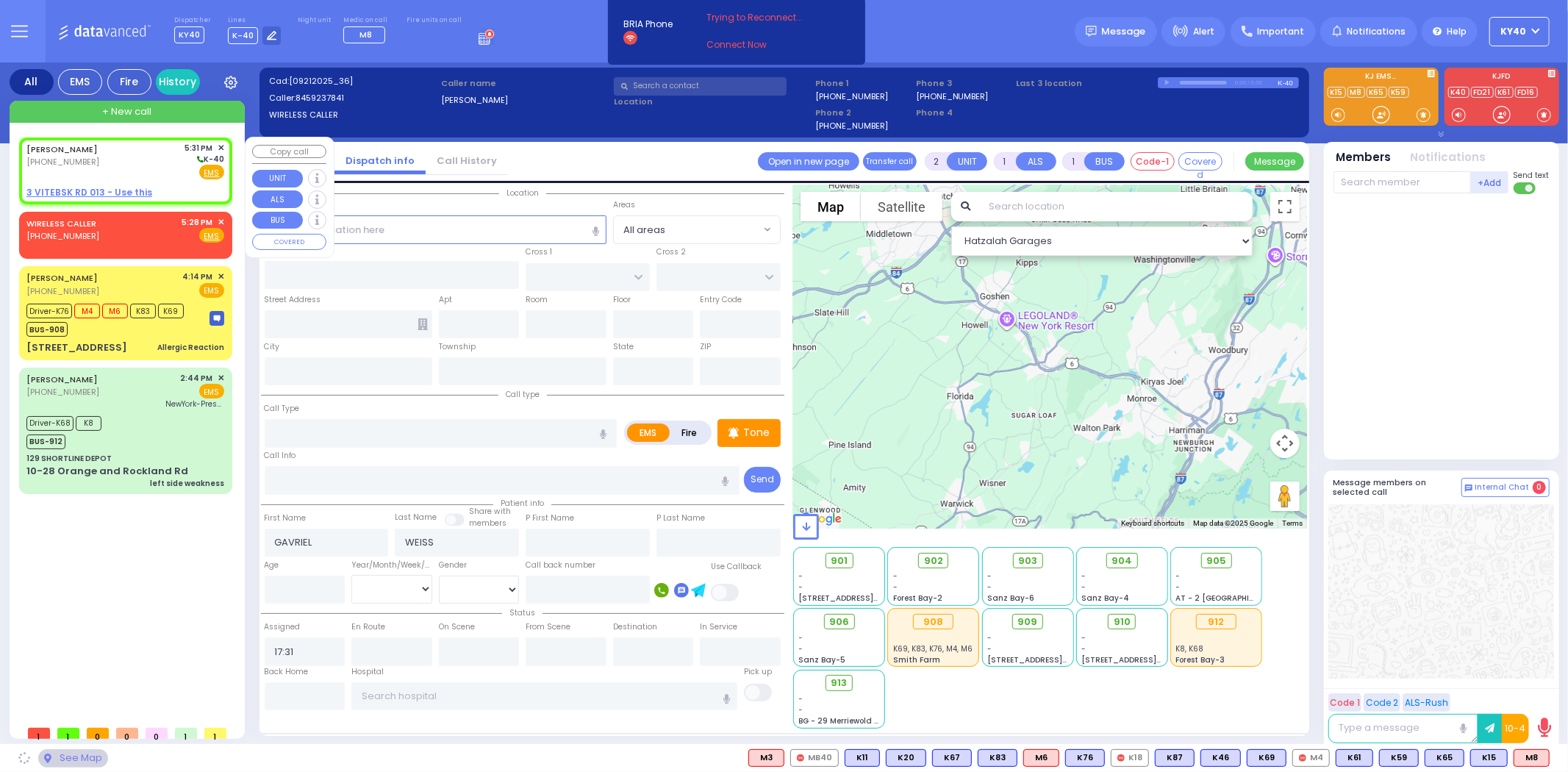
select select
radio input "true"
select select
select select "Hatzalah Garages"
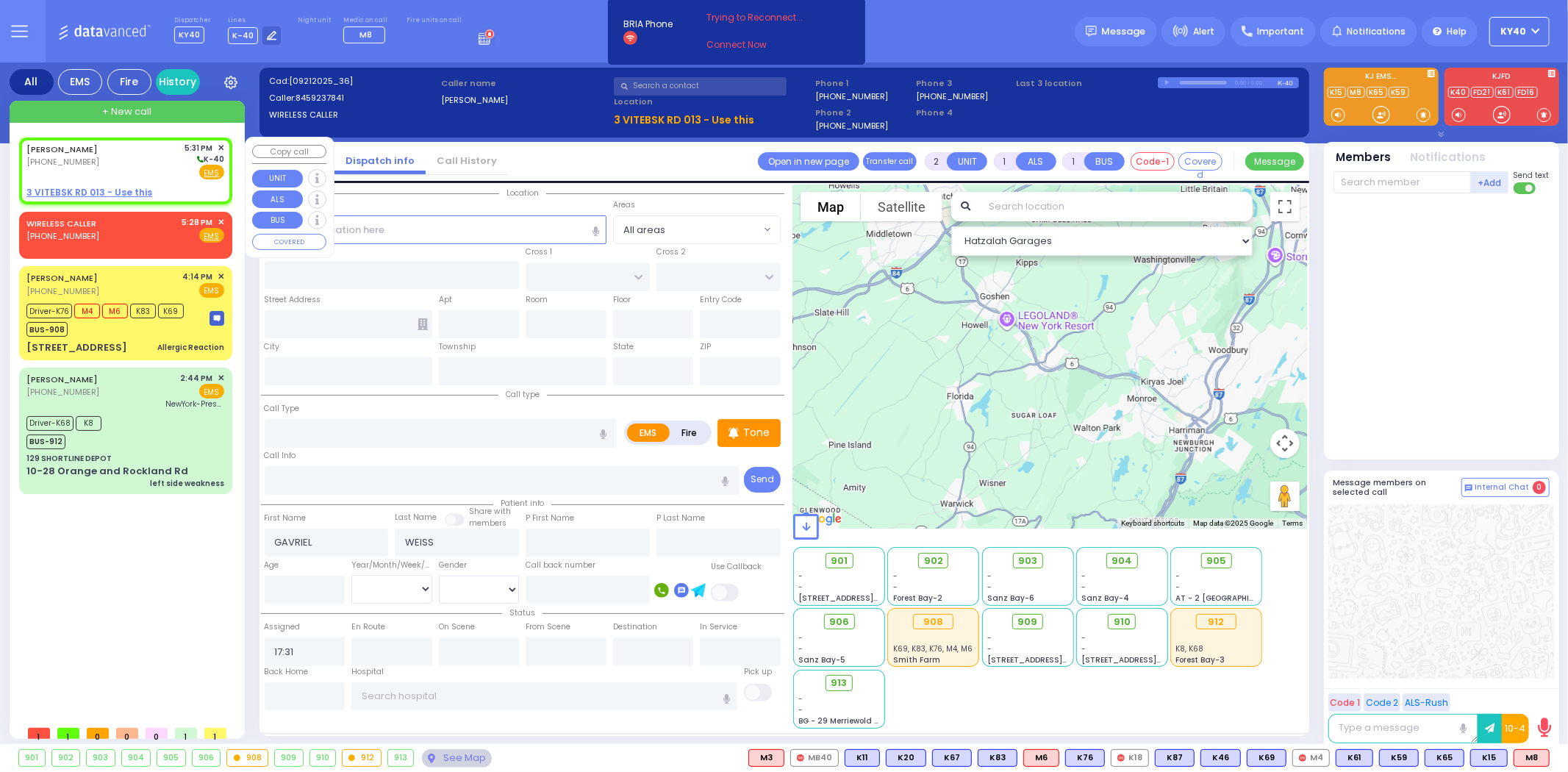
click at [95, 187] on u "3 VITEBSK RD 013 - Use this" at bounding box center [89, 193] width 126 height 12
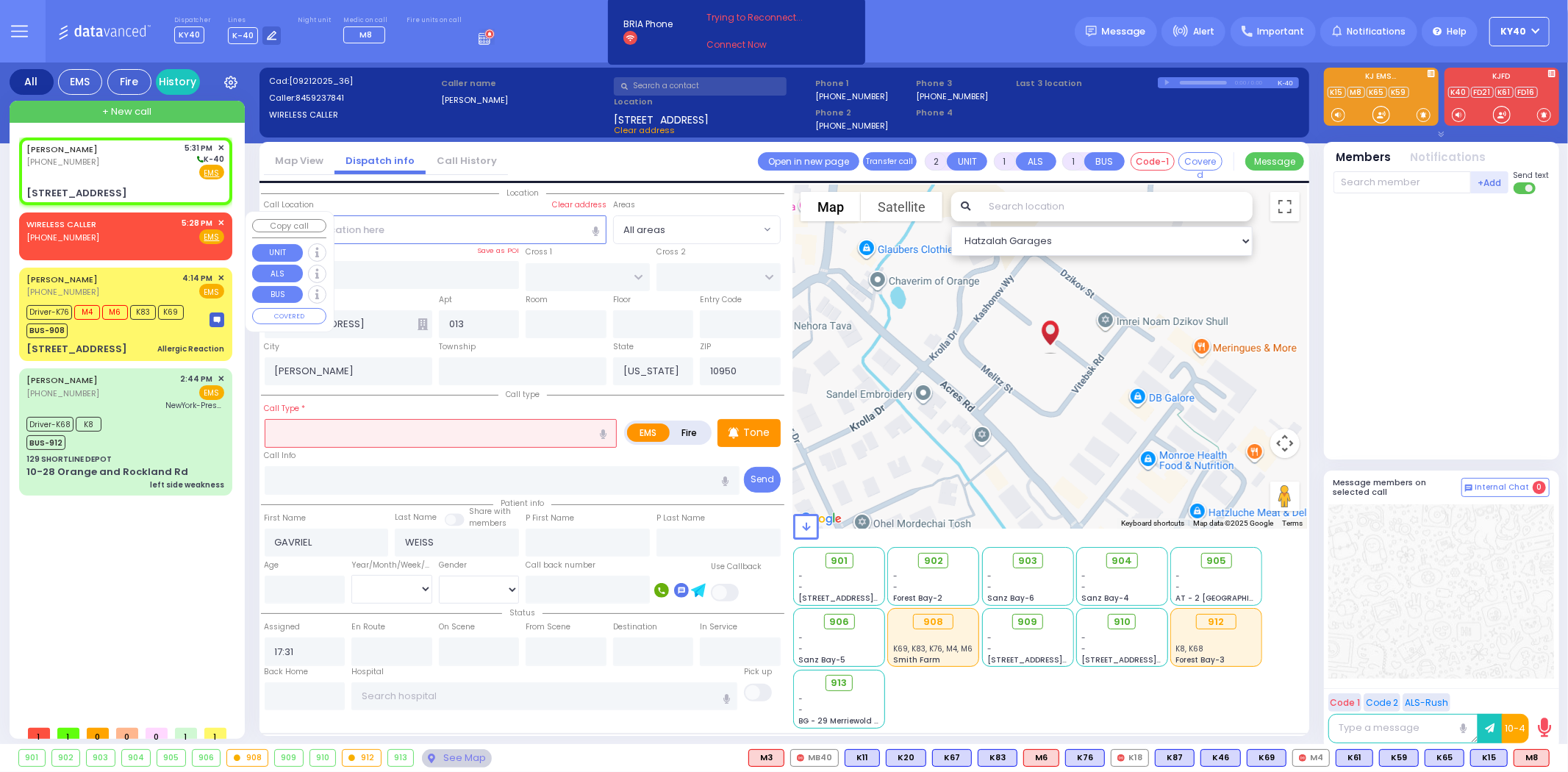
click at [219, 217] on span "✕" at bounding box center [221, 223] width 7 height 12
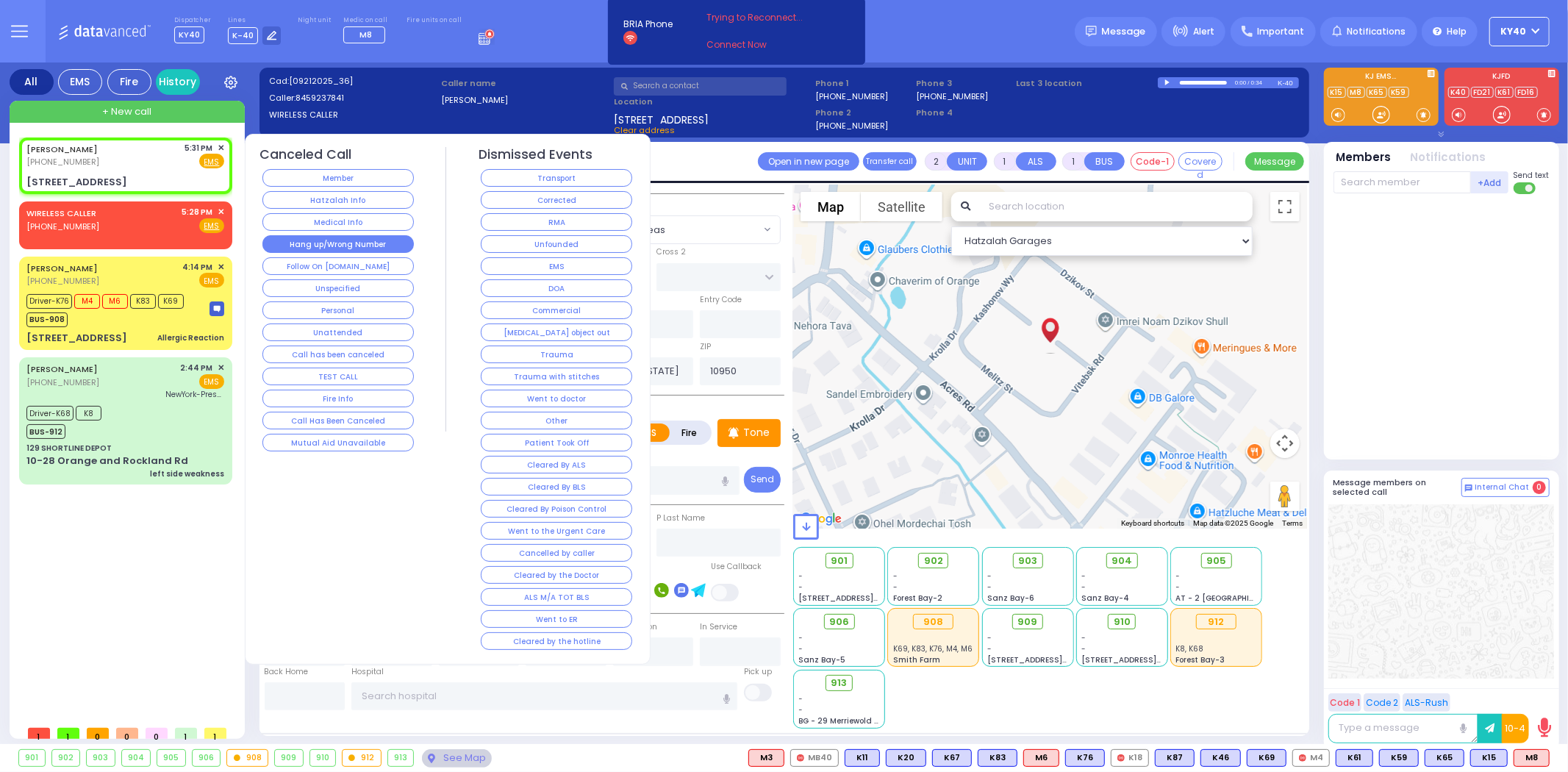
click at [309, 244] on button "Hang up/Wrong Number" at bounding box center [338, 244] width 151 height 18
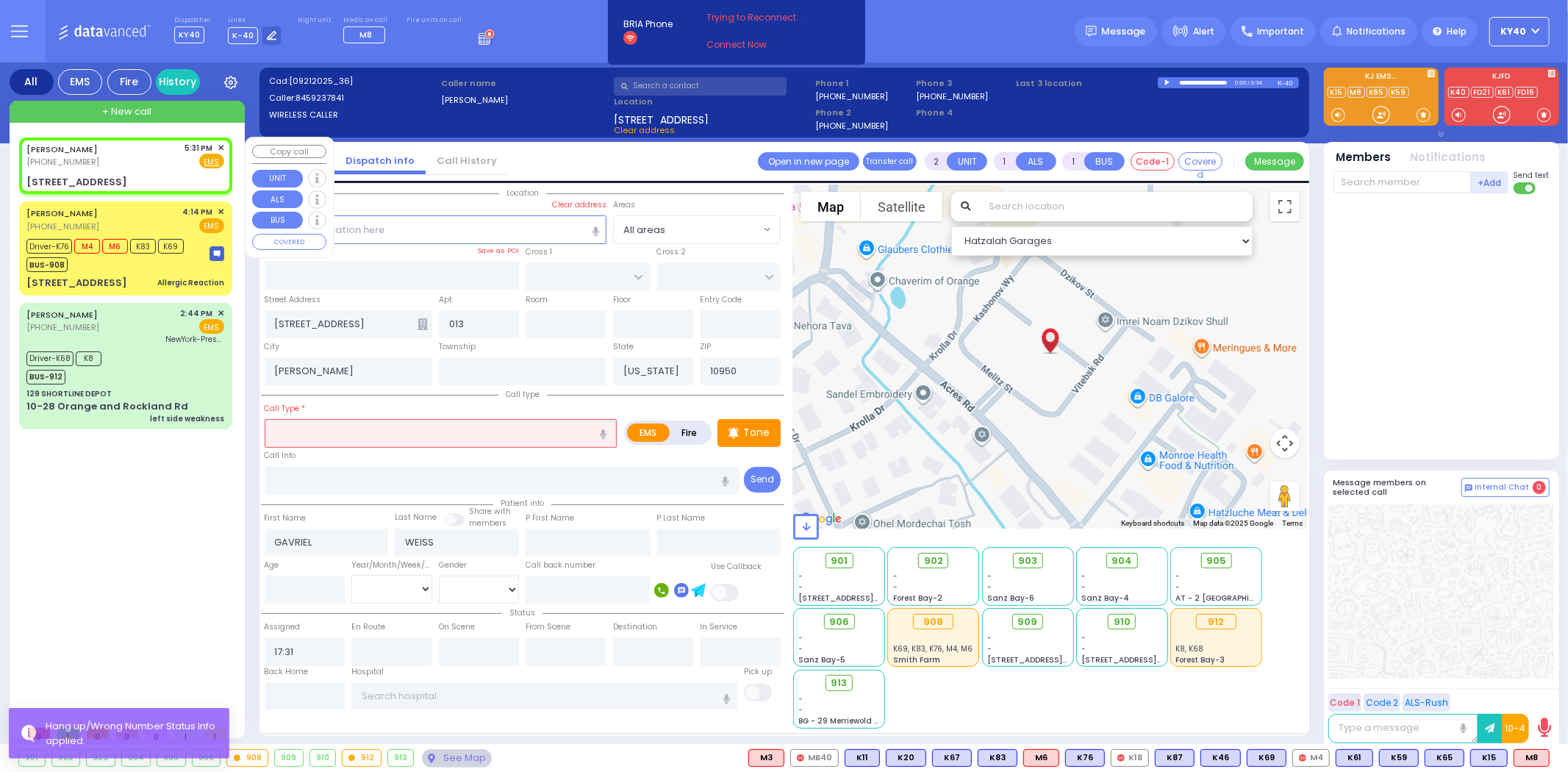
click at [147, 164] on div "[PERSON_NAME] [PHONE_NUMBER] 5:31 PM ✕ Fire EMS" at bounding box center [125, 155] width 198 height 27
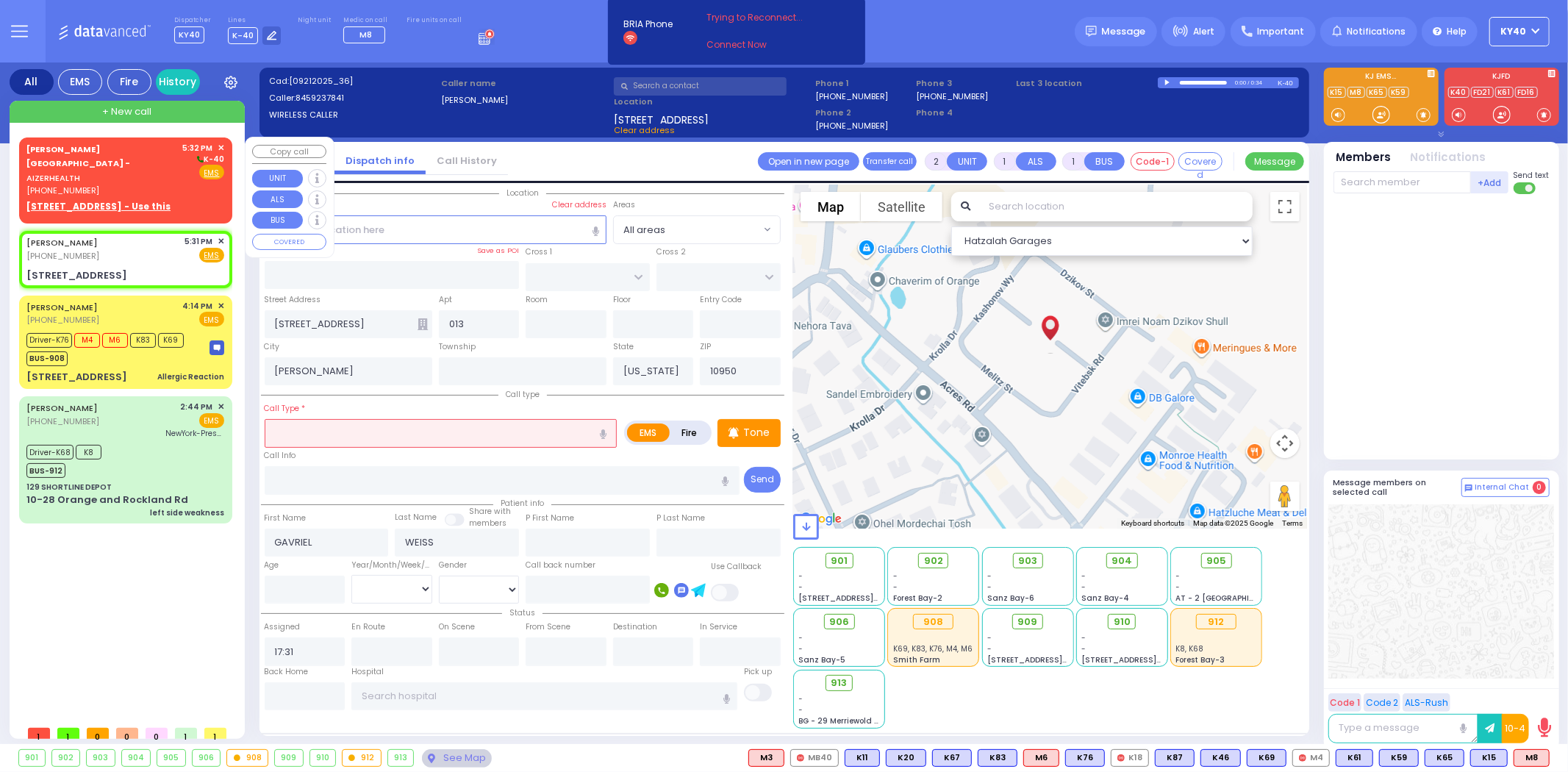
click at [84, 153] on div "[PERSON_NAME][GEOGRAPHIC_DATA] - AIZERHEALTH" at bounding box center [102, 164] width 151 height 44
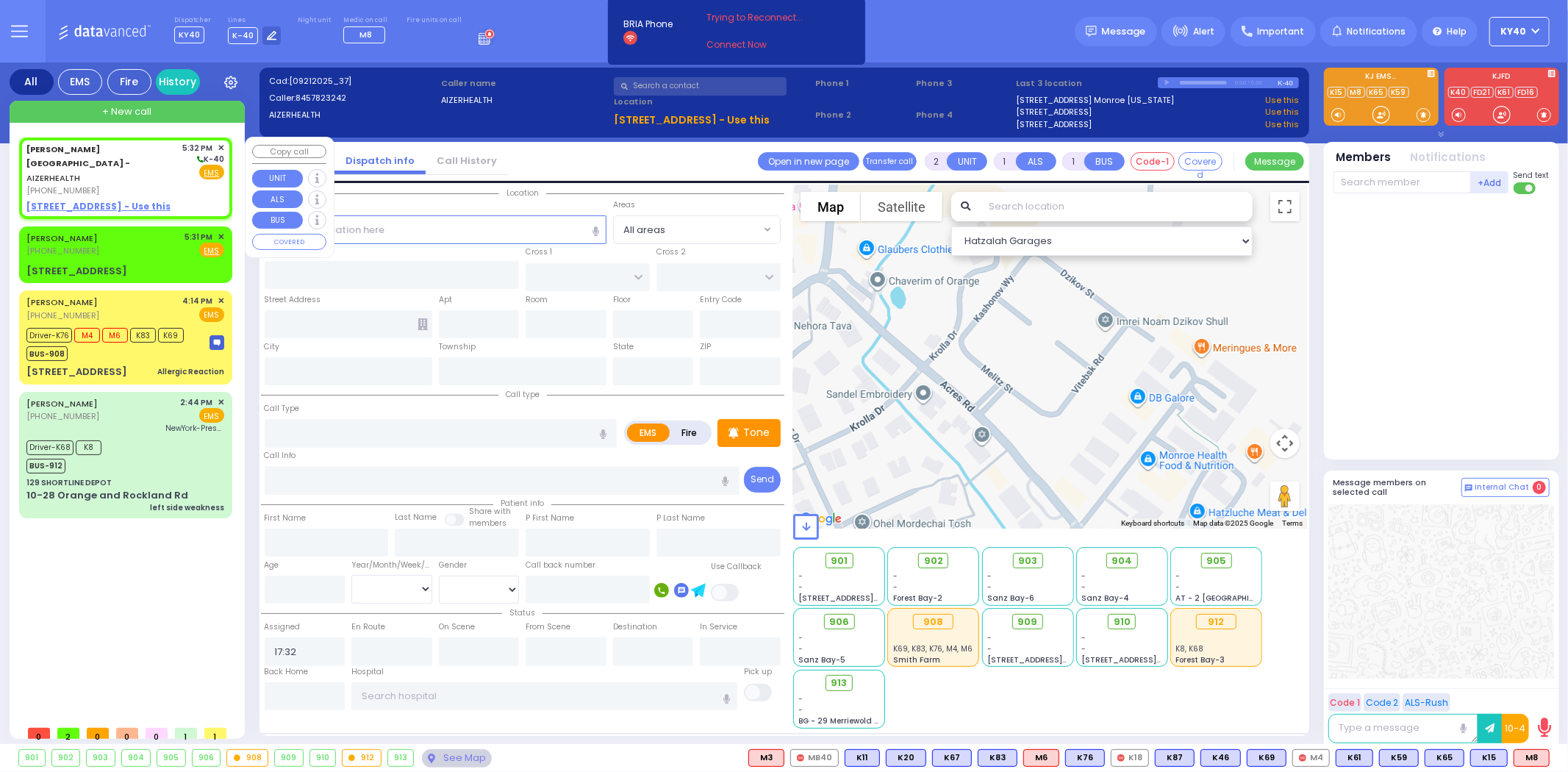
click at [74, 200] on u "[STREET_ADDRESS] - Use this" at bounding box center [98, 207] width 144 height 12
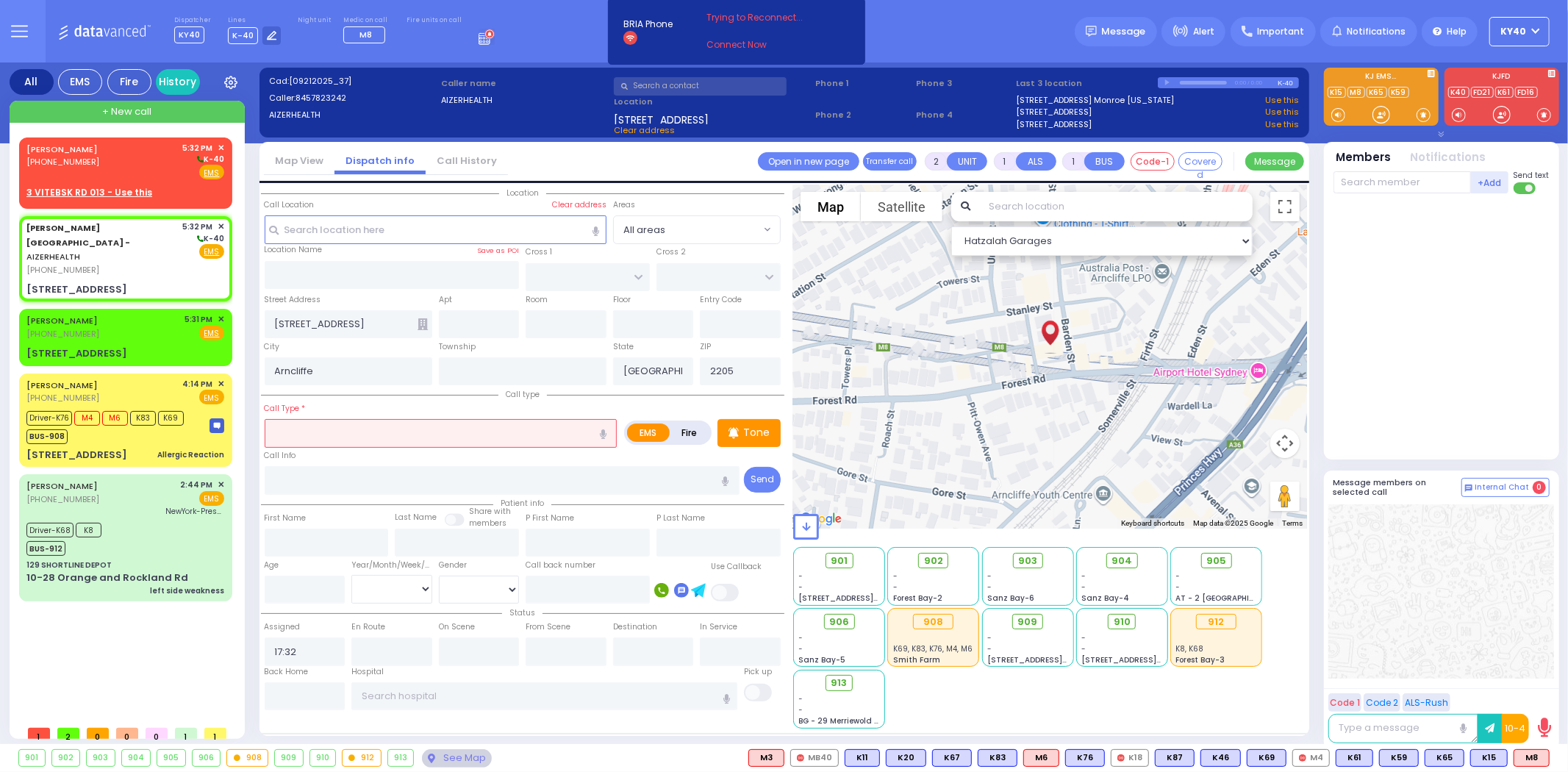
click at [354, 426] on input "text" at bounding box center [440, 433] width 353 height 28
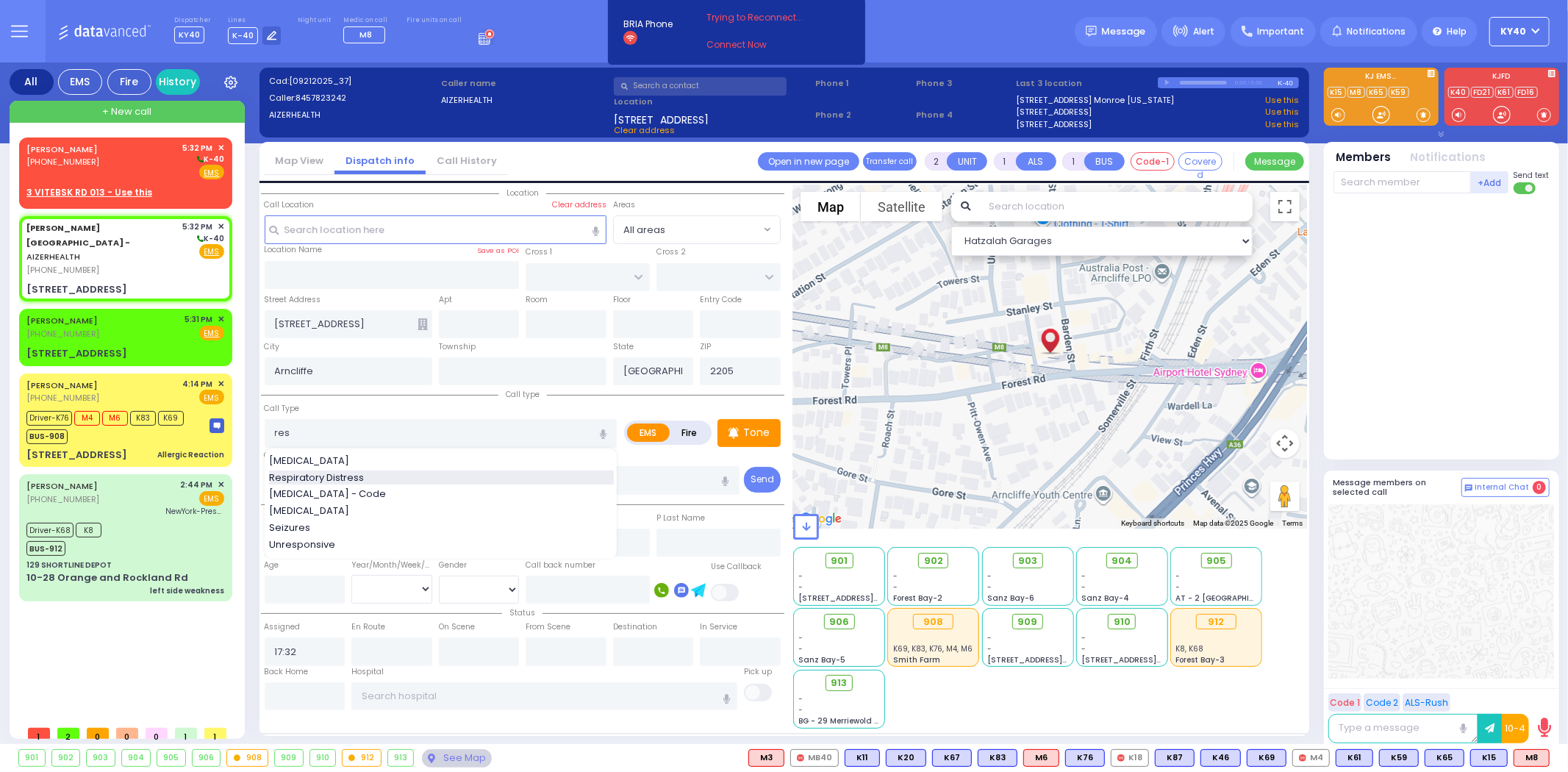
click at [325, 474] on span "Respiratory Distress" at bounding box center [319, 478] width 100 height 15
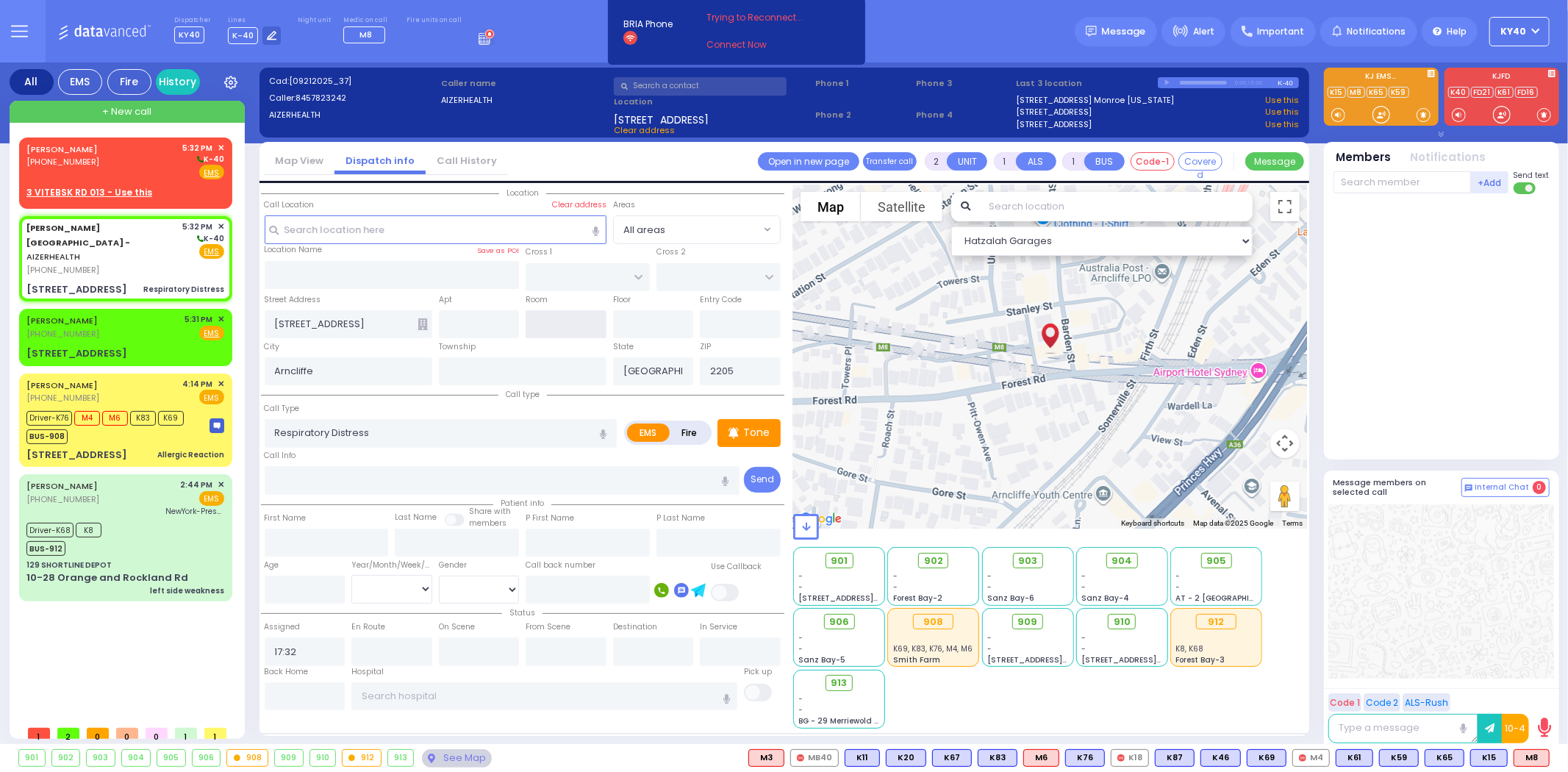
click at [555, 325] on input "text" at bounding box center [566, 325] width 80 height 28
click at [60, 150] on link "[PERSON_NAME]" at bounding box center [61, 149] width 71 height 11
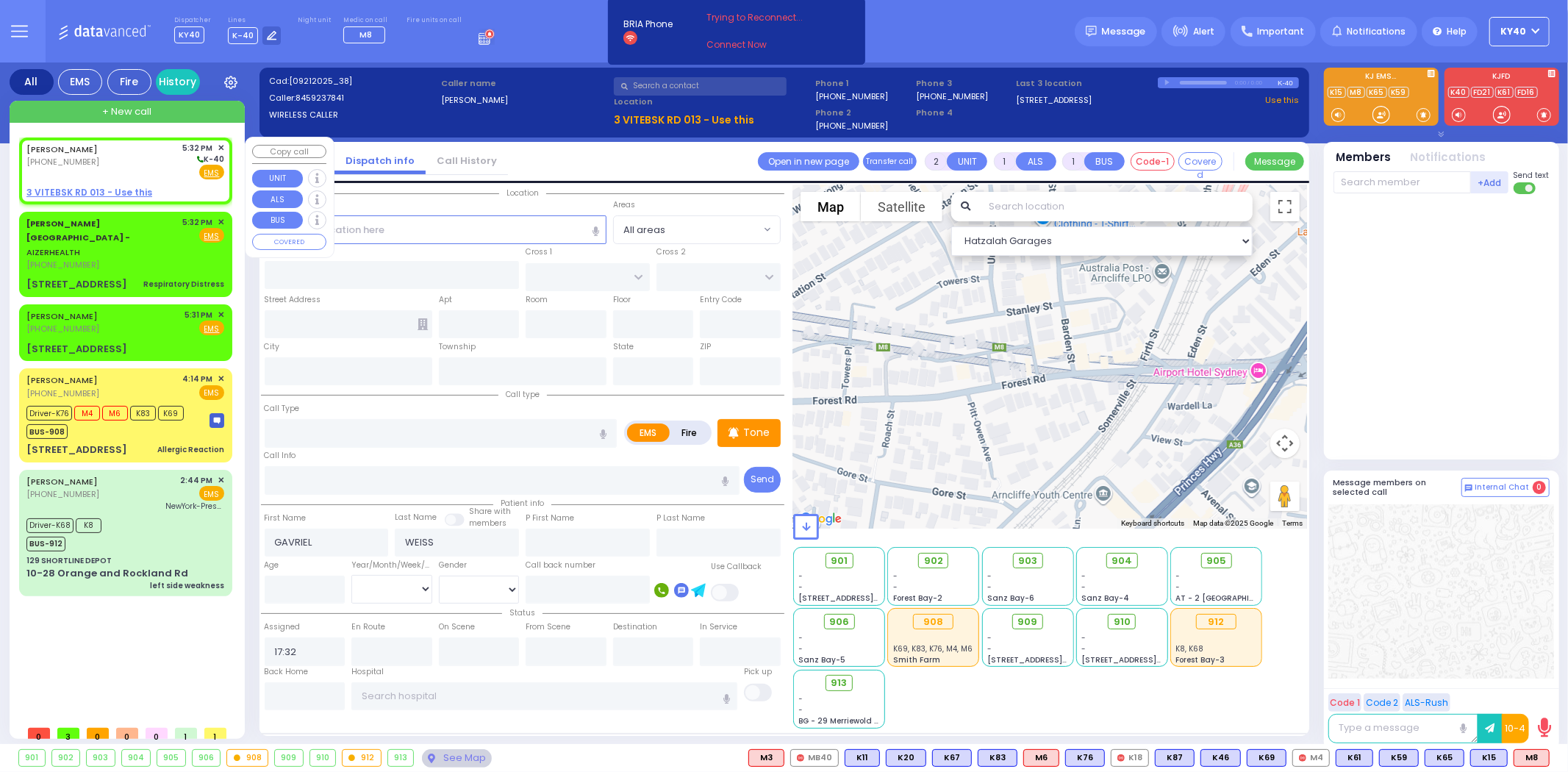
click at [221, 145] on span "✕" at bounding box center [221, 148] width 7 height 12
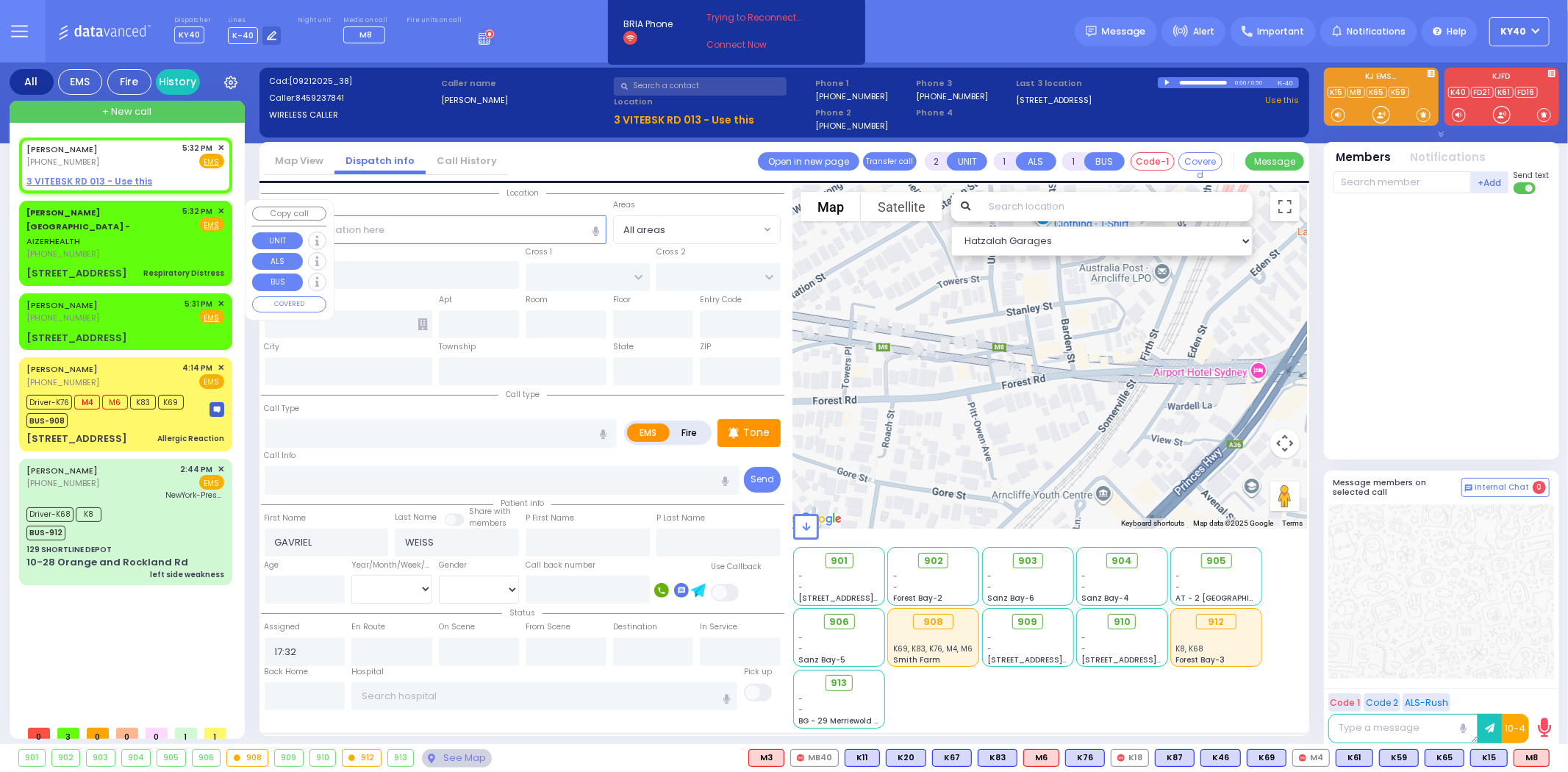
drag, startPoint x: 150, startPoint y: 225, endPoint x: 155, endPoint y: 219, distance: 7.8
click at [155, 248] on div "[PHONE_NUMBER]" at bounding box center [102, 254] width 151 height 12
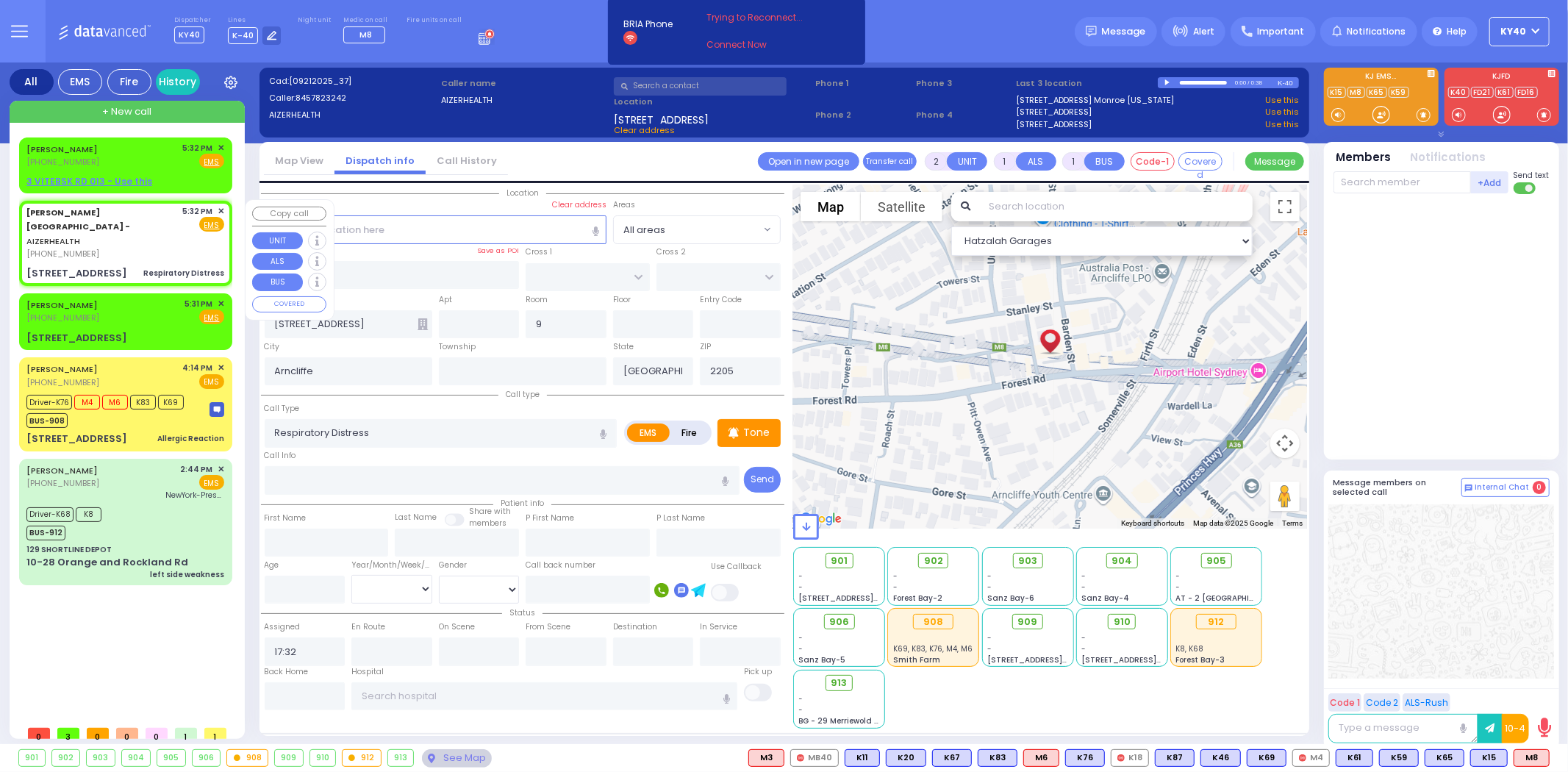
click at [122, 266] on div "[STREET_ADDRESS] Respiratory Distress" at bounding box center [125, 273] width 198 height 15
click at [221, 298] on span "✕" at bounding box center [221, 304] width 7 height 12
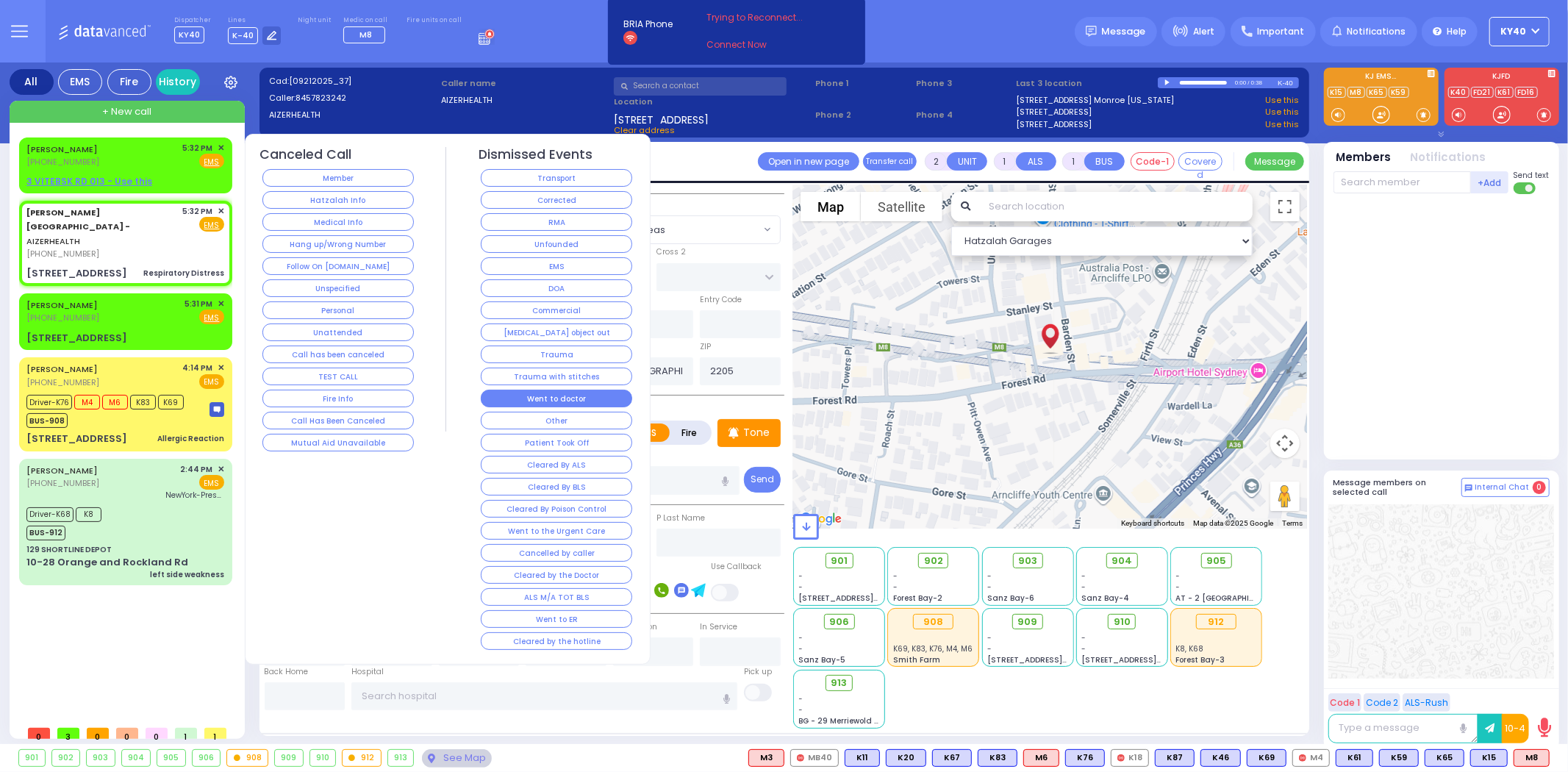
click at [524, 395] on button "Went to doctor" at bounding box center [556, 398] width 151 height 18
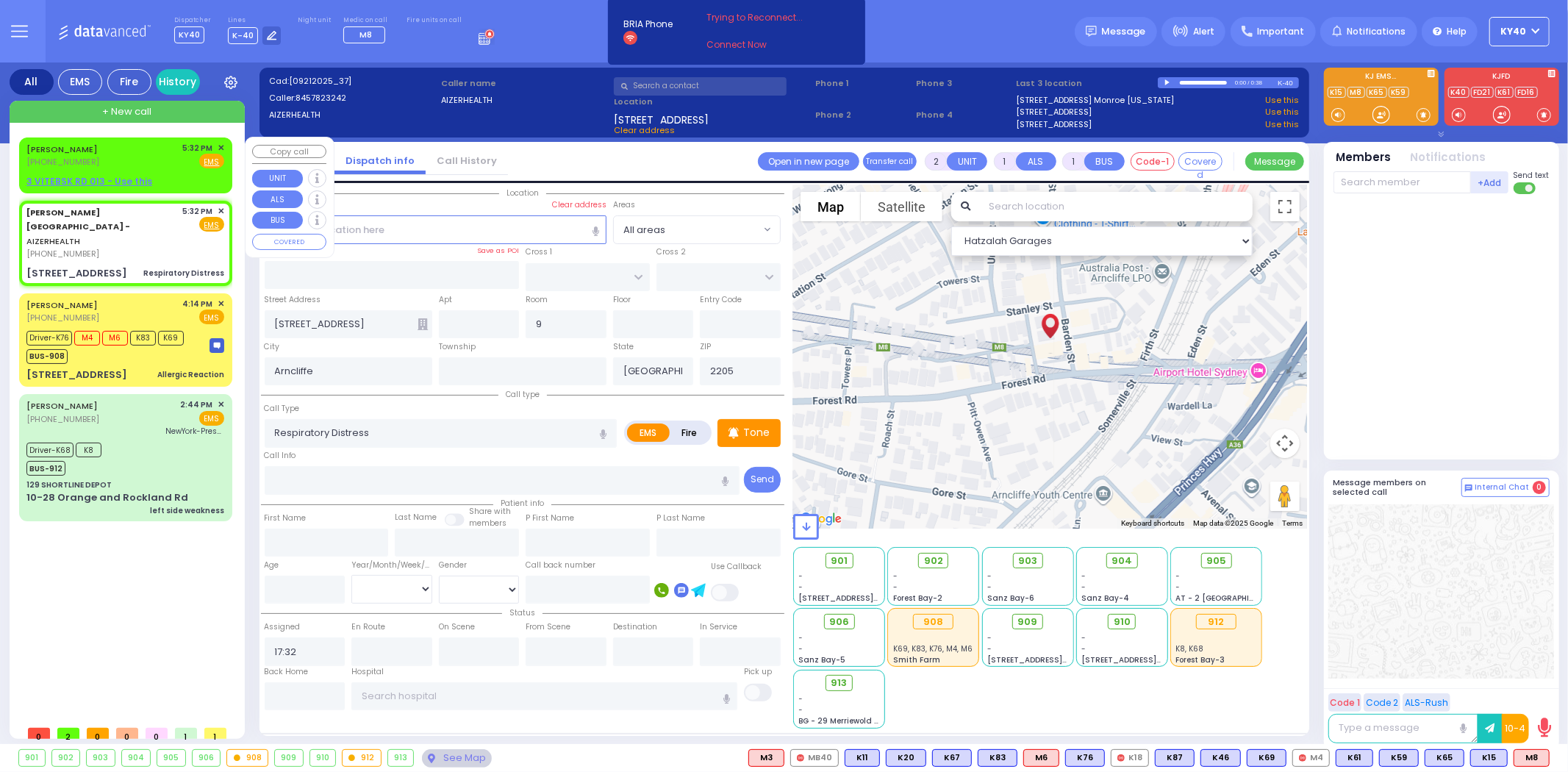
click at [219, 144] on span "✕" at bounding box center [221, 148] width 7 height 12
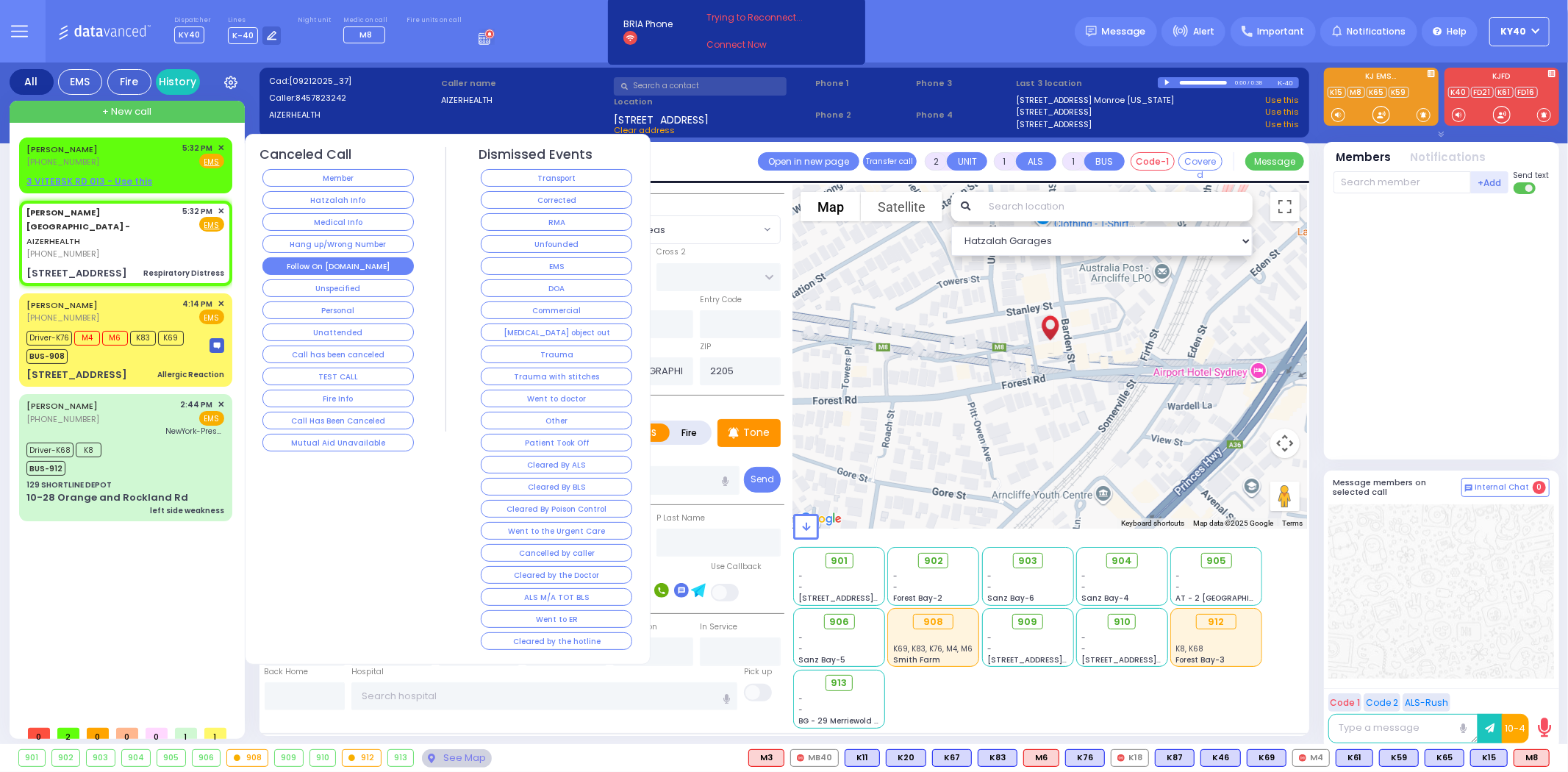
drag, startPoint x: 551, startPoint y: 397, endPoint x: 360, endPoint y: 266, distance: 231.6
click at [359, 266] on div "Canceled Call Member Hatzalah Info Medical Info Hang up/Wrong Number Follow On …" at bounding box center [447, 400] width 399 height 506
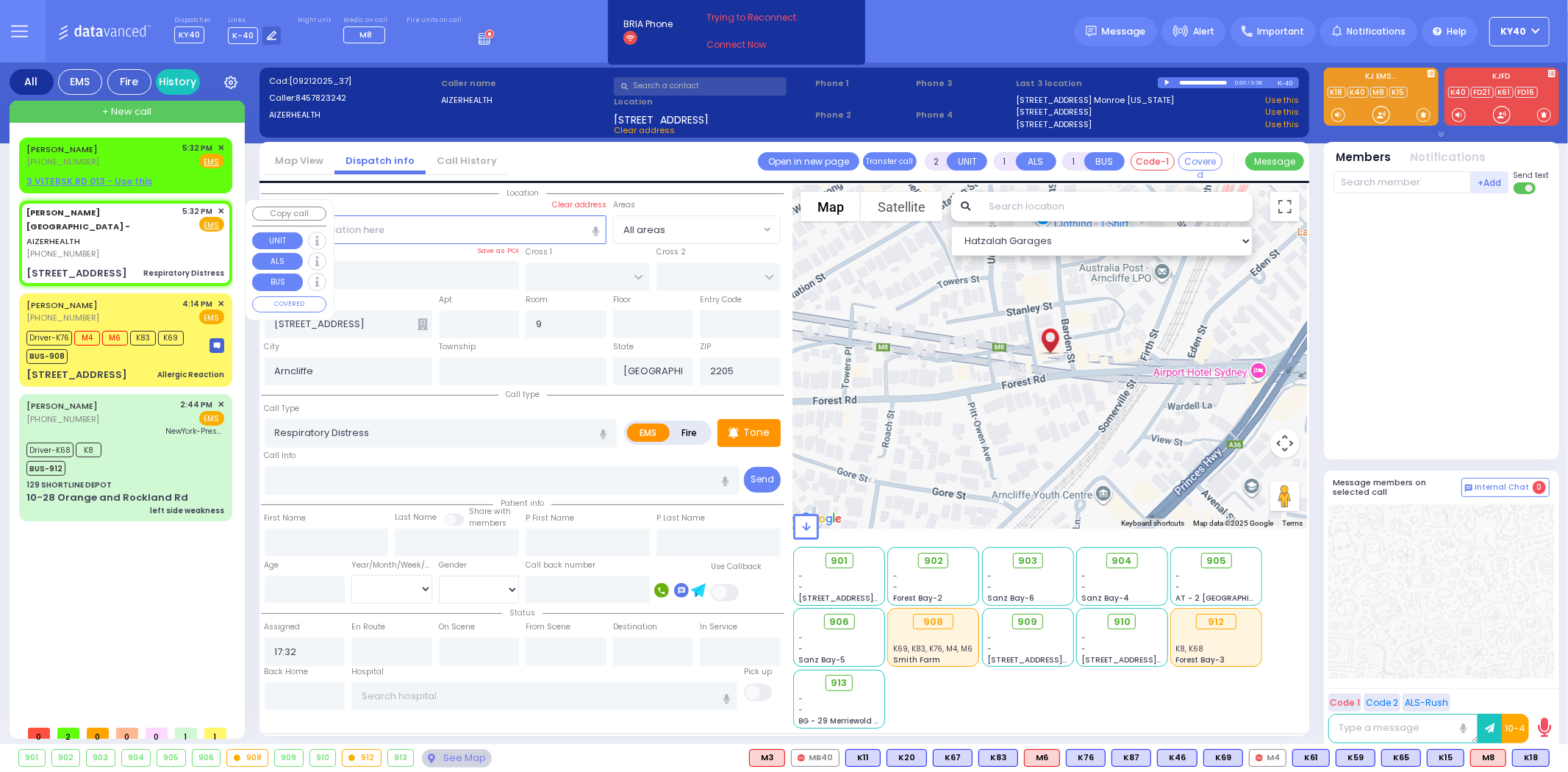
click at [117, 208] on link "[PERSON_NAME][GEOGRAPHIC_DATA] - AIZERHEALTH" at bounding box center [78, 227] width 103 height 40
click at [1522, 757] on span "K18" at bounding box center [1530, 758] width 36 height 16
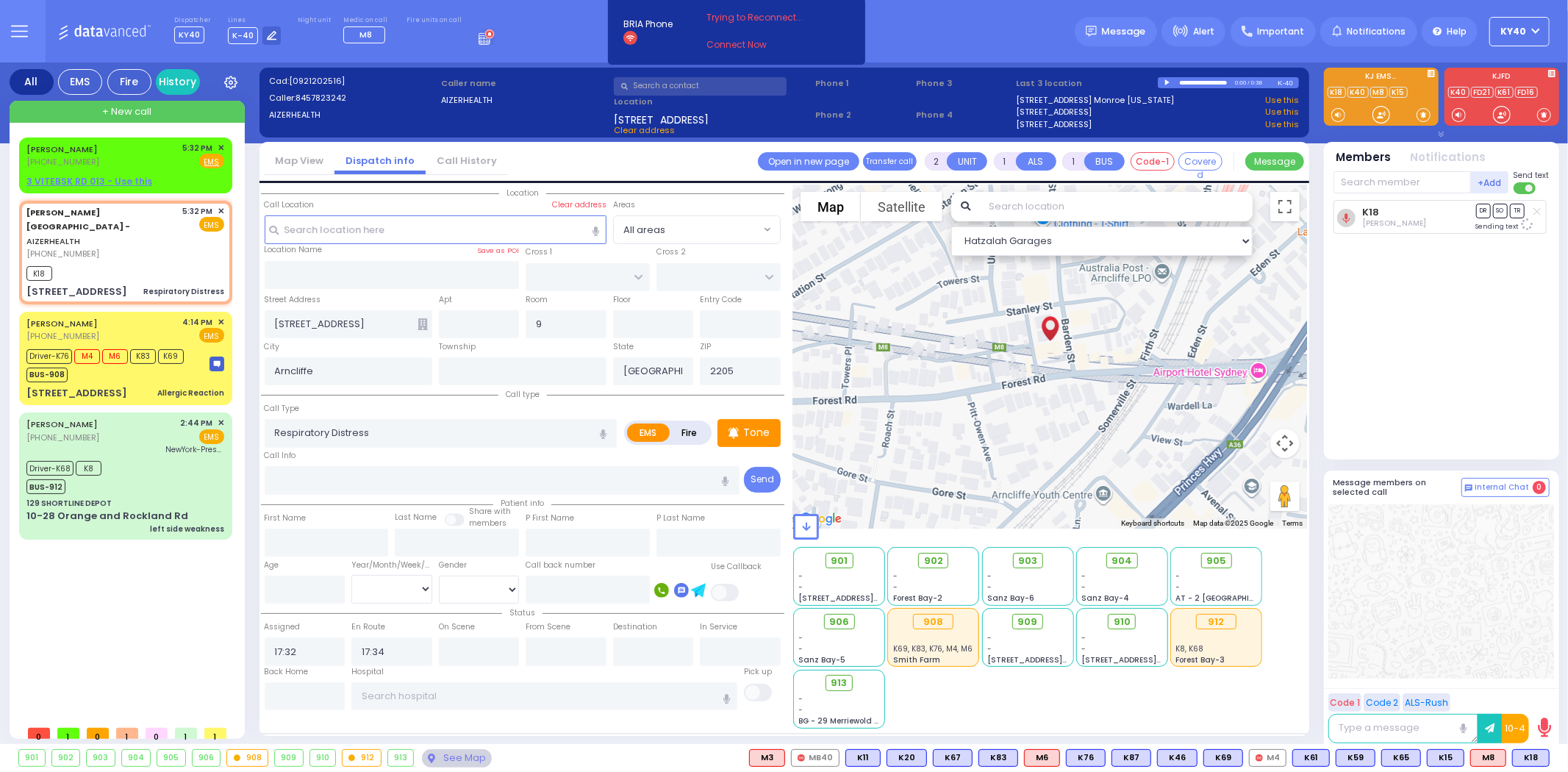
click at [529, 38] on div "Dispatcher KY40 K9 shift has started. Are you K9 ? Lines" at bounding box center [784, 31] width 1568 height 62
click at [1530, 761] on span "M8" at bounding box center [1531, 758] width 34 height 16
click at [221, 145] on span "✕" at bounding box center [221, 148] width 7 height 12
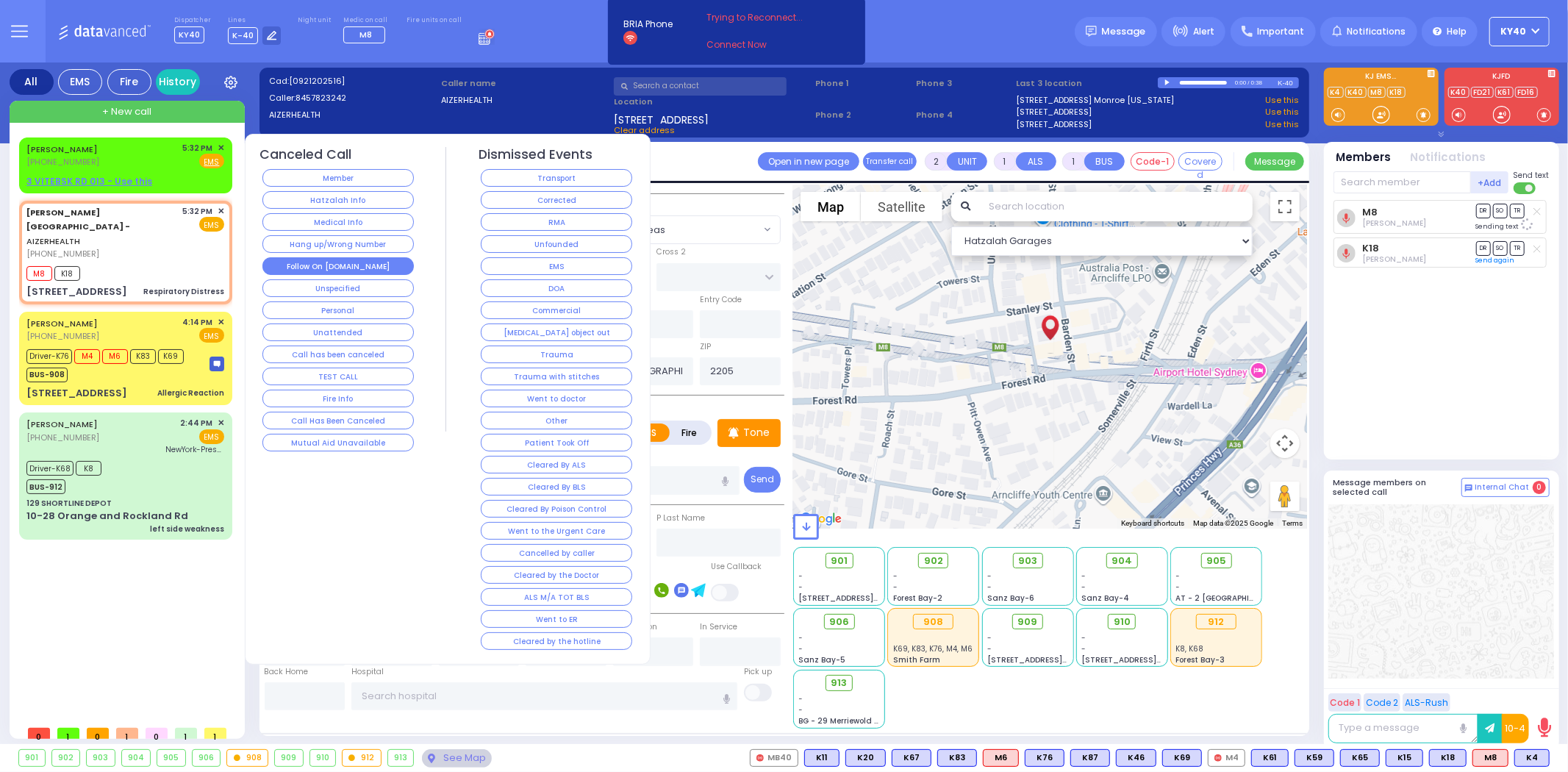
click at [332, 263] on button "Follow On [DOMAIN_NAME]" at bounding box center [338, 266] width 151 height 18
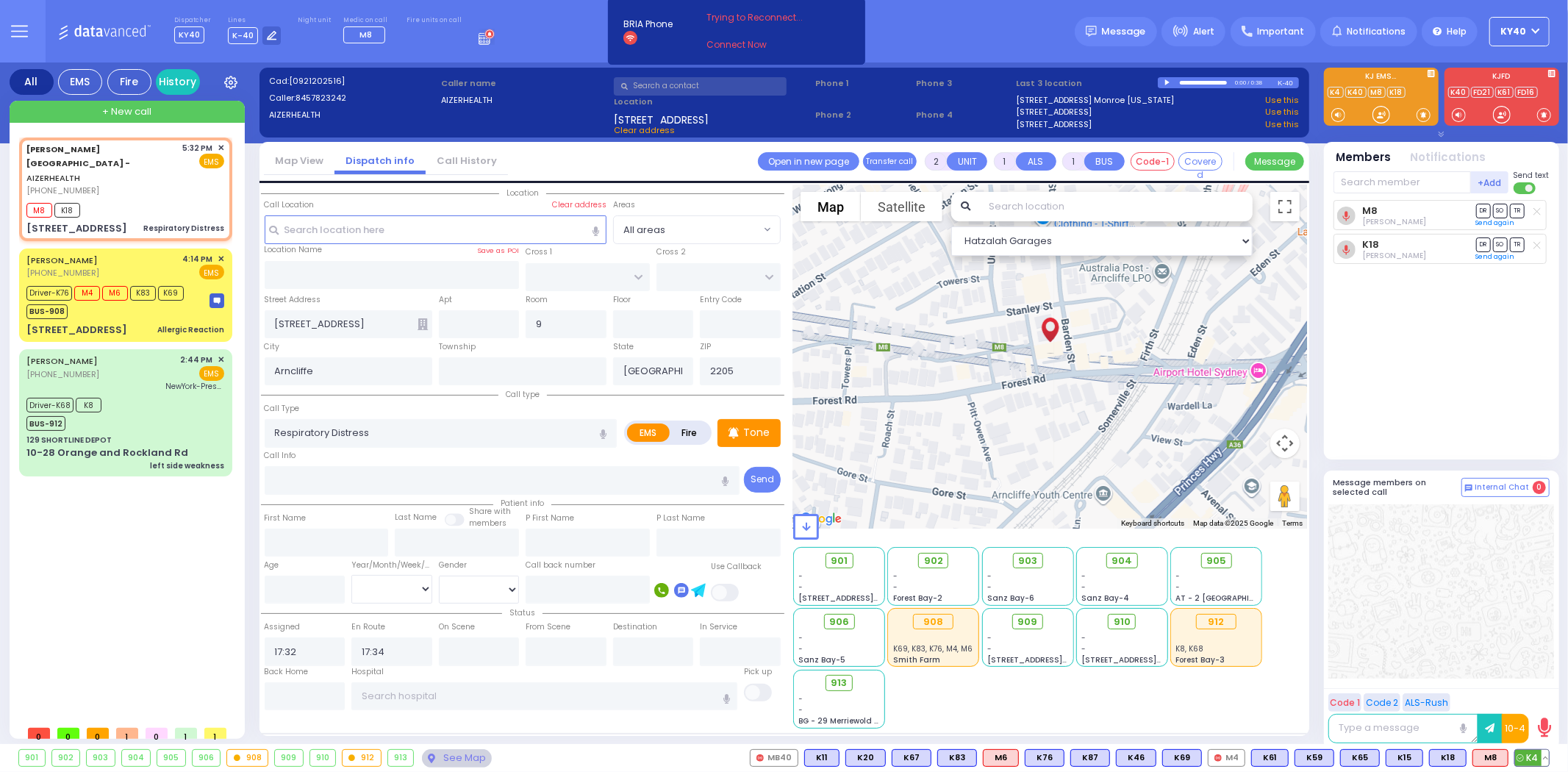
click at [1528, 758] on span "K4" at bounding box center [1532, 758] width 34 height 16
click at [150, 185] on div "[PHONE_NUMBER]" at bounding box center [102, 191] width 151 height 12
click at [129, 253] on div "[PERSON_NAME] [PHONE_NUMBER] 4:14 PM ✕ EMS" at bounding box center [125, 266] width 198 height 27
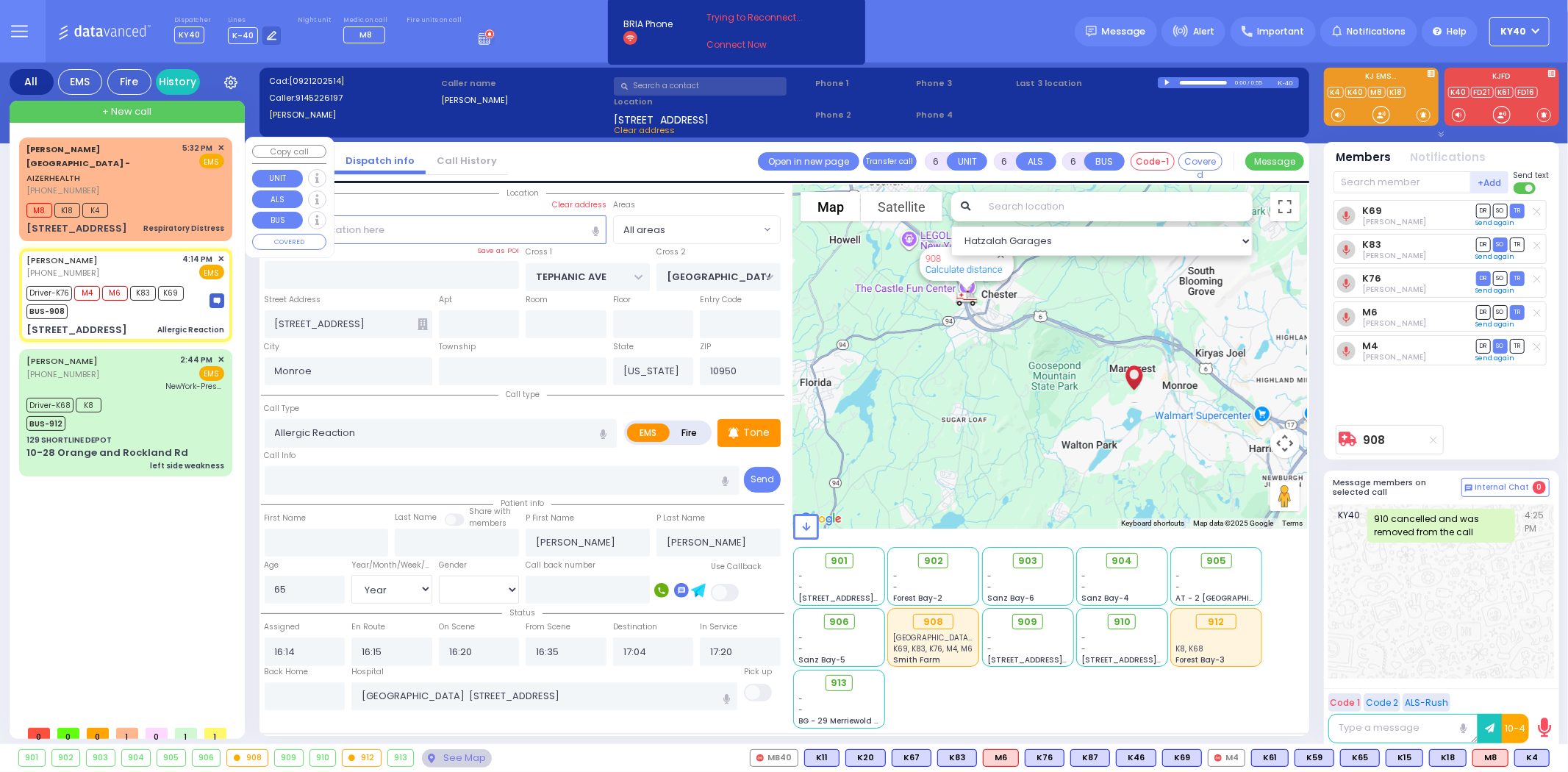
click at [136, 200] on div "M8 K18 K4" at bounding box center [125, 208] width 198 height 18
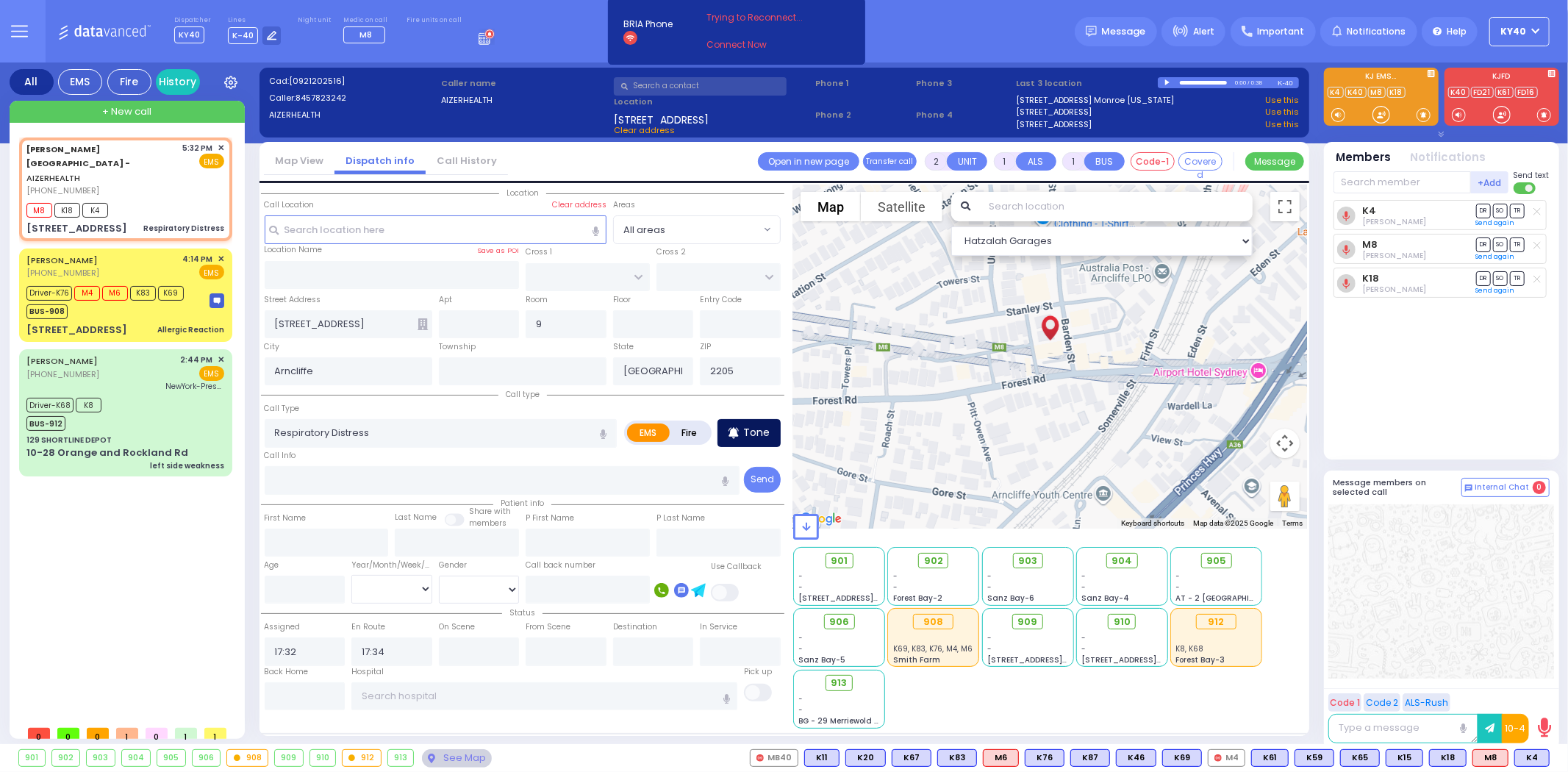
click at [743, 427] on div "Tone" at bounding box center [749, 433] width 63 height 28
click at [1533, 761] on span "K21" at bounding box center [1530, 758] width 36 height 16
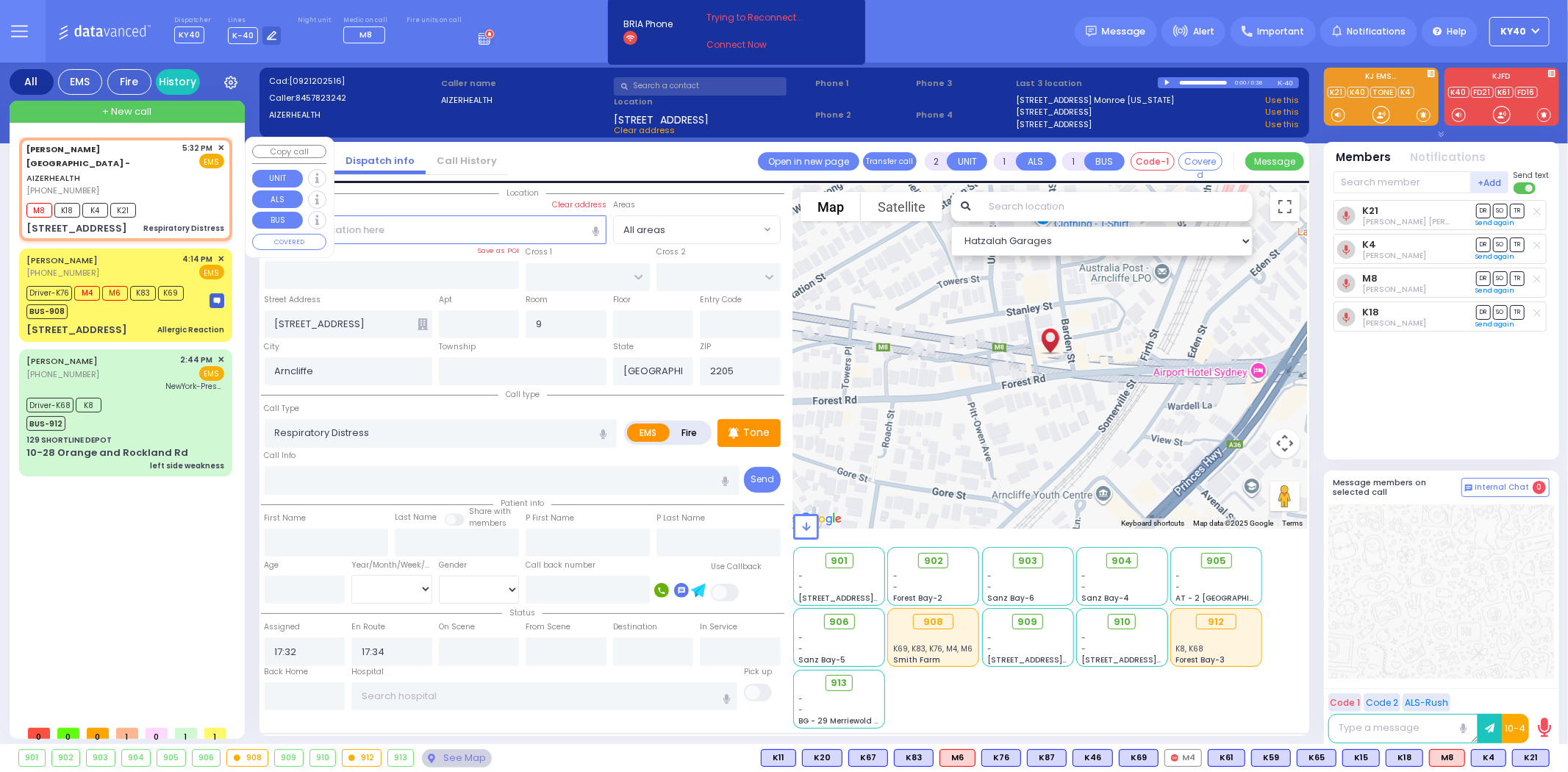
click at [177, 200] on div "M8 K18 K4 K21" at bounding box center [125, 208] width 198 height 18
click at [935, 692] on div "901 - - [STREET_ADDRESS][PERSON_NAME] - - - -" at bounding box center [1050, 637] width 514 height 184
click at [927, 557] on icon at bounding box center [922, 561] width 9 height 9
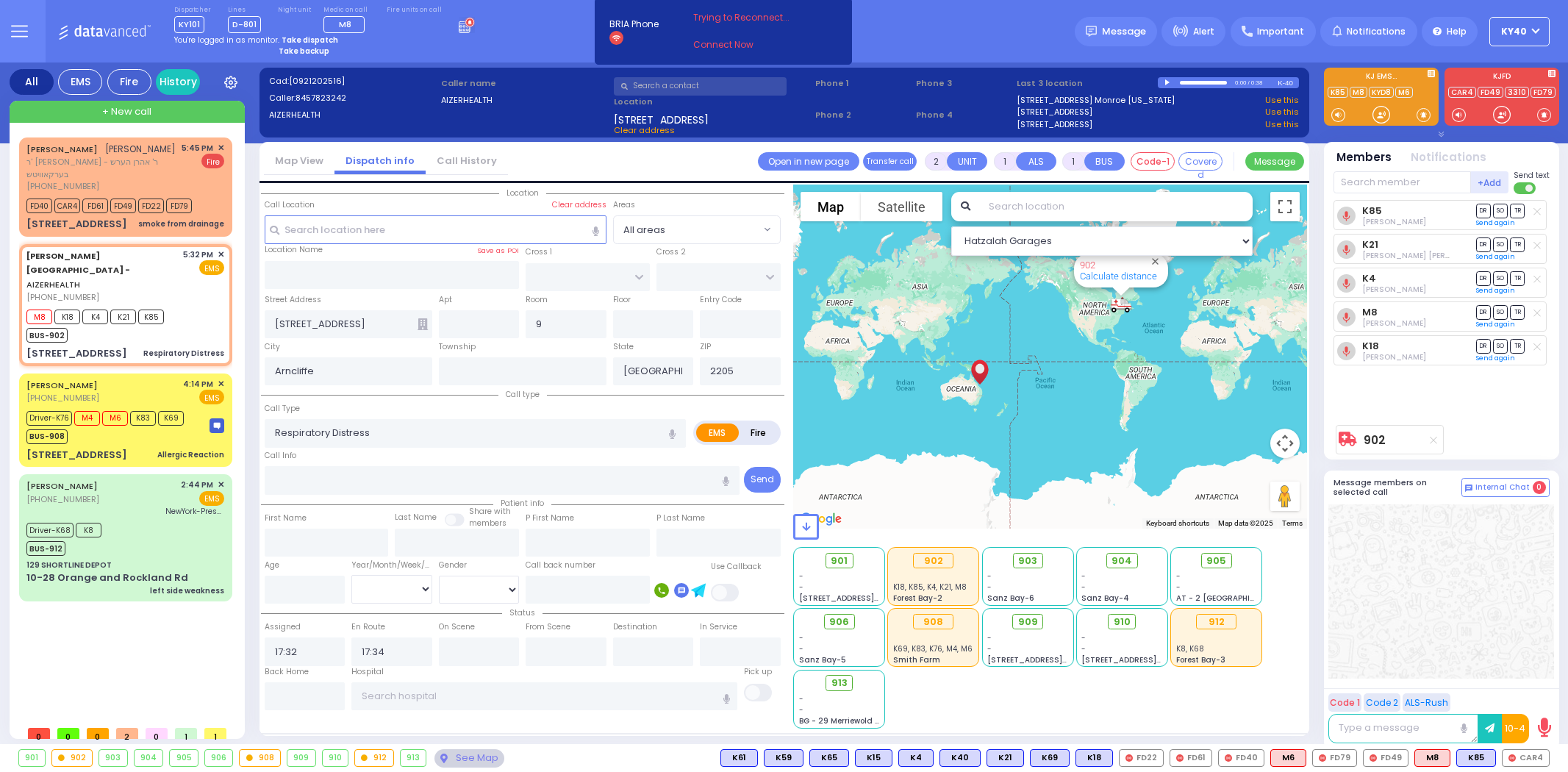
select select
radio input "true"
select select
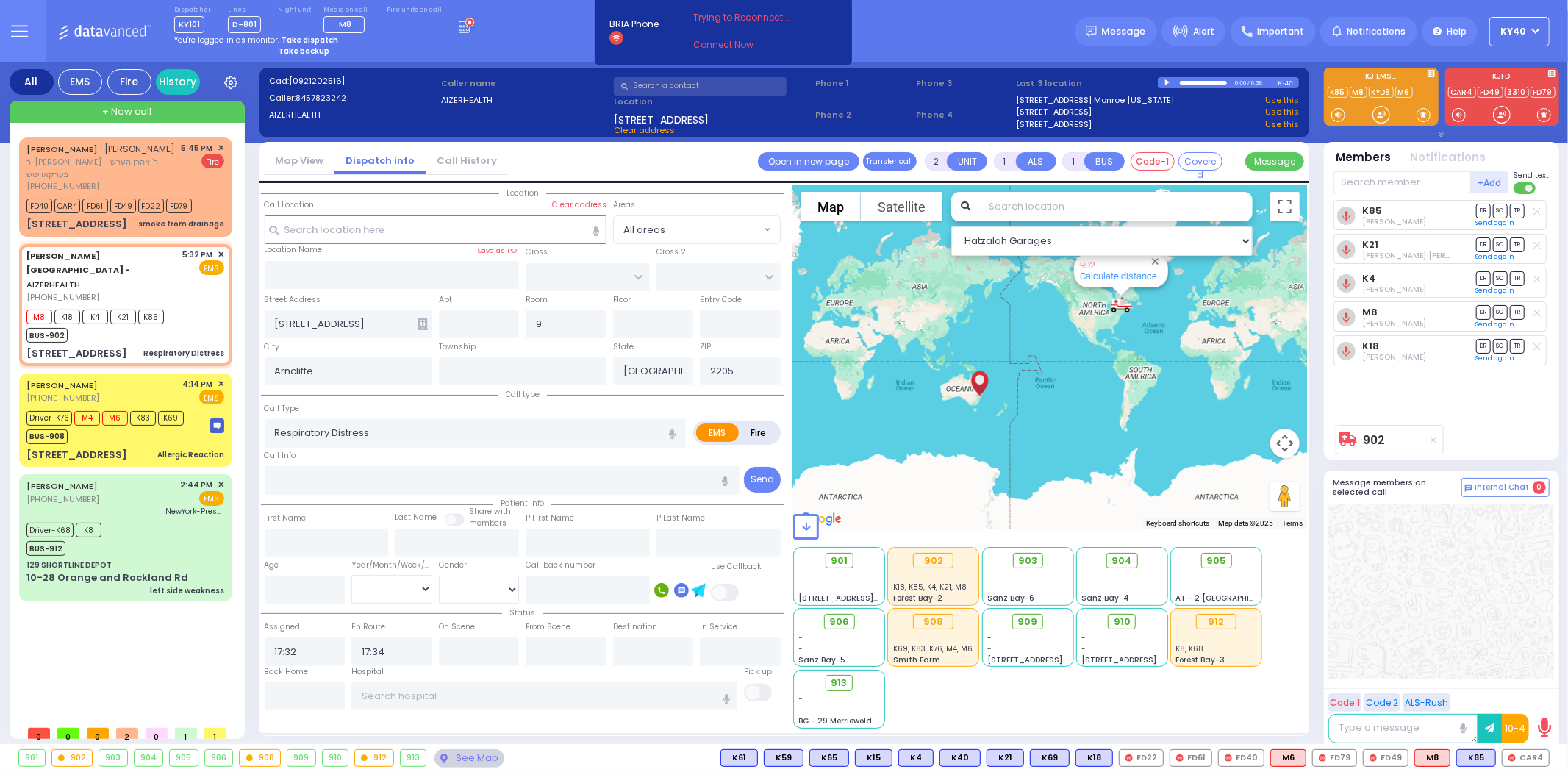
select select "Hatzalah Garages"
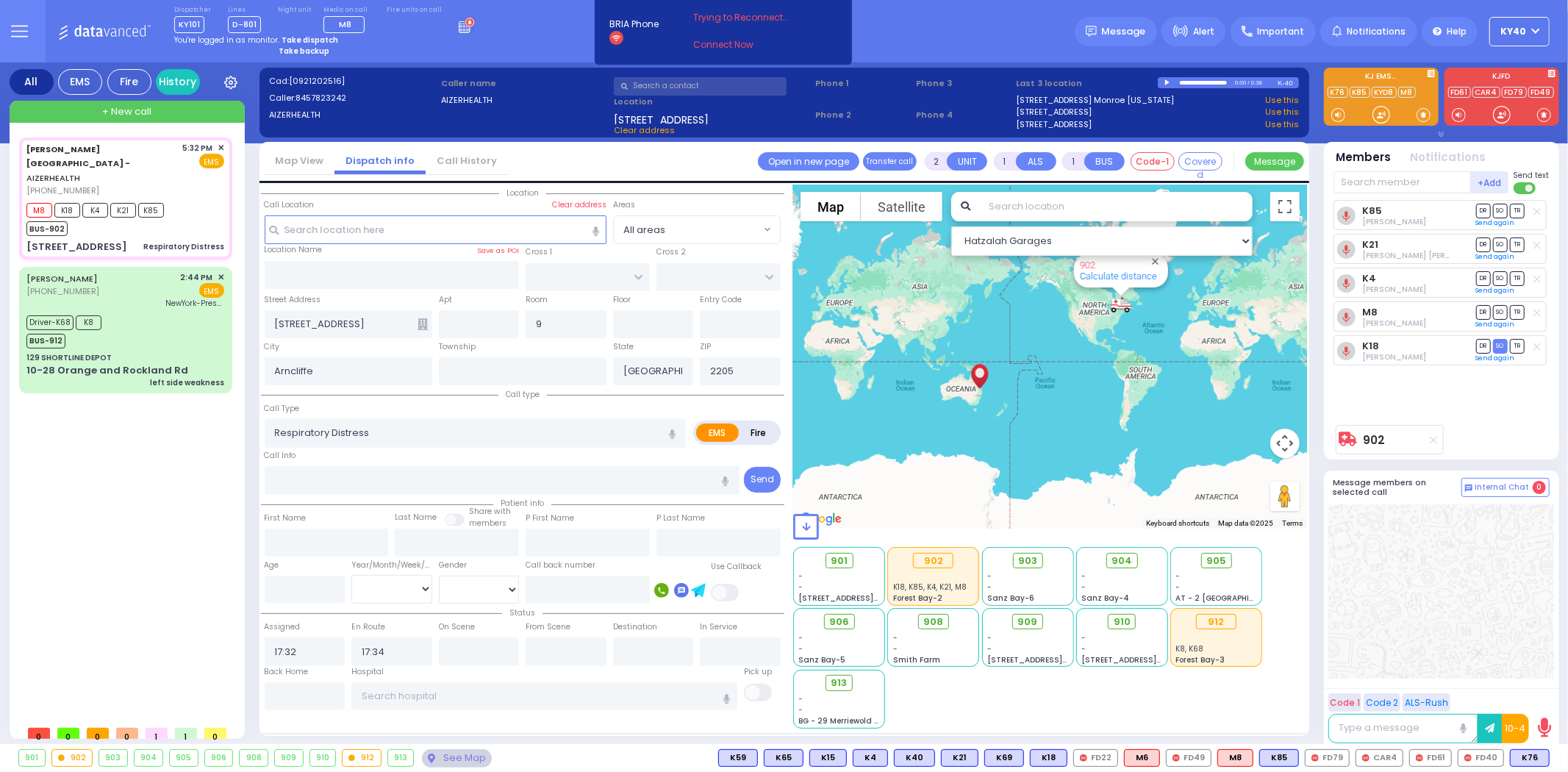
select select
radio input "true"
select select
type input "17:35"
select select "Hatzalah Garages"
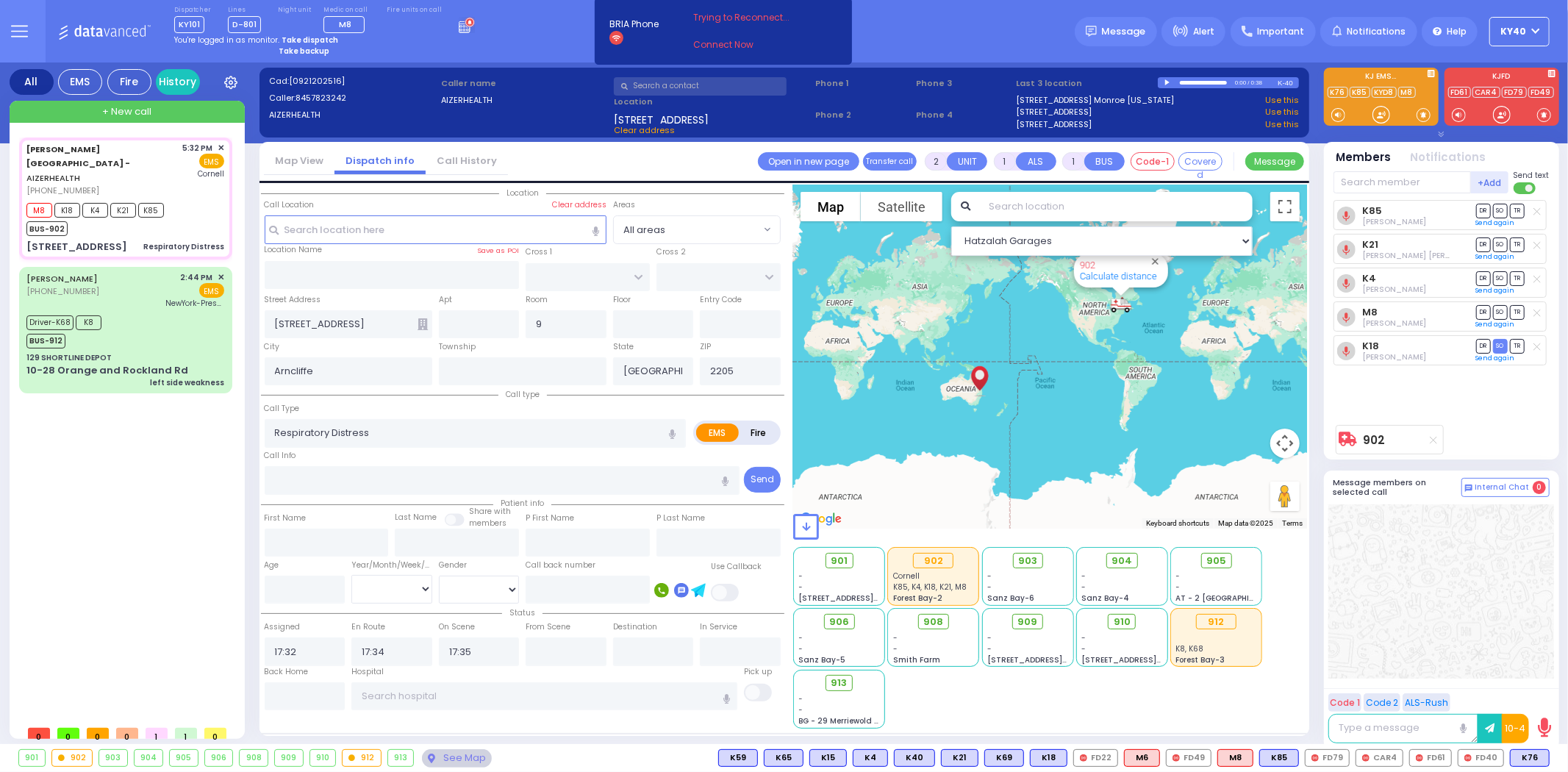
select select
radio input "true"
select select
type input "New York Presbyterian Weill Cornell Medical Center"
select select "Hatzalah Garages"
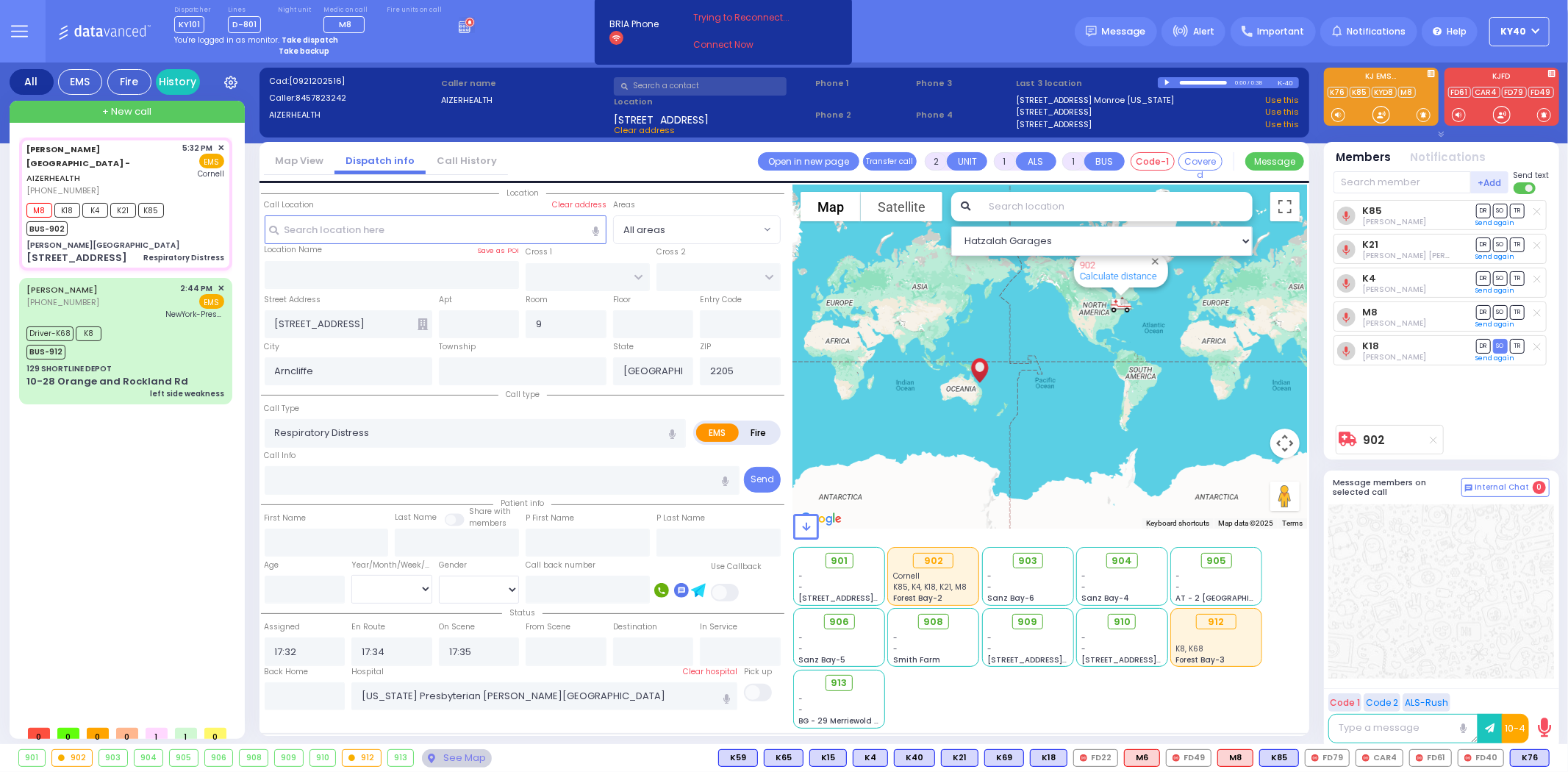
select select
radio input "true"
select select
select select "Hatzalah Garages"
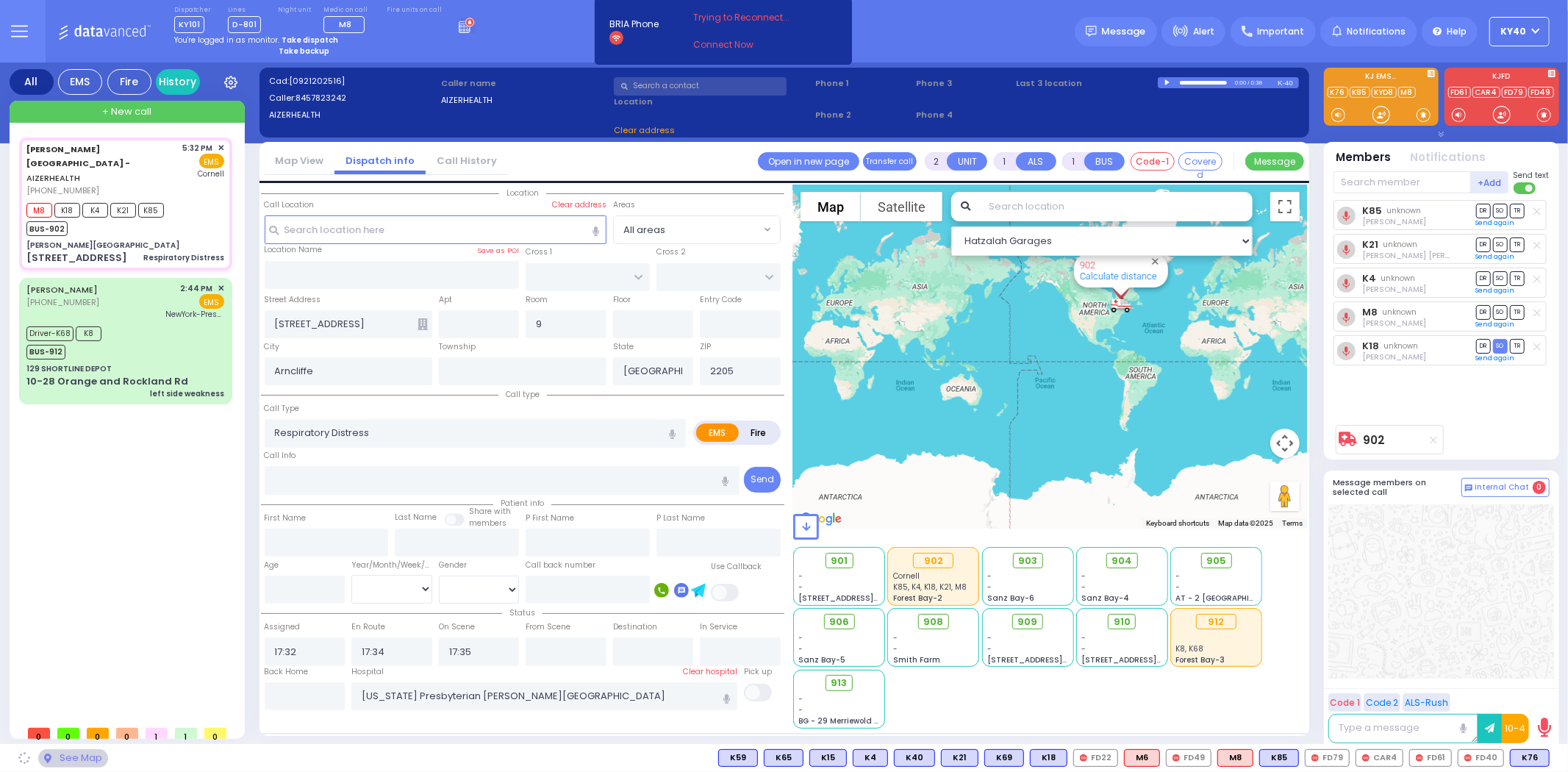
type input "Aizer Health Center"
type input "VAN BUREN DR"
type input "CARTER LN"
type input "[PERSON_NAME]"
type input "[US_STATE]"
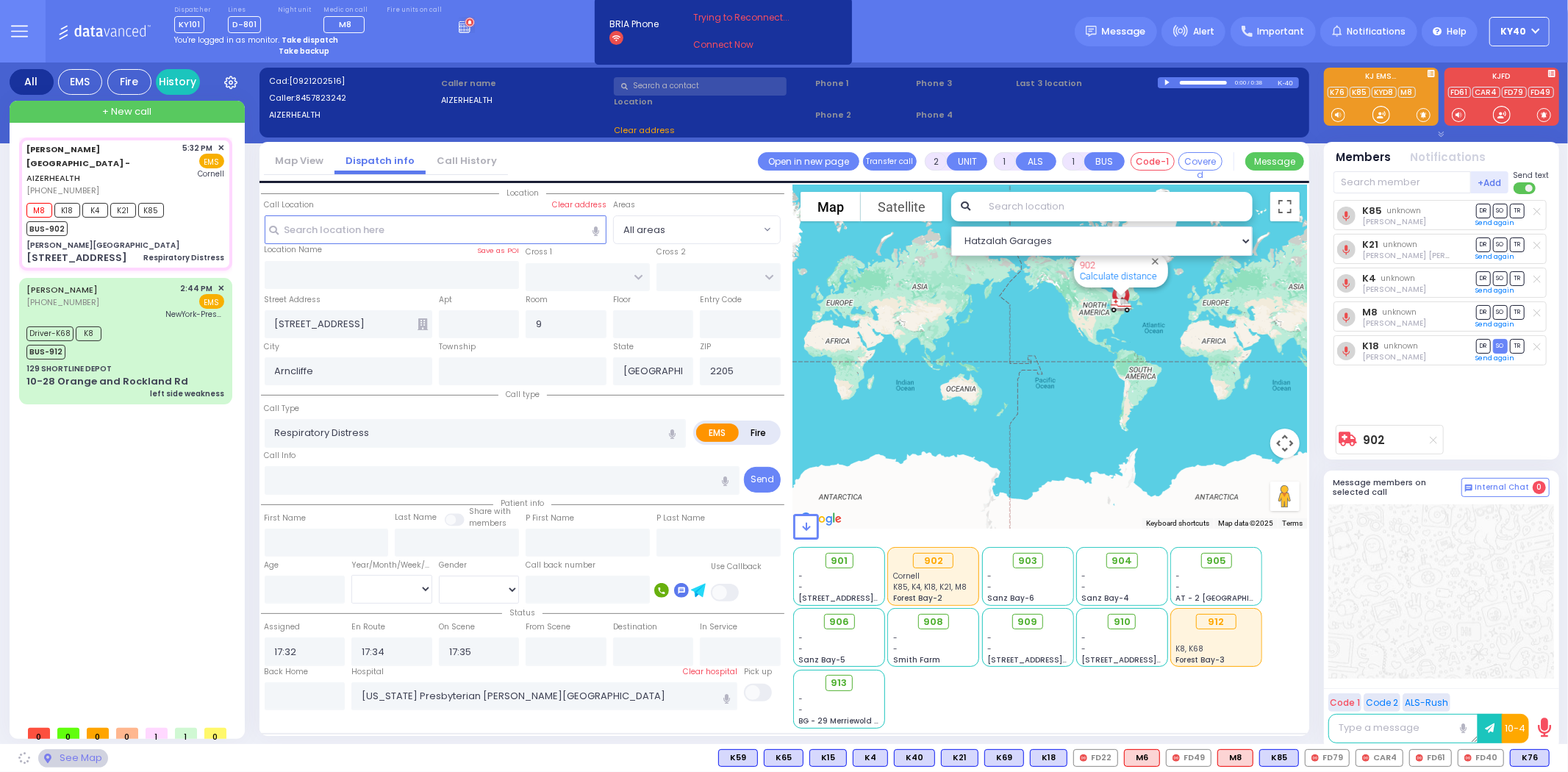
type input "10950"
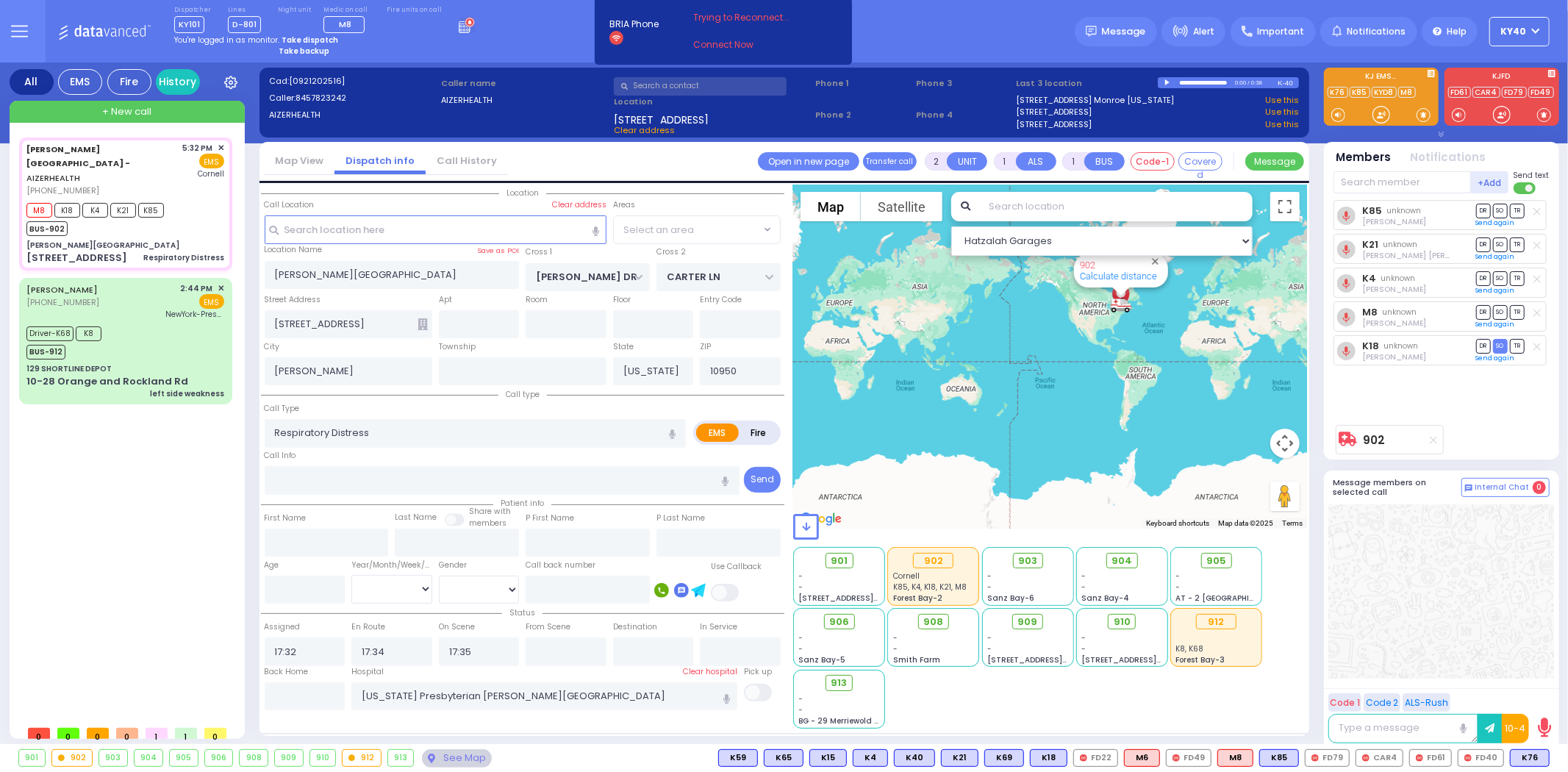
select select "SECTION 2"
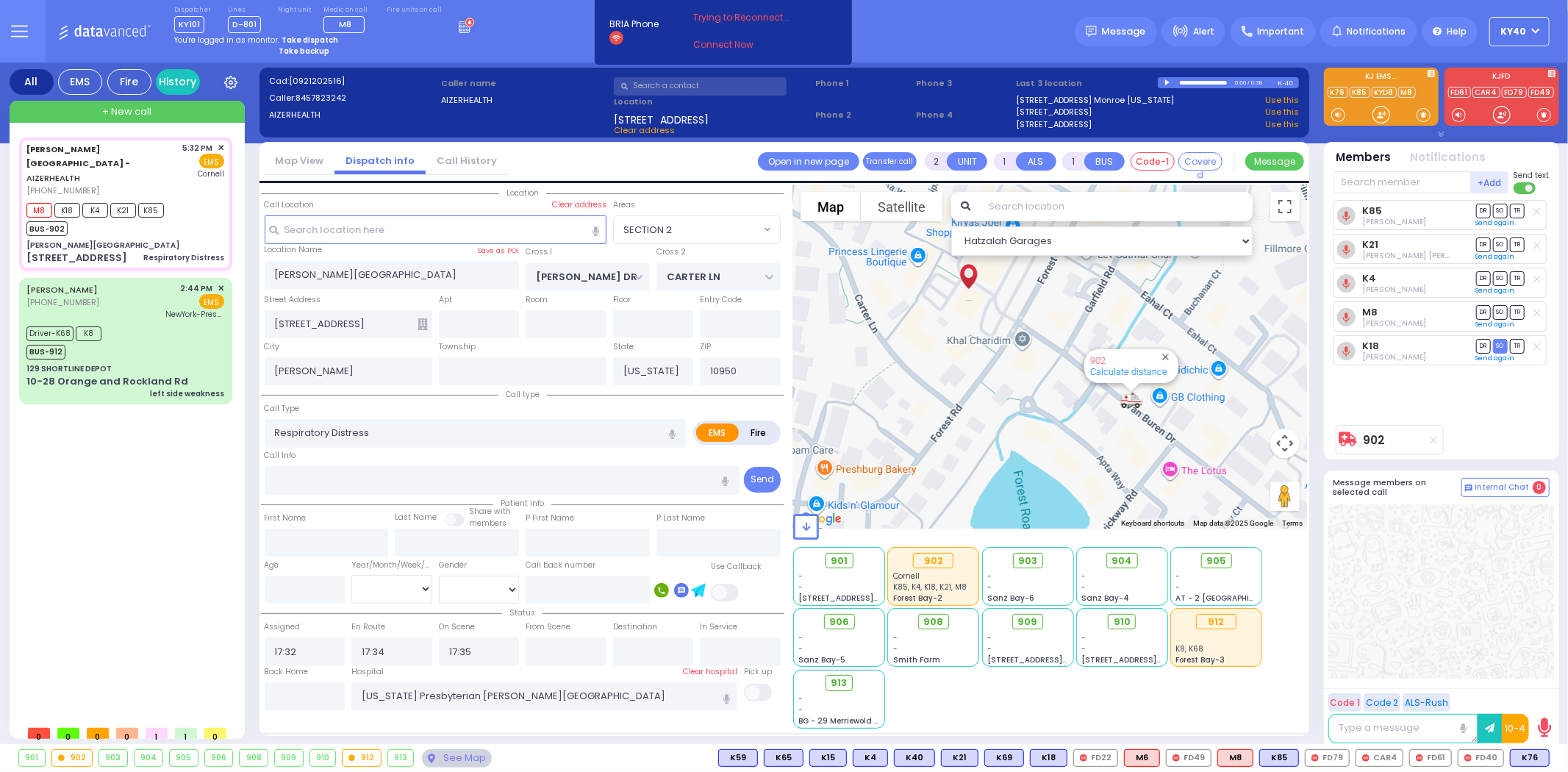
select select
radio input "true"
select select
select select "Hatzalah Garages"
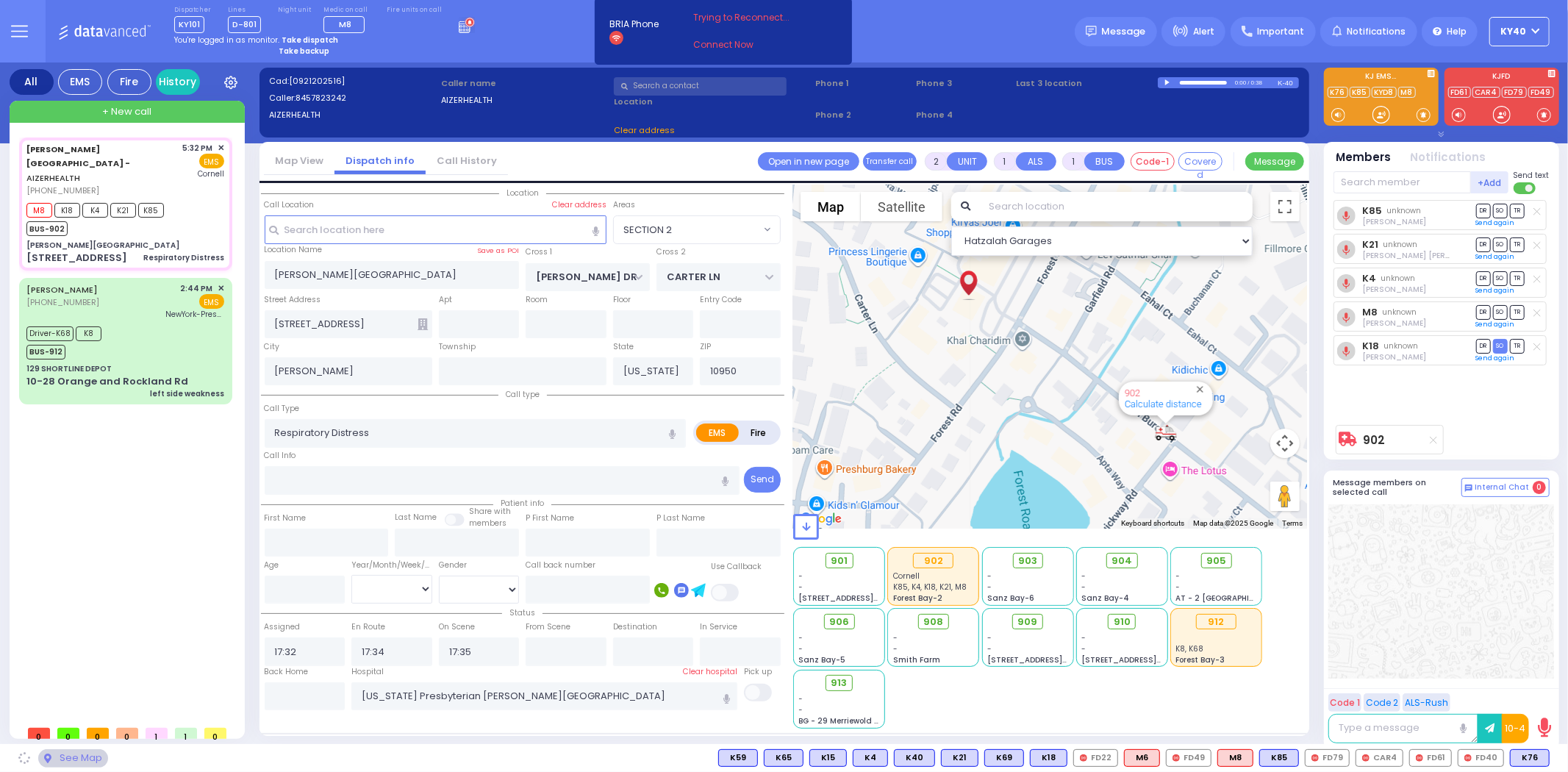
type input "49 Forest Rd"
select select "SECTION 2"
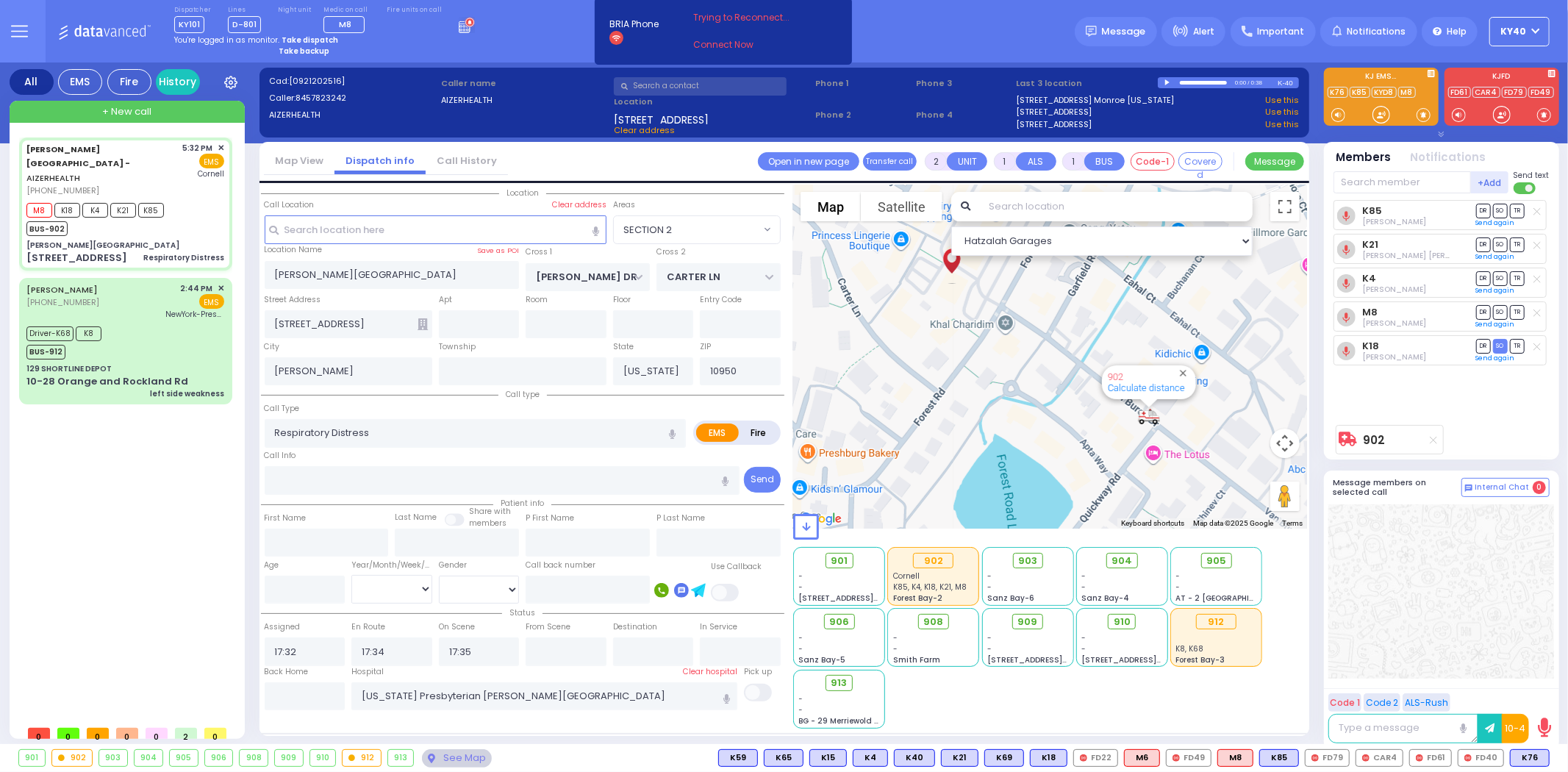
select select
radio input "true"
select select
type input "17:51"
select select "Hatzalah Garages"
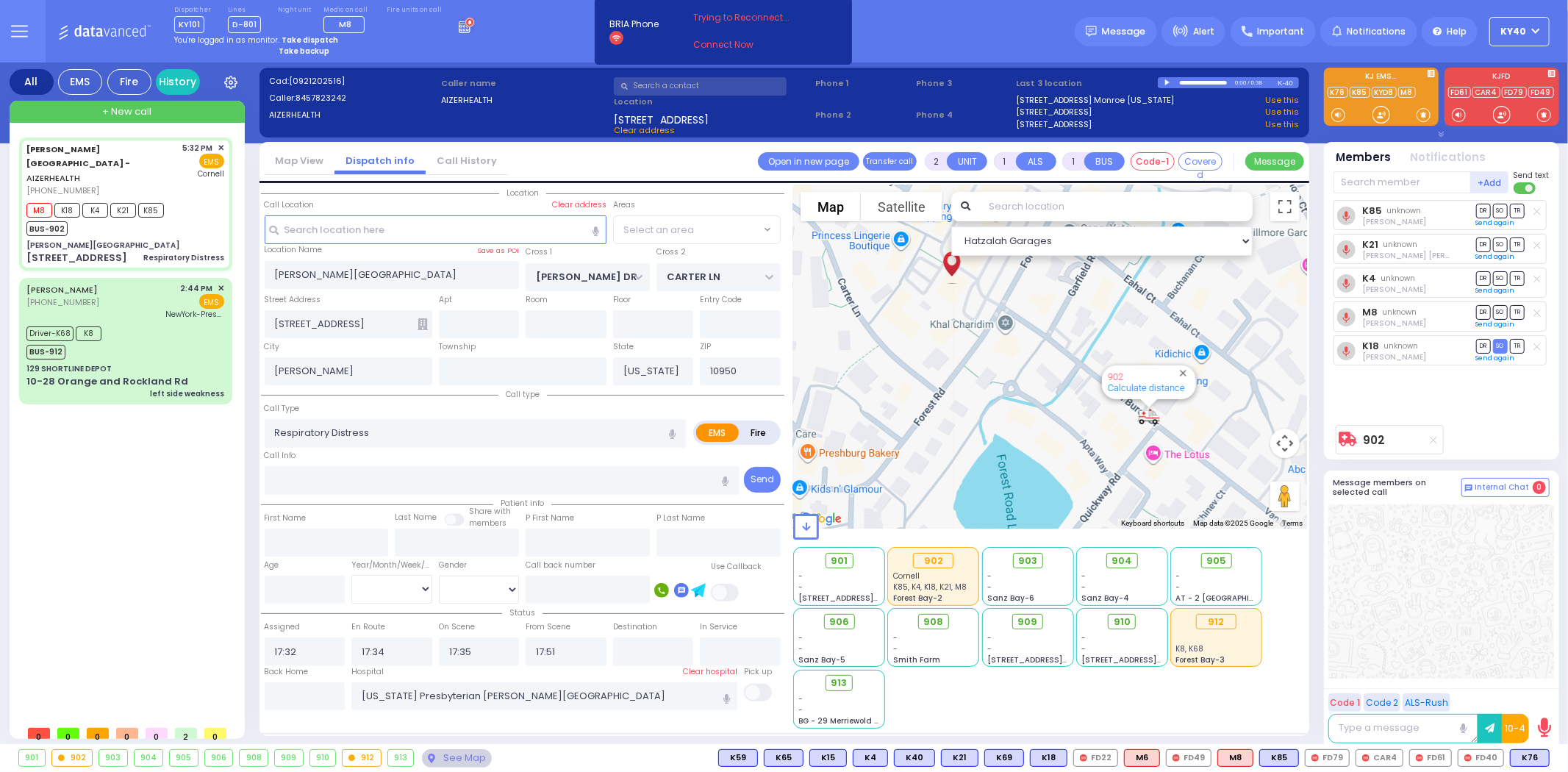
select select "SECTION 2"
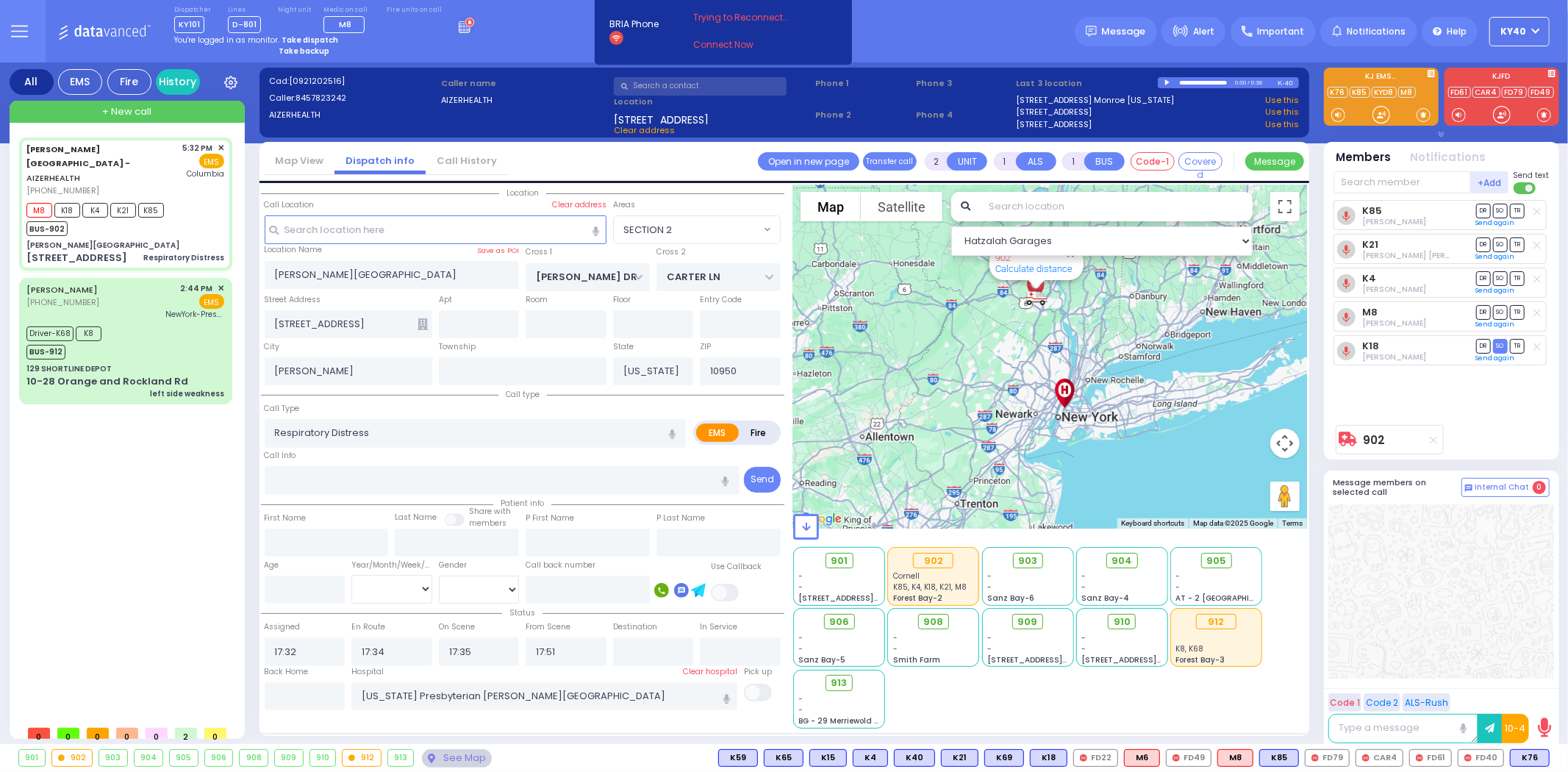
select select
radio input "true"
select select
type input "New York Presbyterian Hospital- Columbia Campus"
select select "Hatzalah Garages"
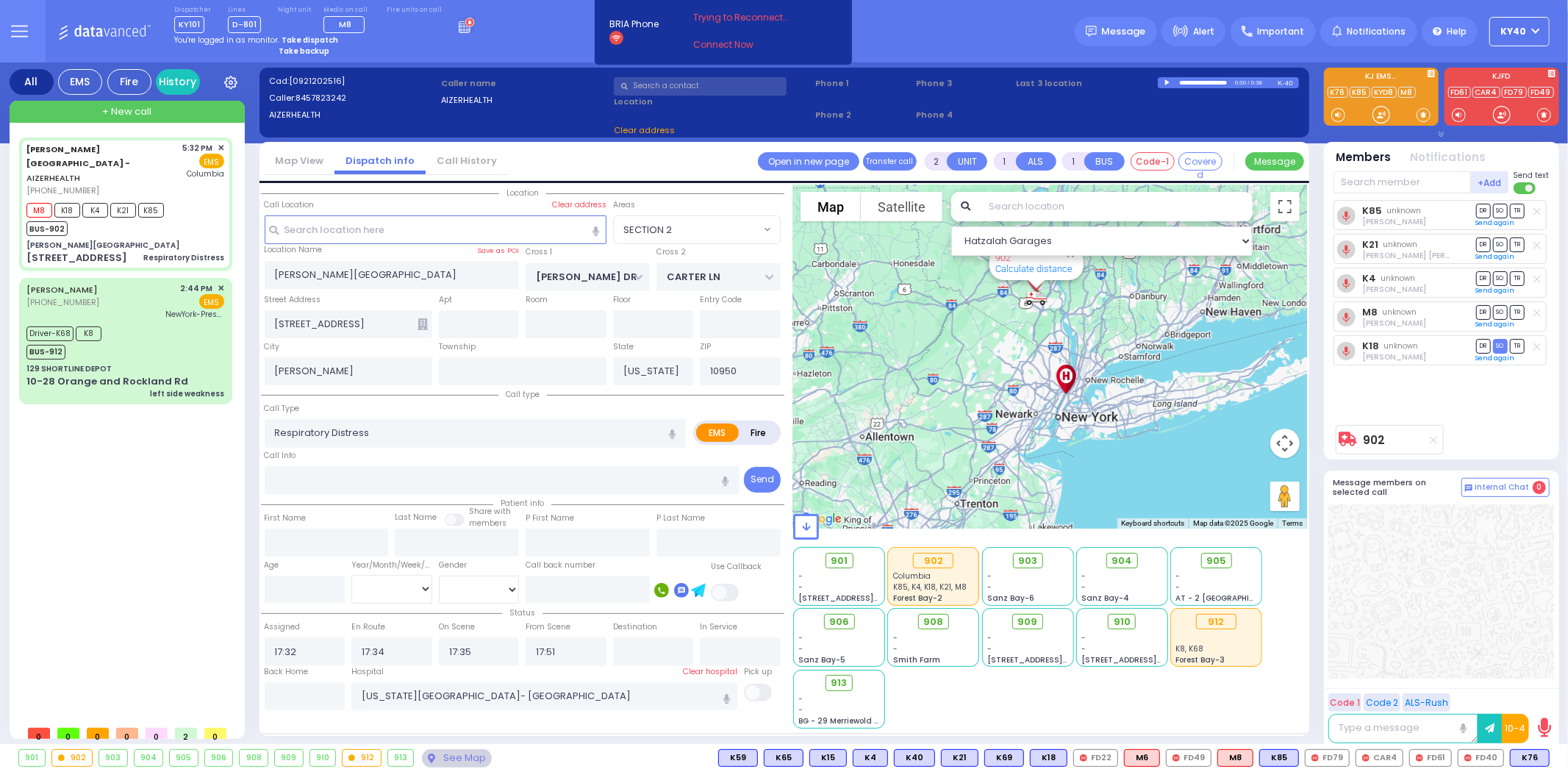
select select "SECTION 2"
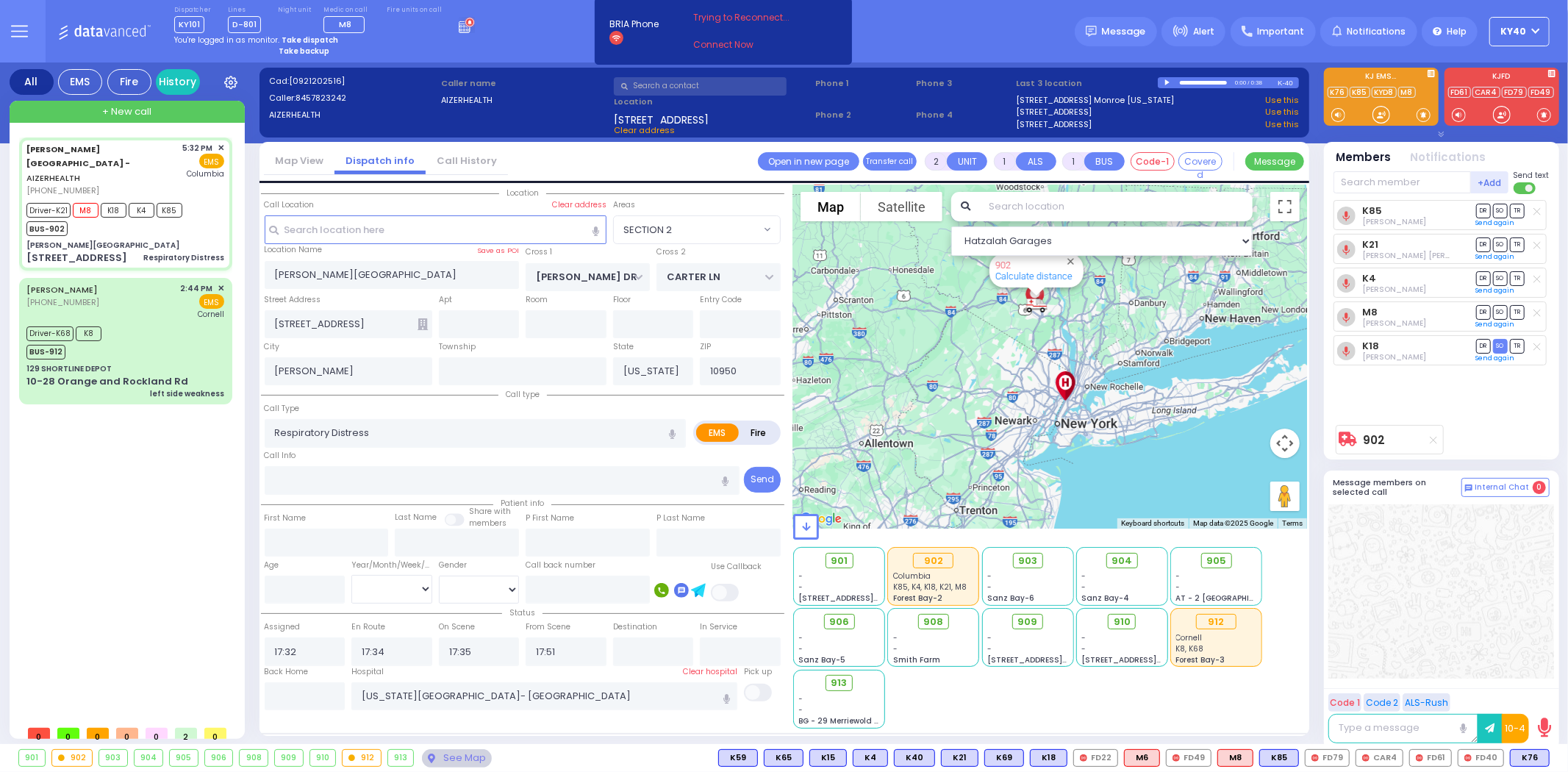
select select
radio input "true"
select select
select select "Hatzalah Garages"
select select "SECTION 2"
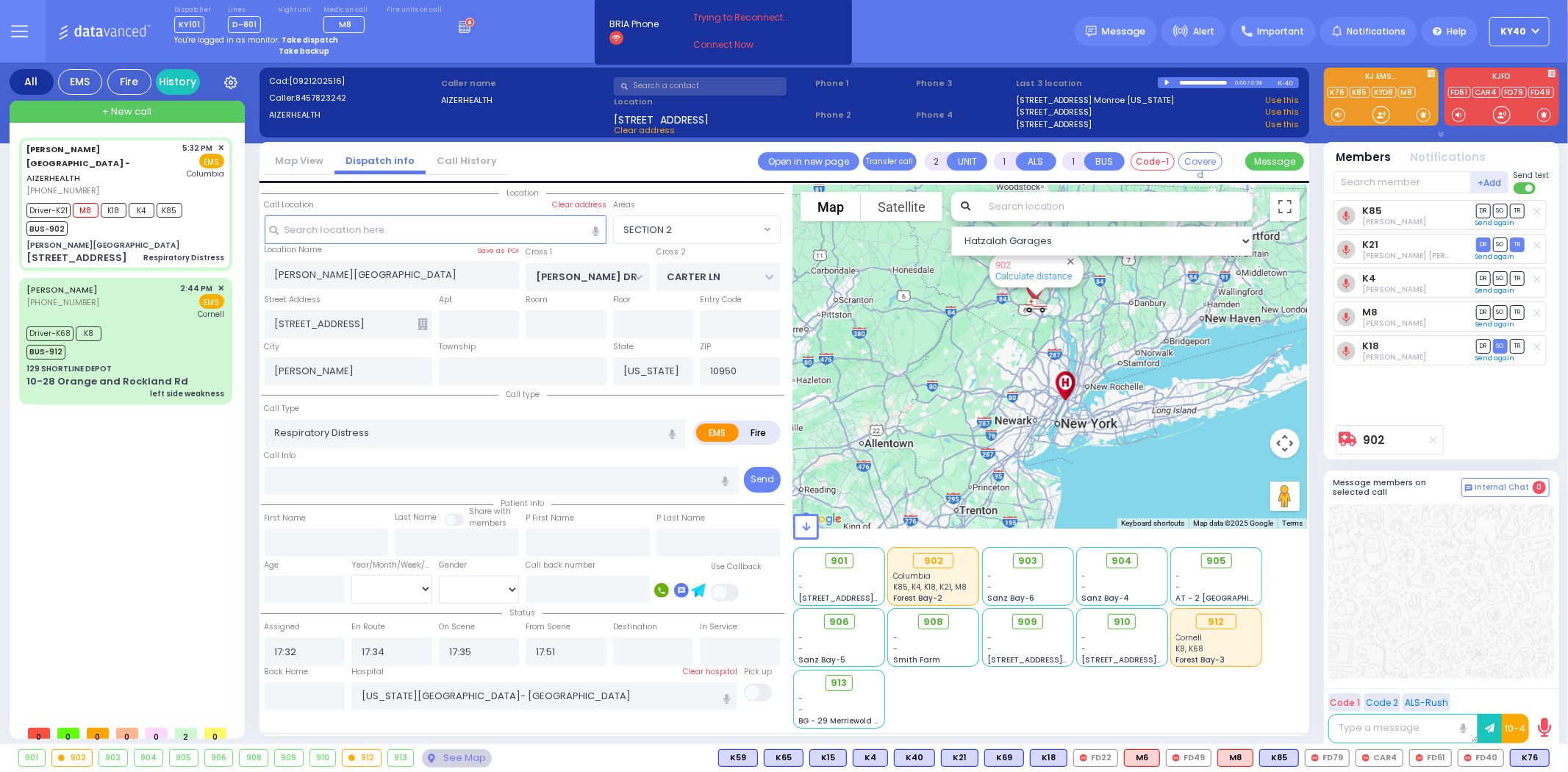
select select
radio input "true"
select select
select select "Hatzalah Garages"
select select "SECTION 2"
